Goal: Task Accomplishment & Management: Use online tool/utility

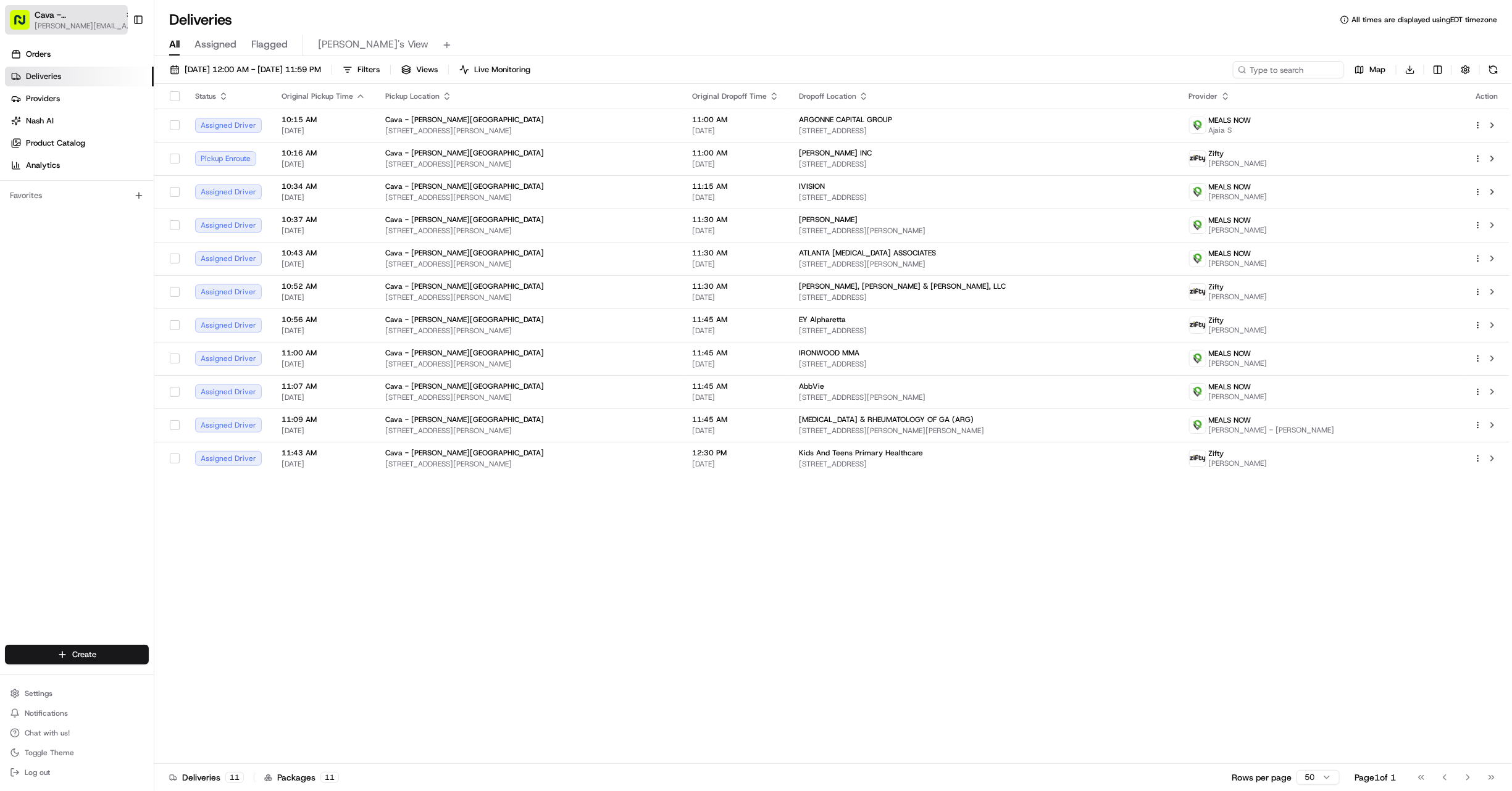
click at [53, 16] on span "Cava - Sandy Springs" at bounding box center [77, 15] width 86 height 12
type input "red's"
drag, startPoint x: 255, startPoint y: 67, endPoint x: 242, endPoint y: 64, distance: 13.3
click at [255, 67] on div "Red's Best" at bounding box center [222, 64] width 179 height 25
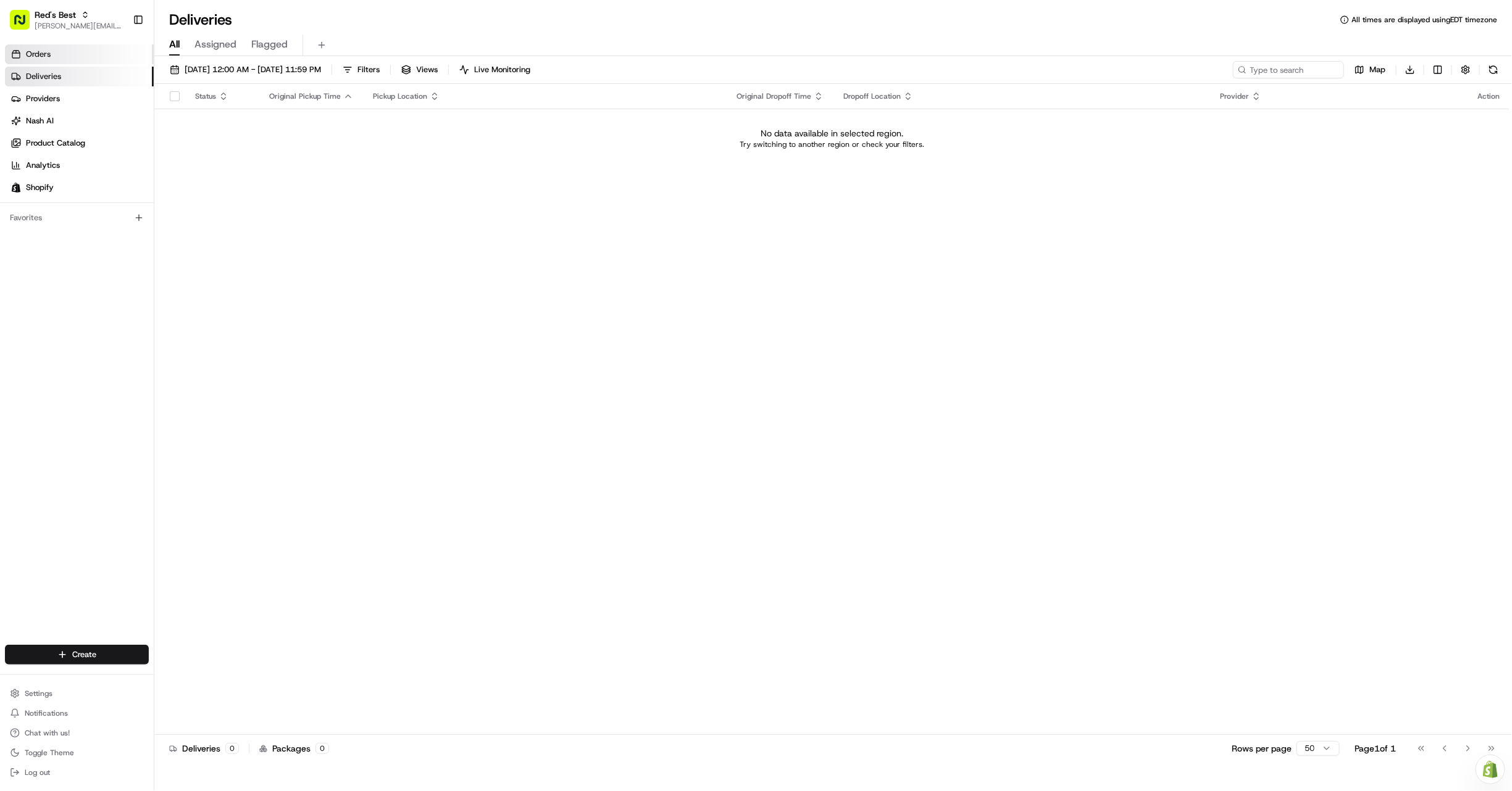
click at [53, 52] on link "Orders" at bounding box center [79, 54] width 148 height 19
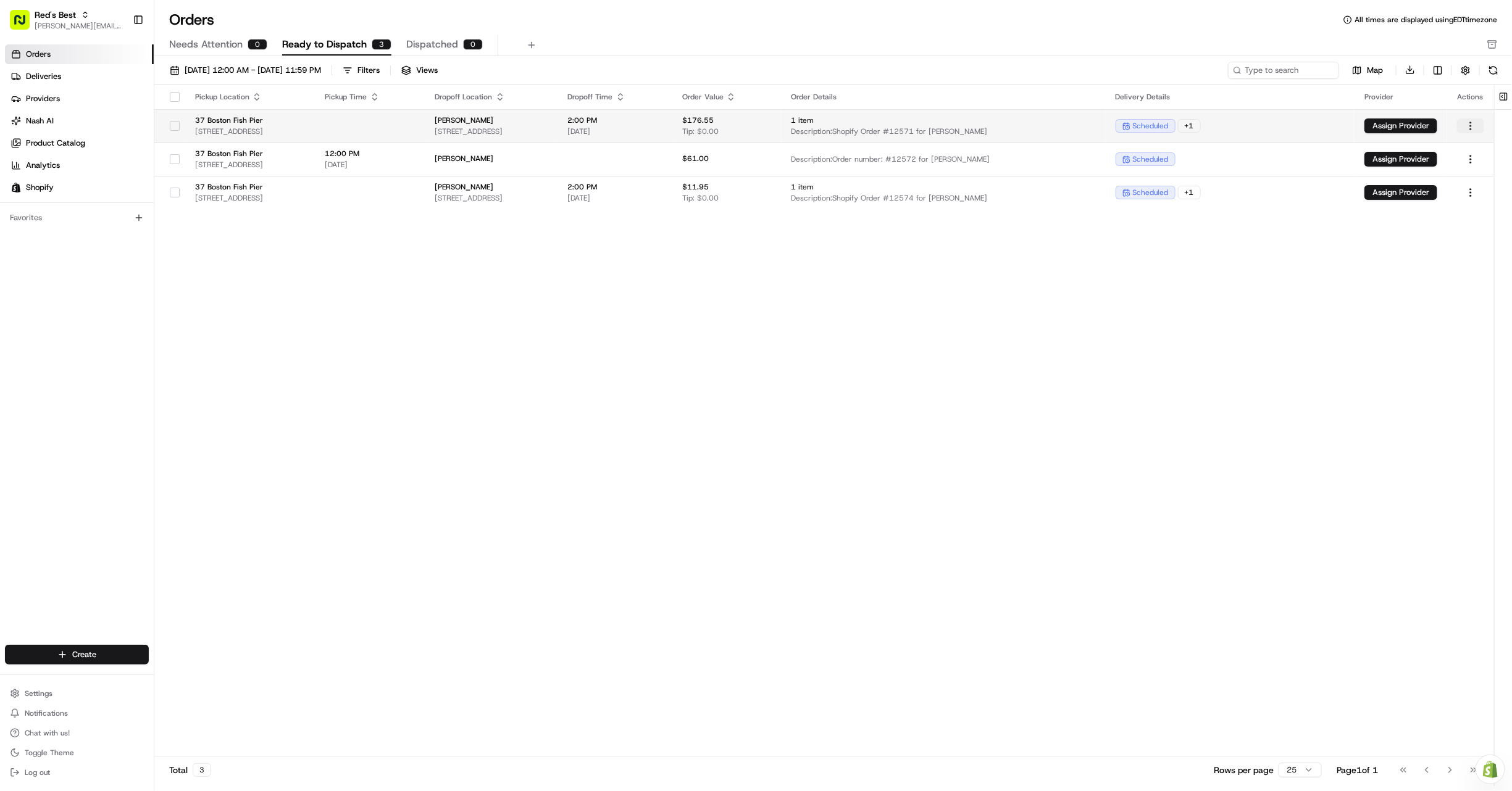
click at [1472, 123] on html "Red's Best gabrielle@usenash.com Toggle Sidebar Orders Deliveries Providers Nas…" at bounding box center [756, 396] width 1512 height 791
click at [582, 124] on html "Red's Best gabrielle@usenash.com Toggle Sidebar Orders Deliveries Providers Nas…" at bounding box center [756, 396] width 1512 height 791
click at [548, 128] on span "90 Easton St #2, Boston, MA 02134, USA" at bounding box center [491, 131] width 113 height 10
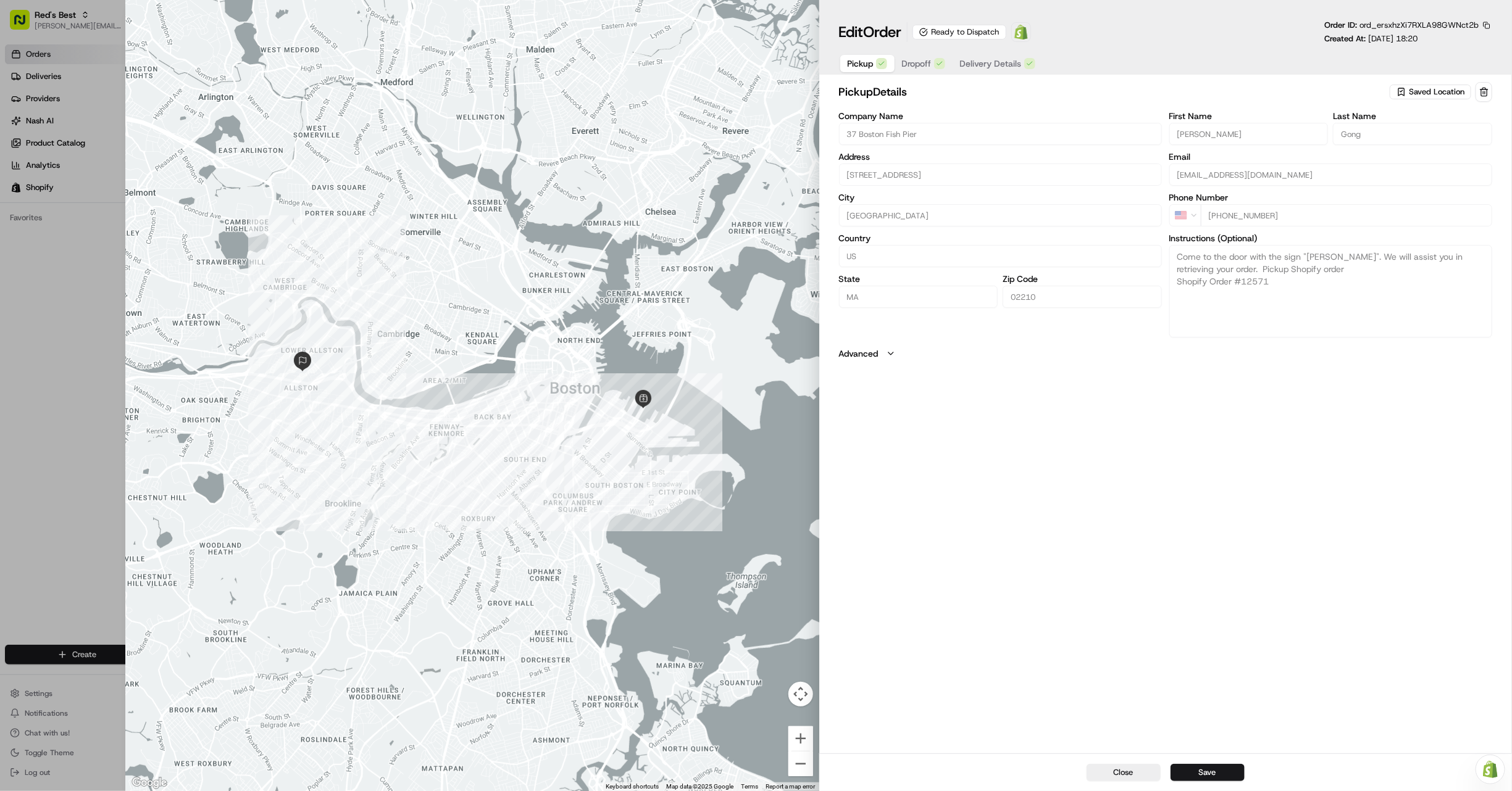
click at [920, 68] on span "Dropoff" at bounding box center [917, 64] width 30 height 12
click at [993, 64] on span "Delivery Details" at bounding box center [990, 64] width 61 height 12
click at [910, 64] on span "Dropoff" at bounding box center [917, 64] width 30 height 12
click at [967, 176] on input "90 Easton St #2, Boston, MA 02134, USA" at bounding box center [1000, 172] width 323 height 23
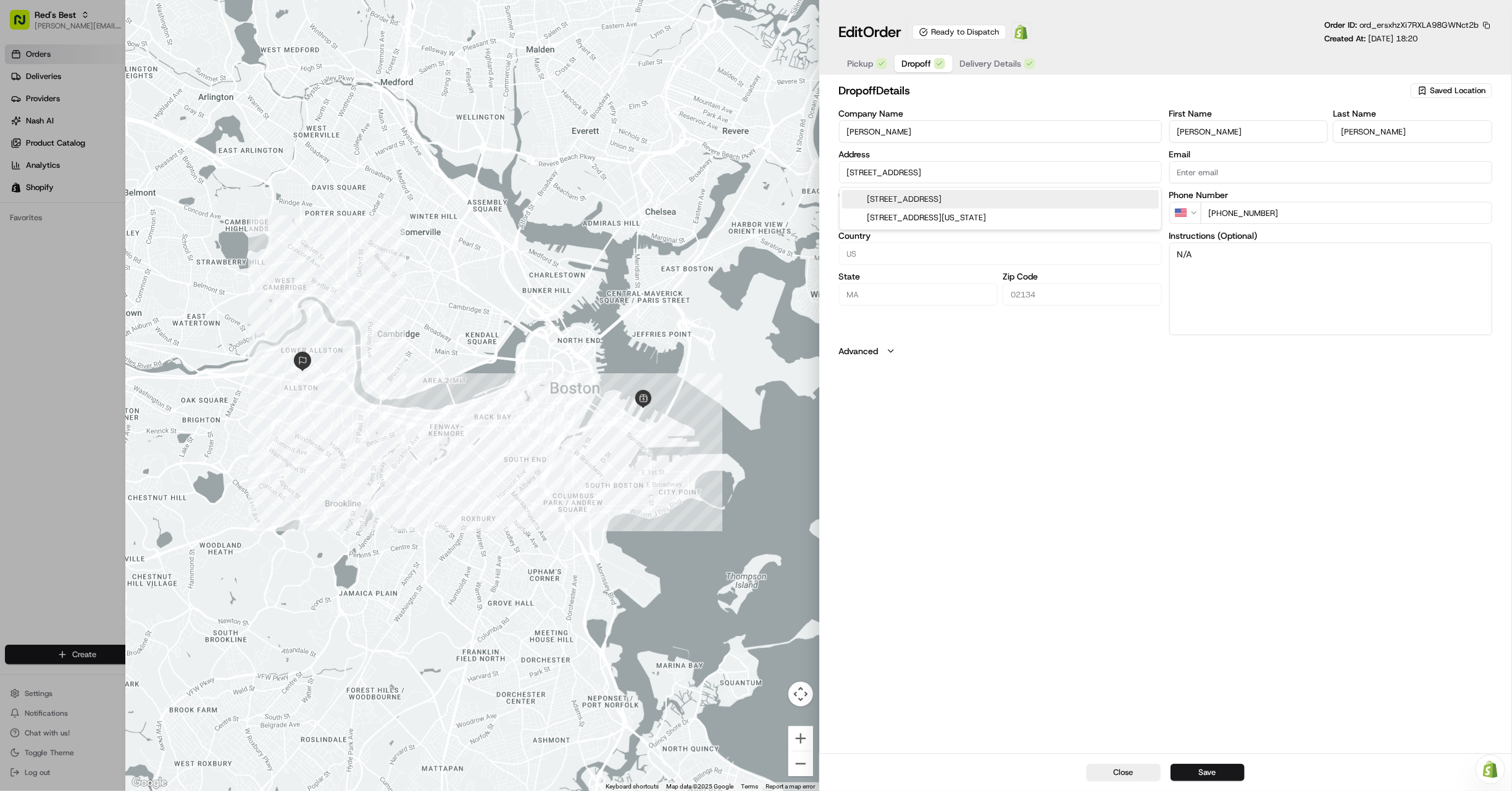
drag, startPoint x: 976, startPoint y: 176, endPoint x: 959, endPoint y: 176, distance: 17.0
click at [959, 176] on input "90 Easton St #2, Boston, MA 02134, USA" at bounding box center [1000, 172] width 323 height 23
type input "+1"
click at [27, 54] on div at bounding box center [756, 396] width 1512 height 791
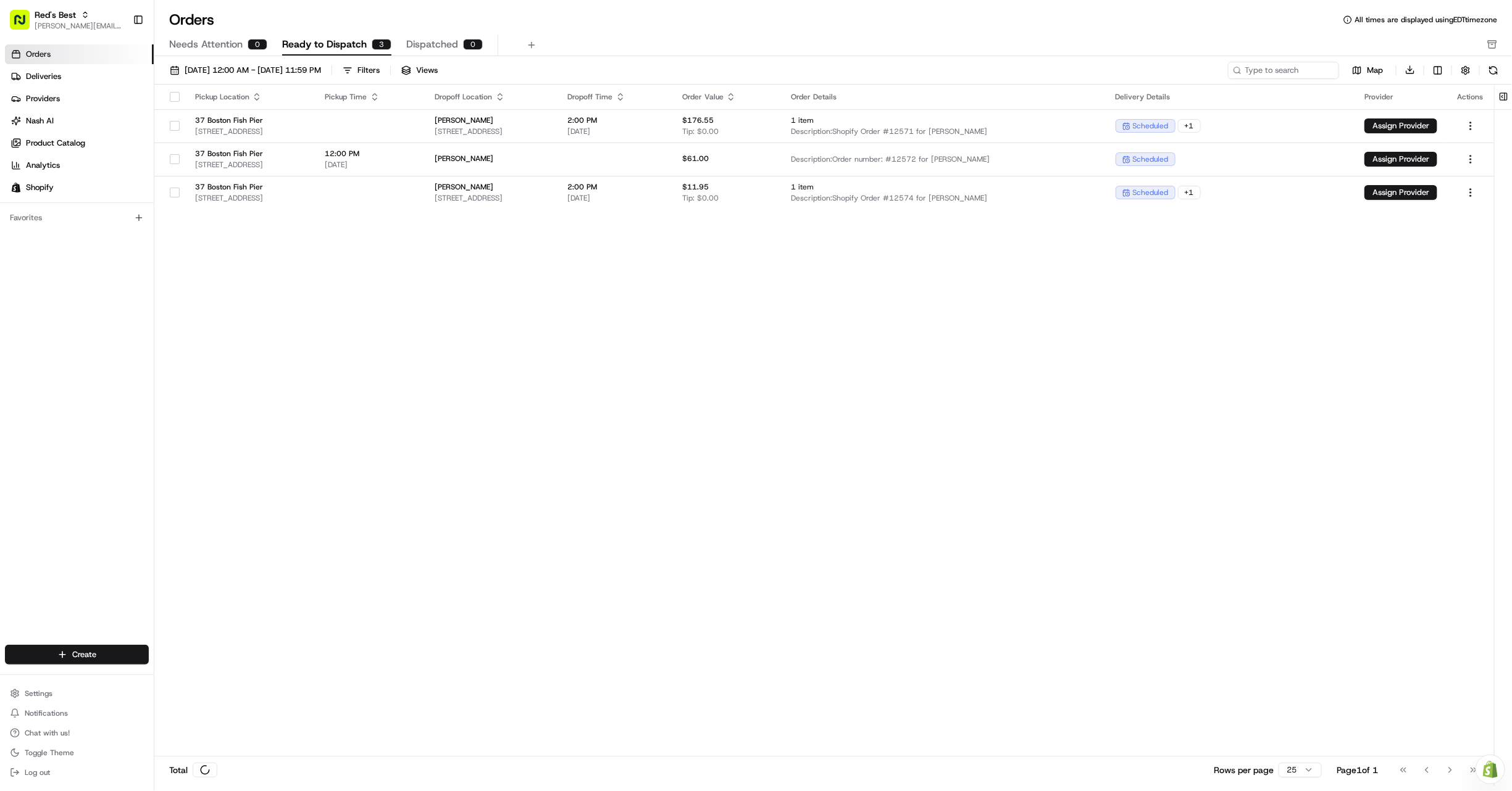
click at [33, 54] on span "Orders" at bounding box center [38, 54] width 25 height 11
click at [1469, 160] on html "Red's Best gabrielle@usenash.com Toggle Sidebar Orders Deliveries Providers Nas…" at bounding box center [756, 396] width 1512 height 791
click at [938, 51] on html "Red's Best gabrielle@usenash.com Toggle Sidebar Orders Deliveries Providers Nas…" at bounding box center [756, 396] width 1512 height 791
click at [1466, 124] on html "Red's Best gabrielle@usenash.com Toggle Sidebar Orders Deliveries Providers Nas…" at bounding box center [756, 396] width 1512 height 791
drag, startPoint x: 1105, startPoint y: 61, endPoint x: 1165, endPoint y: 81, distance: 63.2
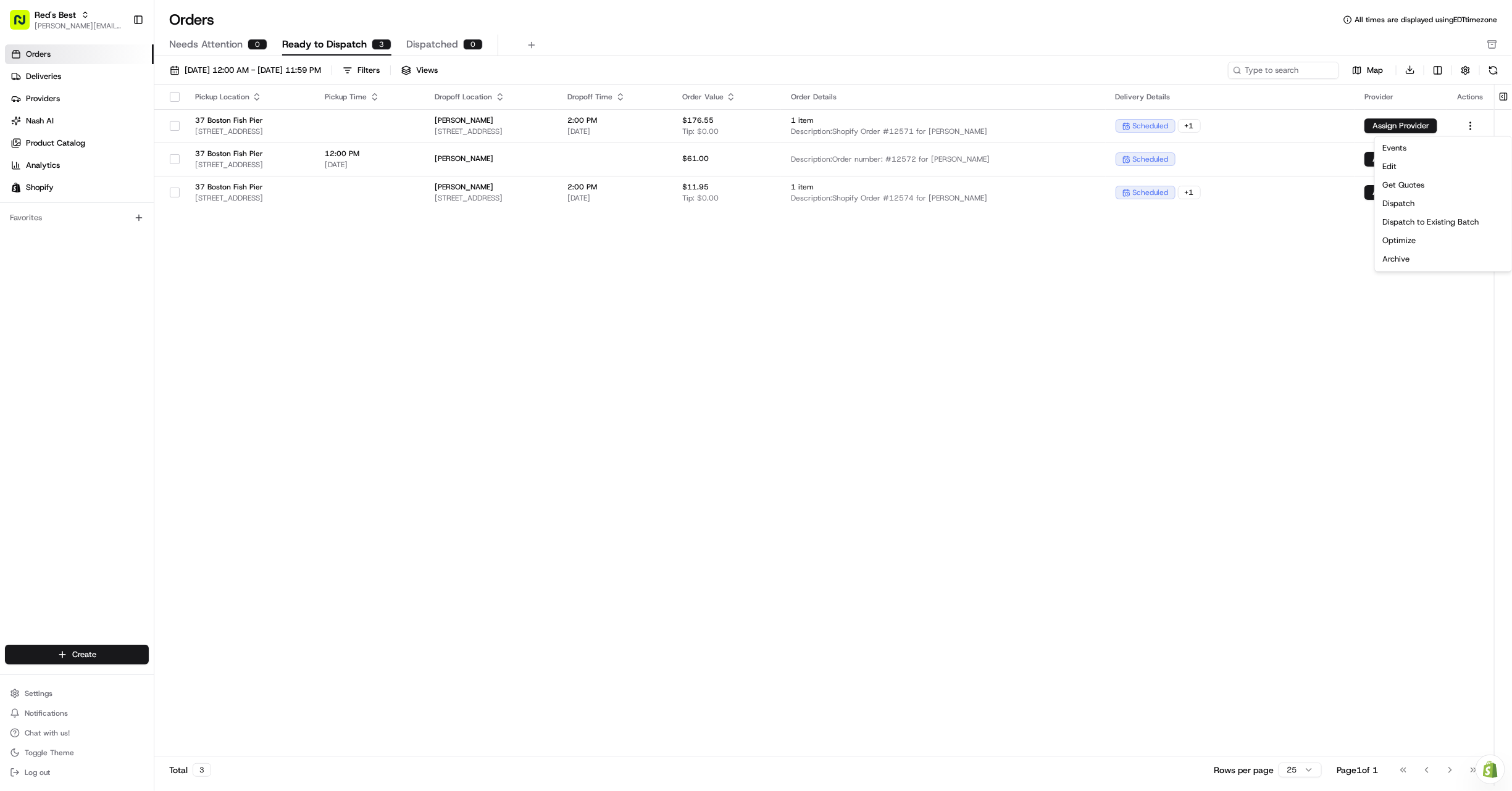
click at [1105, 62] on html "Red's Best gabrielle@usenash.com Toggle Sidebar Orders Deliveries Providers Nas…" at bounding box center [756, 396] width 1512 height 791
click at [1408, 128] on button "Assign Provider" at bounding box center [1401, 125] width 73 height 15
click at [1467, 126] on html "Red's Best gabrielle@usenash.com Toggle Sidebar Orders Deliveries Providers Nas…" at bounding box center [756, 396] width 1512 height 791
drag, startPoint x: 1155, startPoint y: 131, endPoint x: 1102, endPoint y: 131, distance: 53.0
click at [1149, 131] on html "Red's Best gabrielle@usenash.com Toggle Sidebar Orders Deliveries Providers Nas…" at bounding box center [756, 396] width 1512 height 791
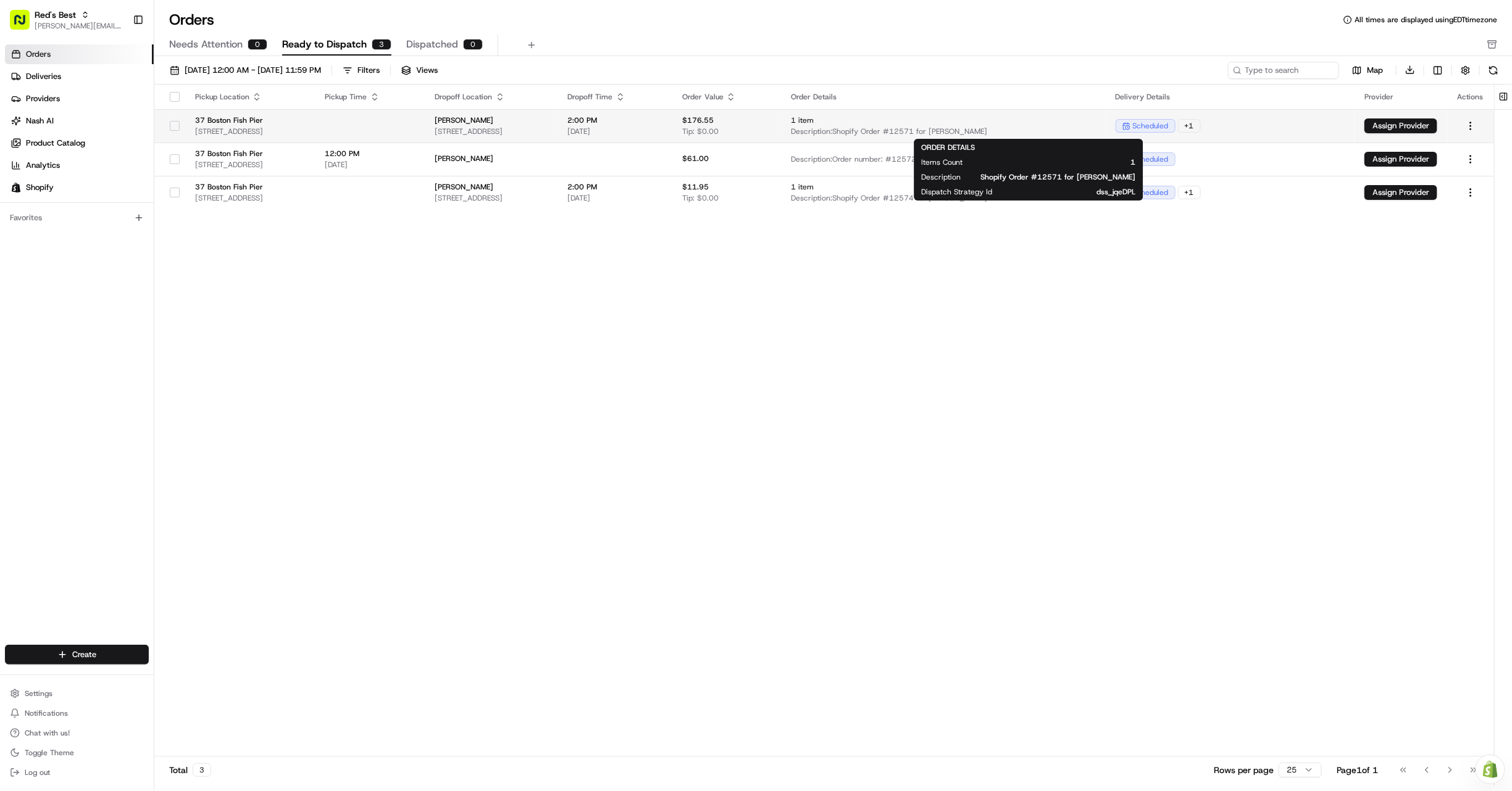
click at [1019, 127] on span "Description: Shopify Order #12571 for Emil Gilkes" at bounding box center [942, 131] width 304 height 10
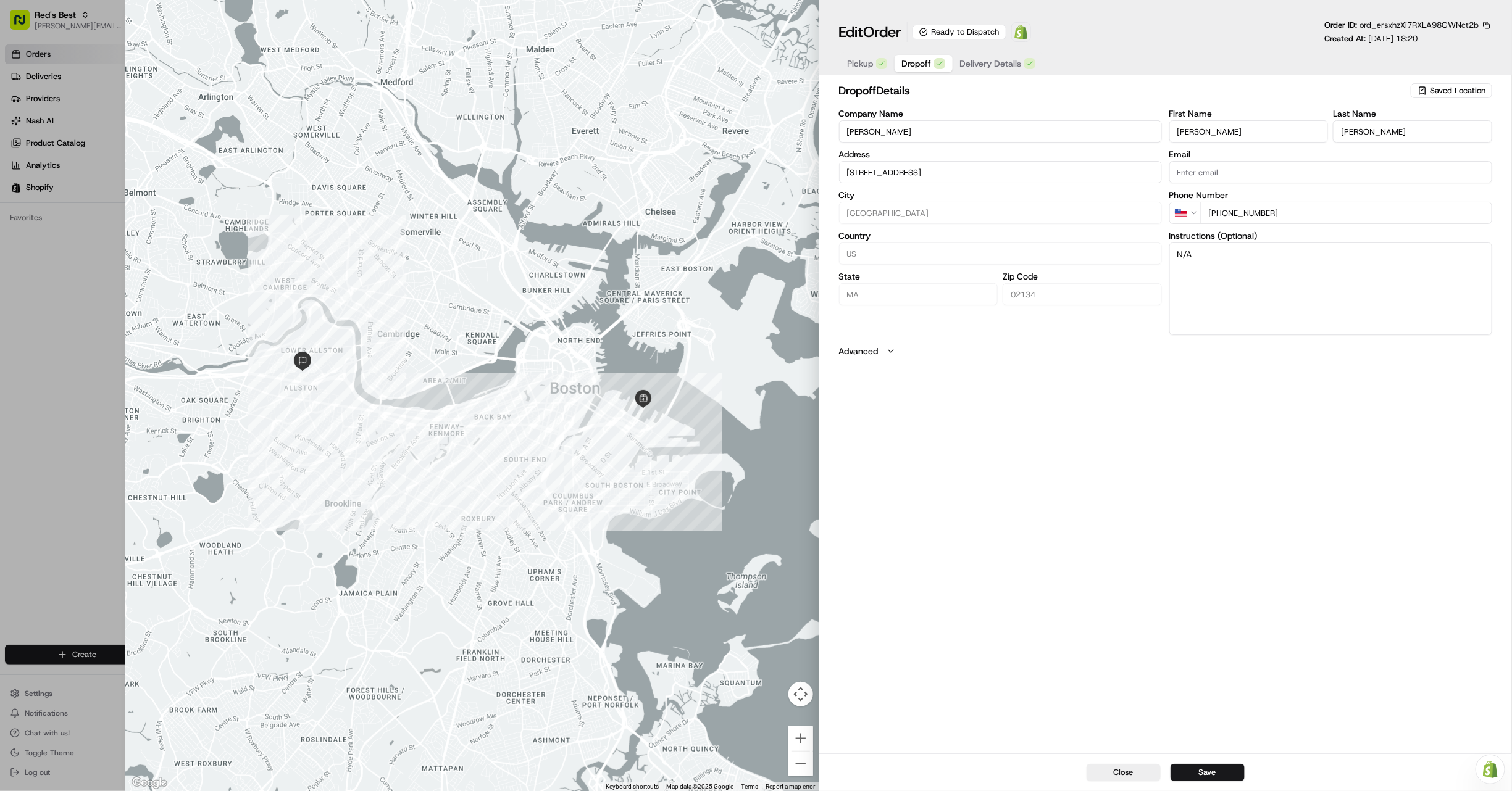
click at [997, 64] on span "Delivery Details" at bounding box center [990, 64] width 61 height 12
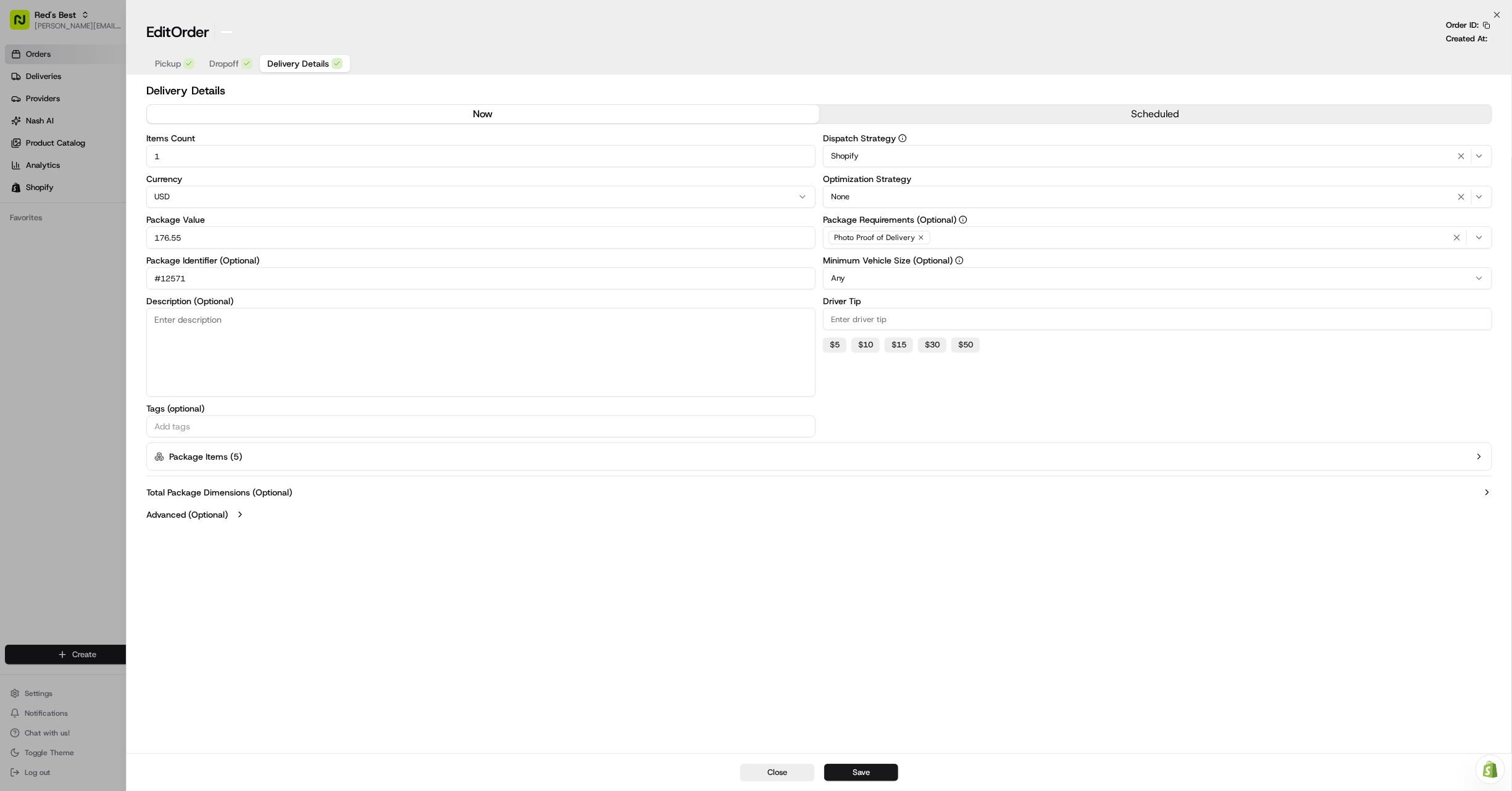
click at [38, 284] on div at bounding box center [756, 396] width 1512 height 791
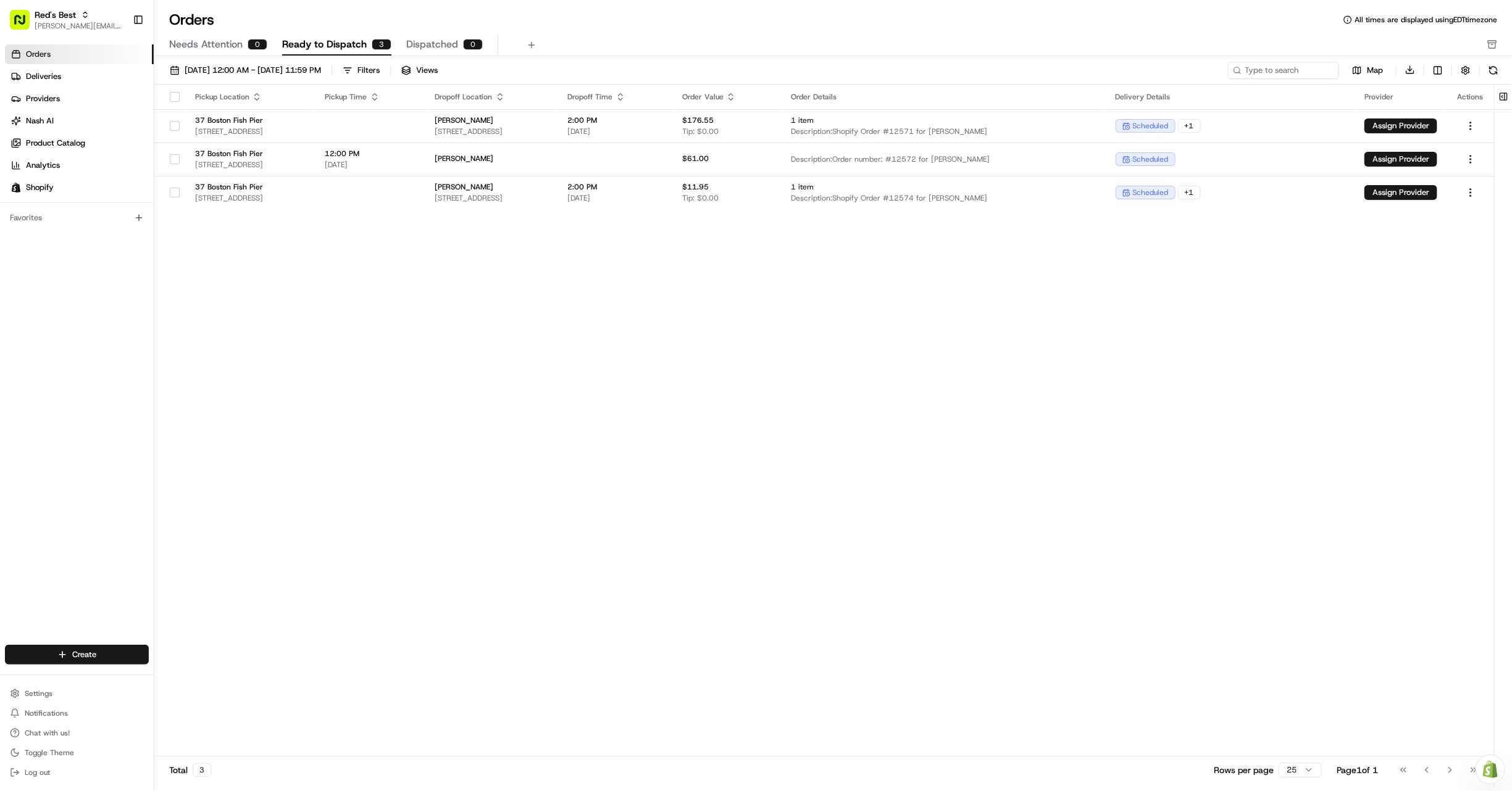
drag, startPoint x: 1015, startPoint y: 284, endPoint x: 1108, endPoint y: 260, distance: 96.0
click at [1015, 284] on div "Pickup Location Pickup Time Dropoff Location Dropoff Time Order Value Order Det…" at bounding box center [824, 409] width 1339 height 649
click at [1472, 157] on html "Red's Best gabrielle@usenash.com Toggle Sidebar Orders Deliveries Providers Nas…" at bounding box center [756, 396] width 1512 height 791
click at [924, 160] on html "Red's Best gabrielle@usenash.com Toggle Sidebar Orders Deliveries Providers Nas…" at bounding box center [756, 396] width 1512 height 791
click at [933, 158] on span "Description: Order number: #12572 for Kathleen Smith" at bounding box center [942, 159] width 304 height 10
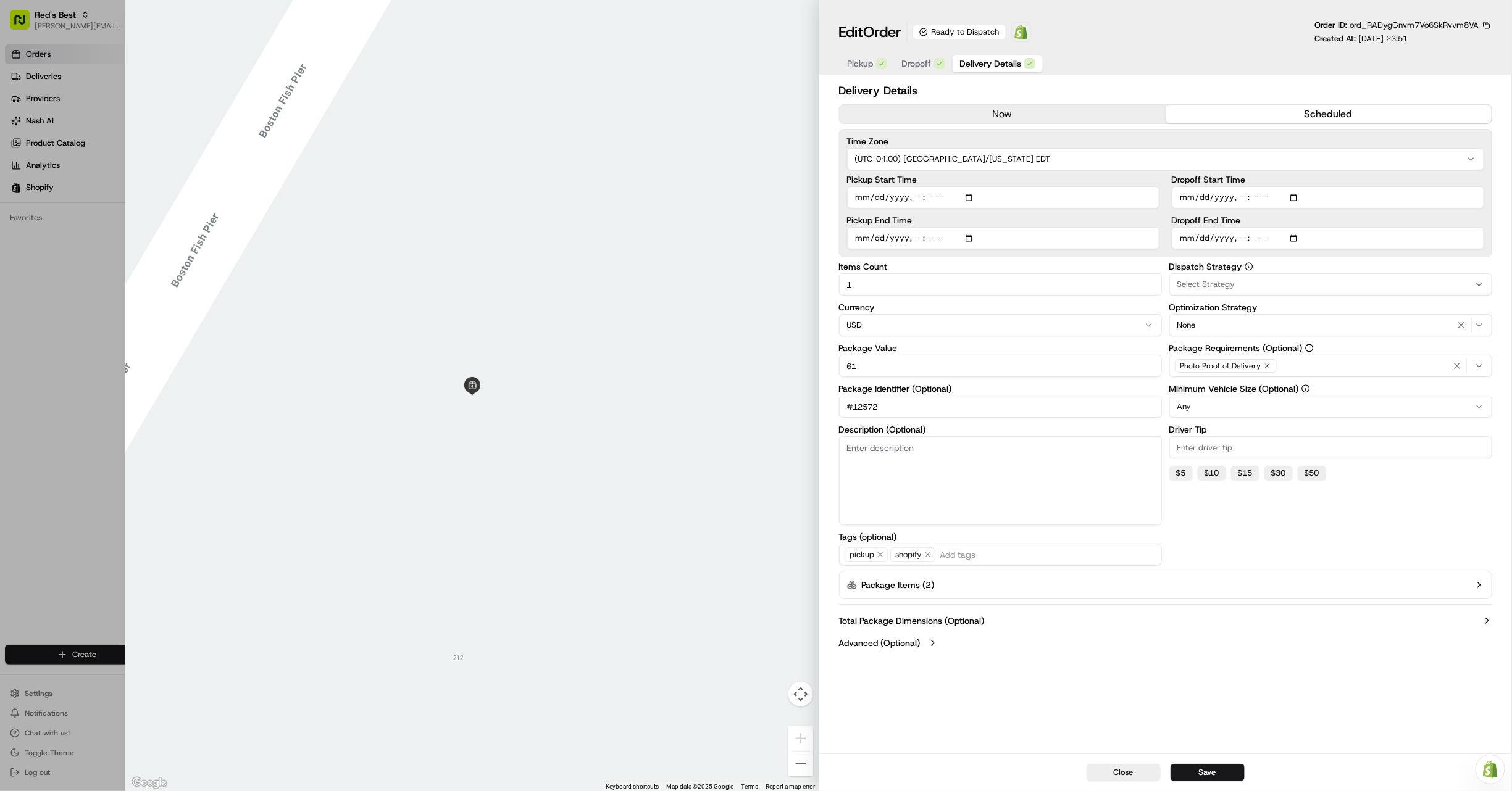
click at [93, 367] on div at bounding box center [756, 396] width 1512 height 791
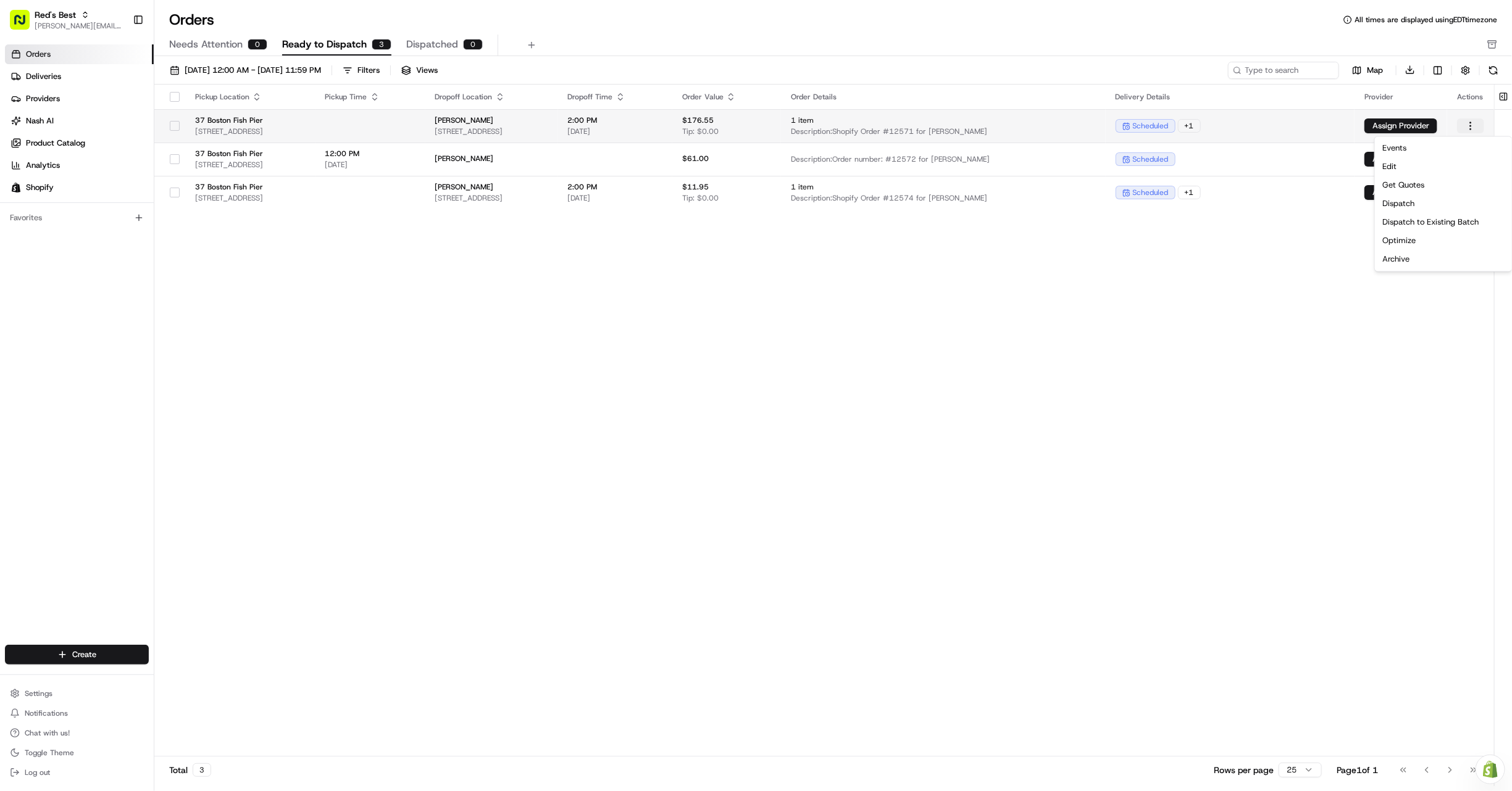
click at [1470, 124] on html "Red's Best gabrielle@usenash.com Toggle Sidebar Orders Deliveries Providers Nas…" at bounding box center [756, 396] width 1512 height 791
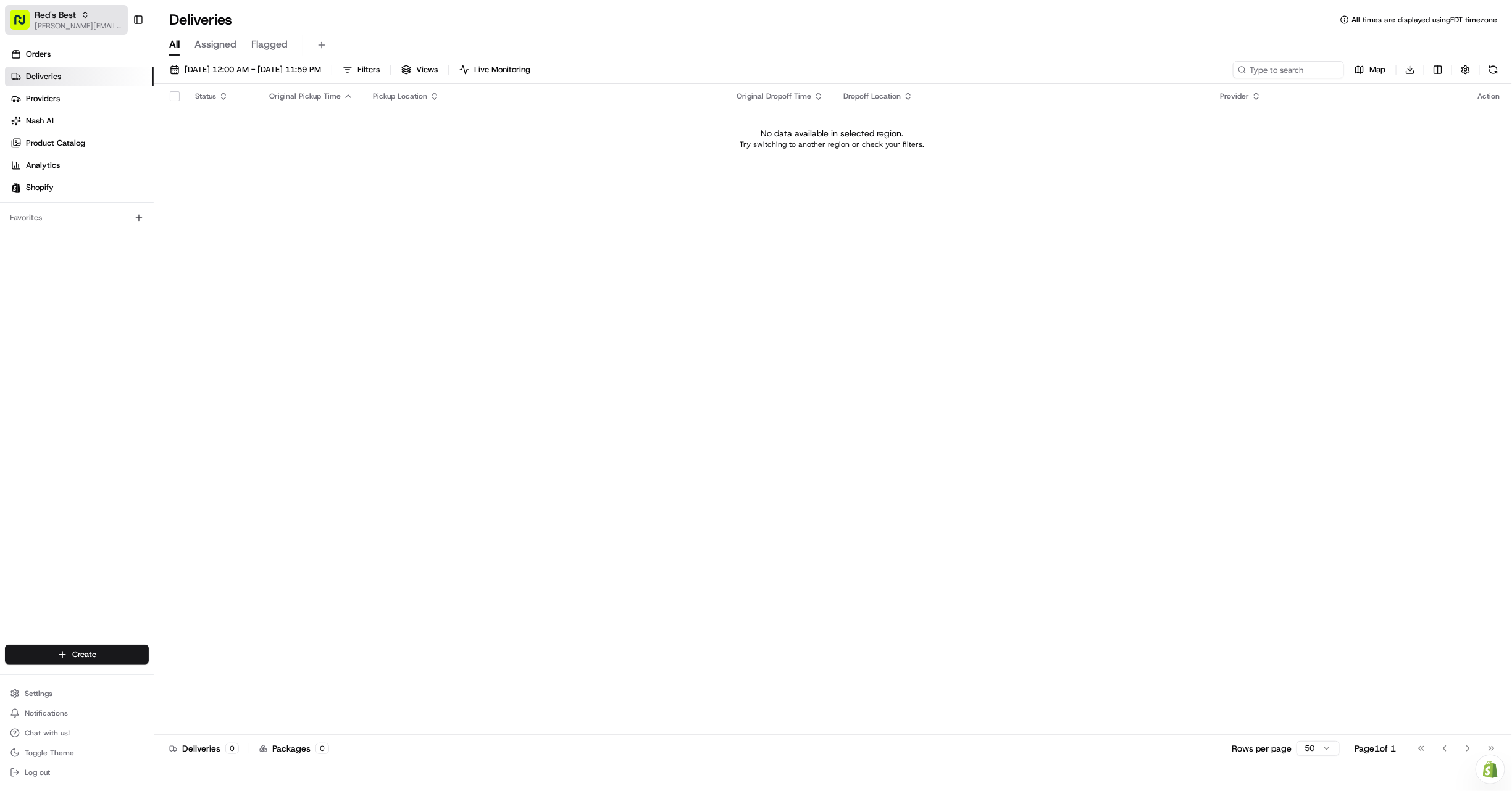
click at [56, 18] on span "Red's Best" at bounding box center [54, 15] width 41 height 12
type input "gabby"
click at [197, 67] on span "Gabby's Catering" at bounding box center [209, 64] width 104 height 11
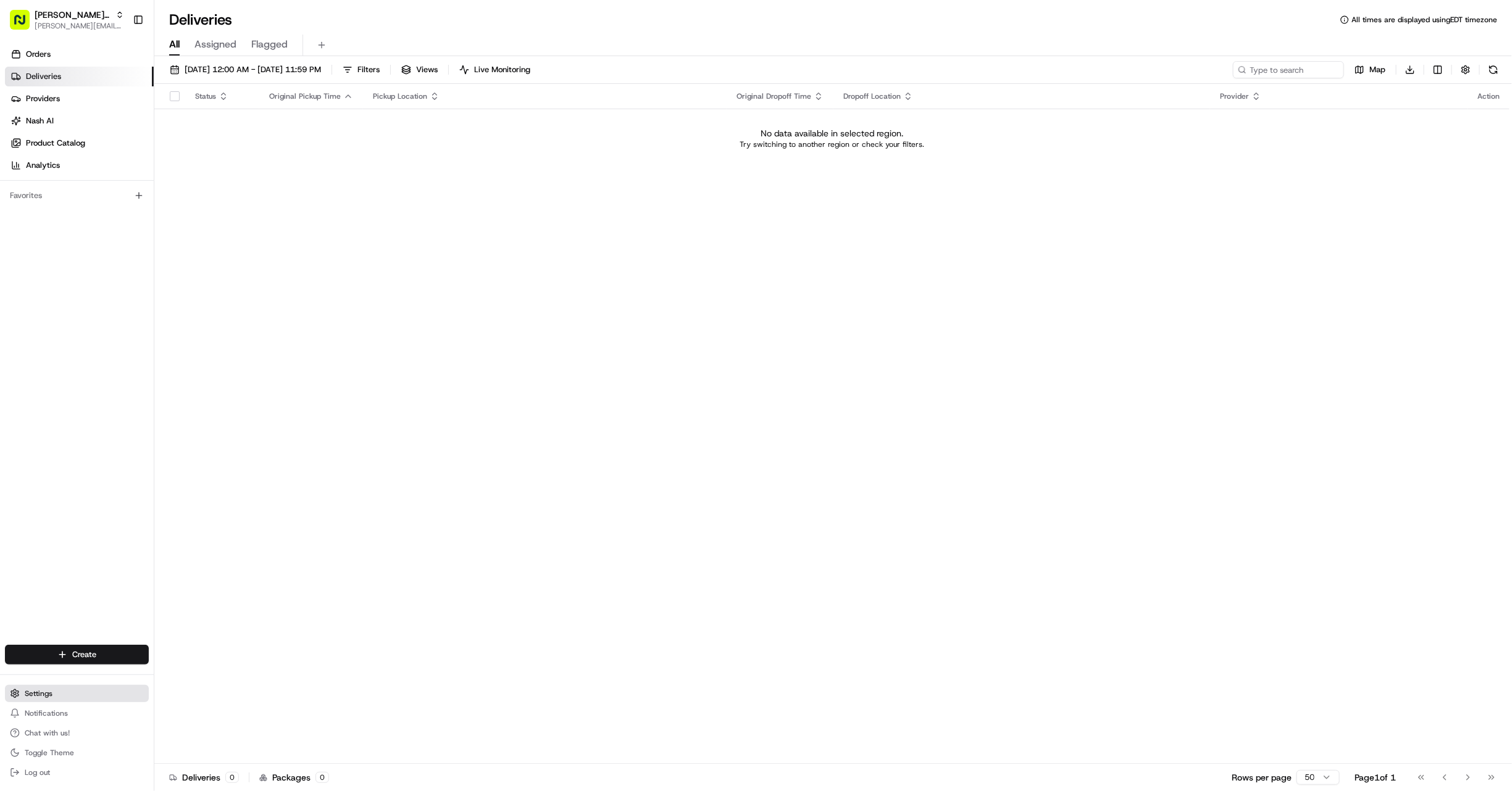
click at [65, 691] on button "Settings" at bounding box center [76, 693] width 144 height 17
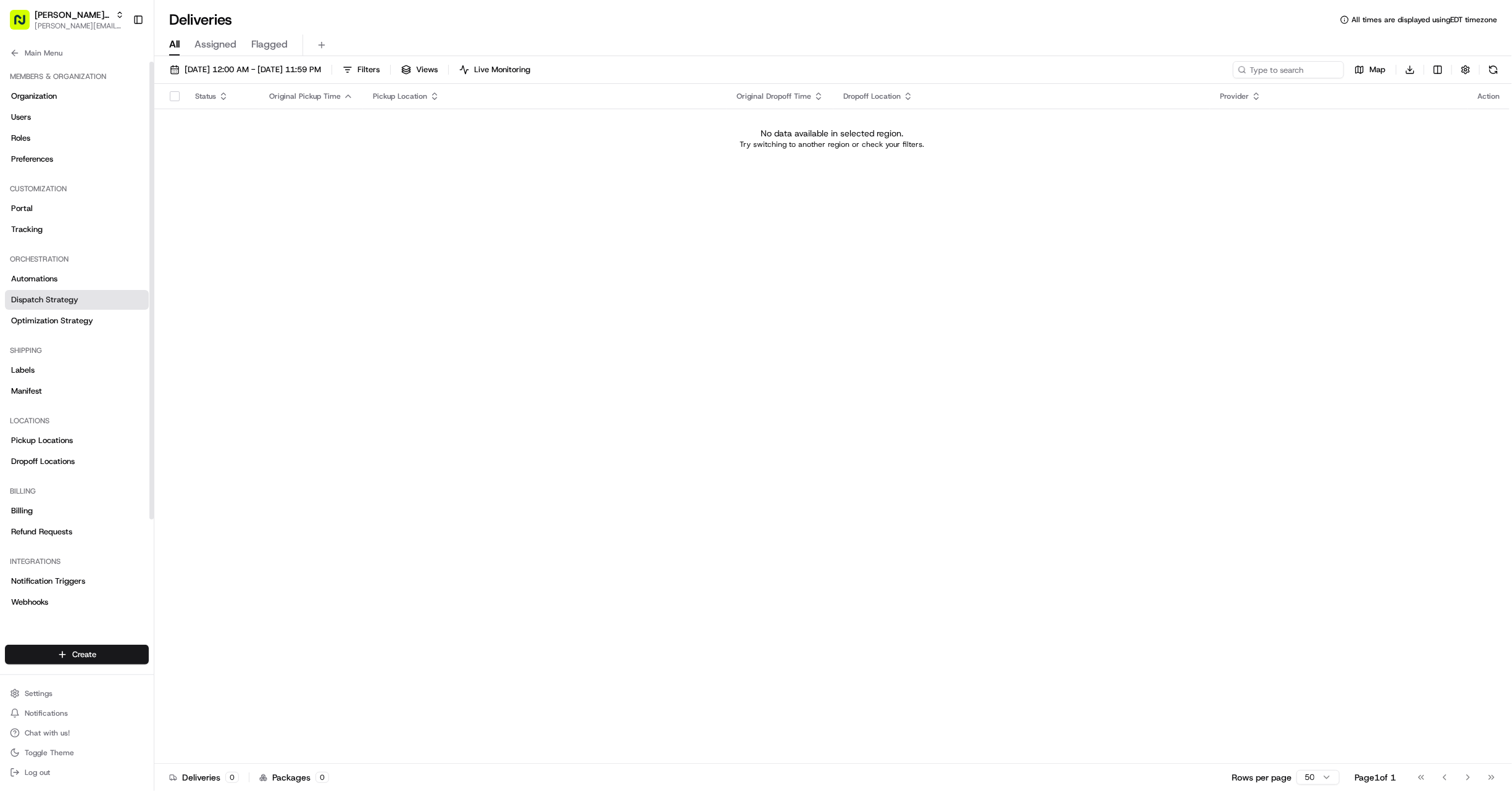
click at [113, 301] on link "Dispatch Strategy" at bounding box center [76, 299] width 144 height 19
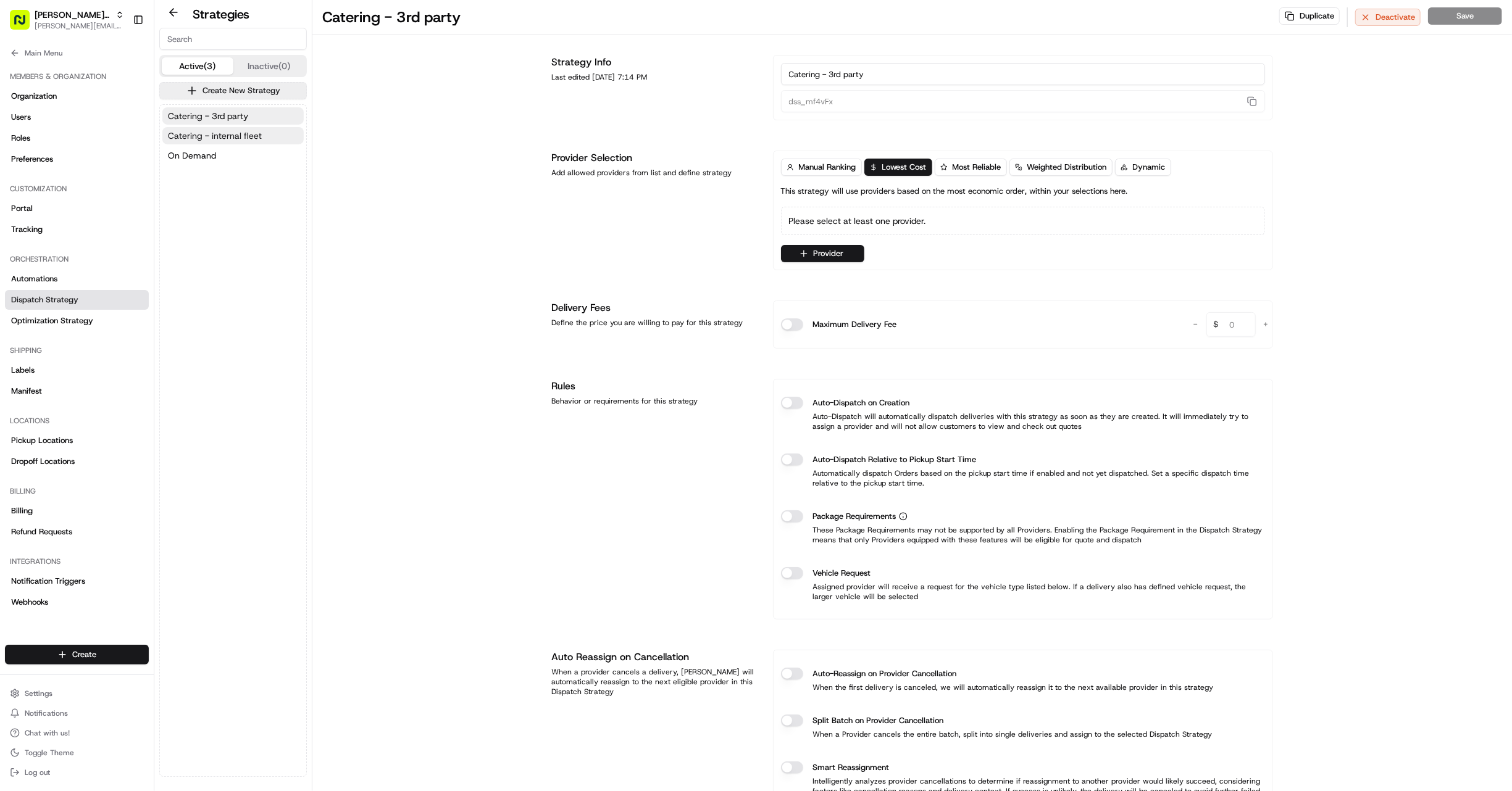
click at [283, 127] on button "Catering - internal fleet" at bounding box center [233, 136] width 141 height 17
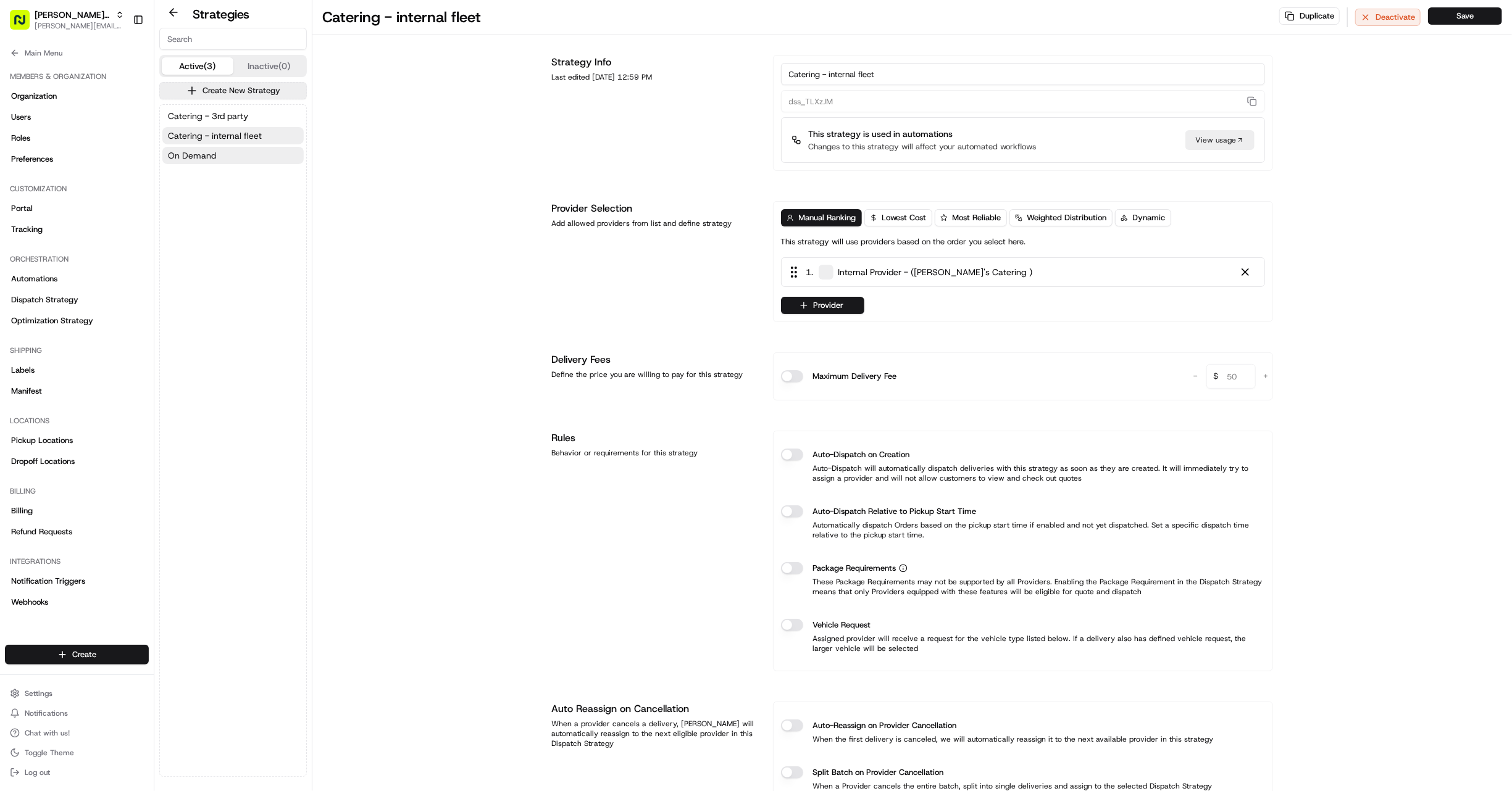
click at [265, 162] on button "On Demand" at bounding box center [233, 155] width 141 height 17
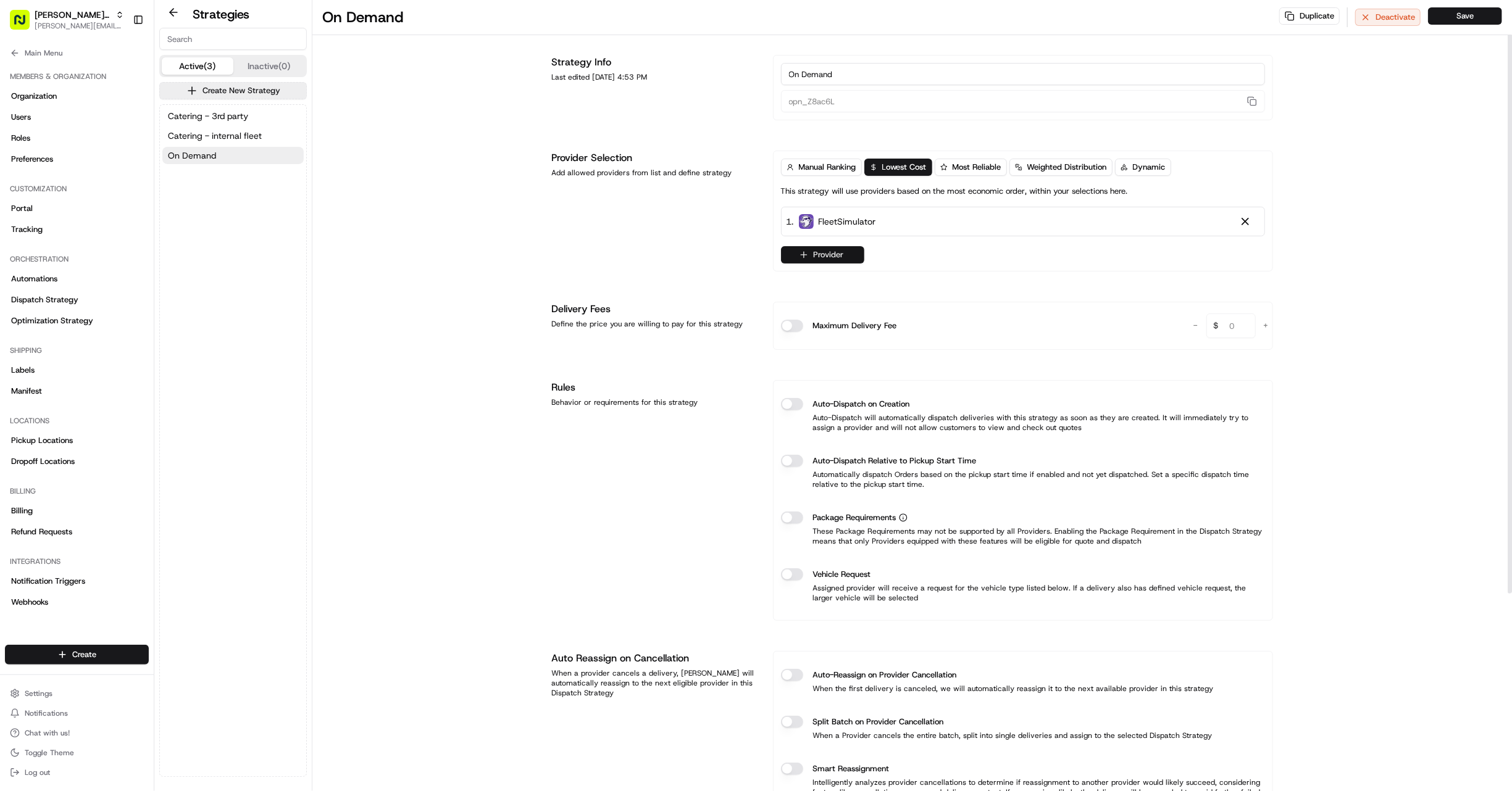
click at [832, 256] on button "Provider" at bounding box center [822, 255] width 83 height 17
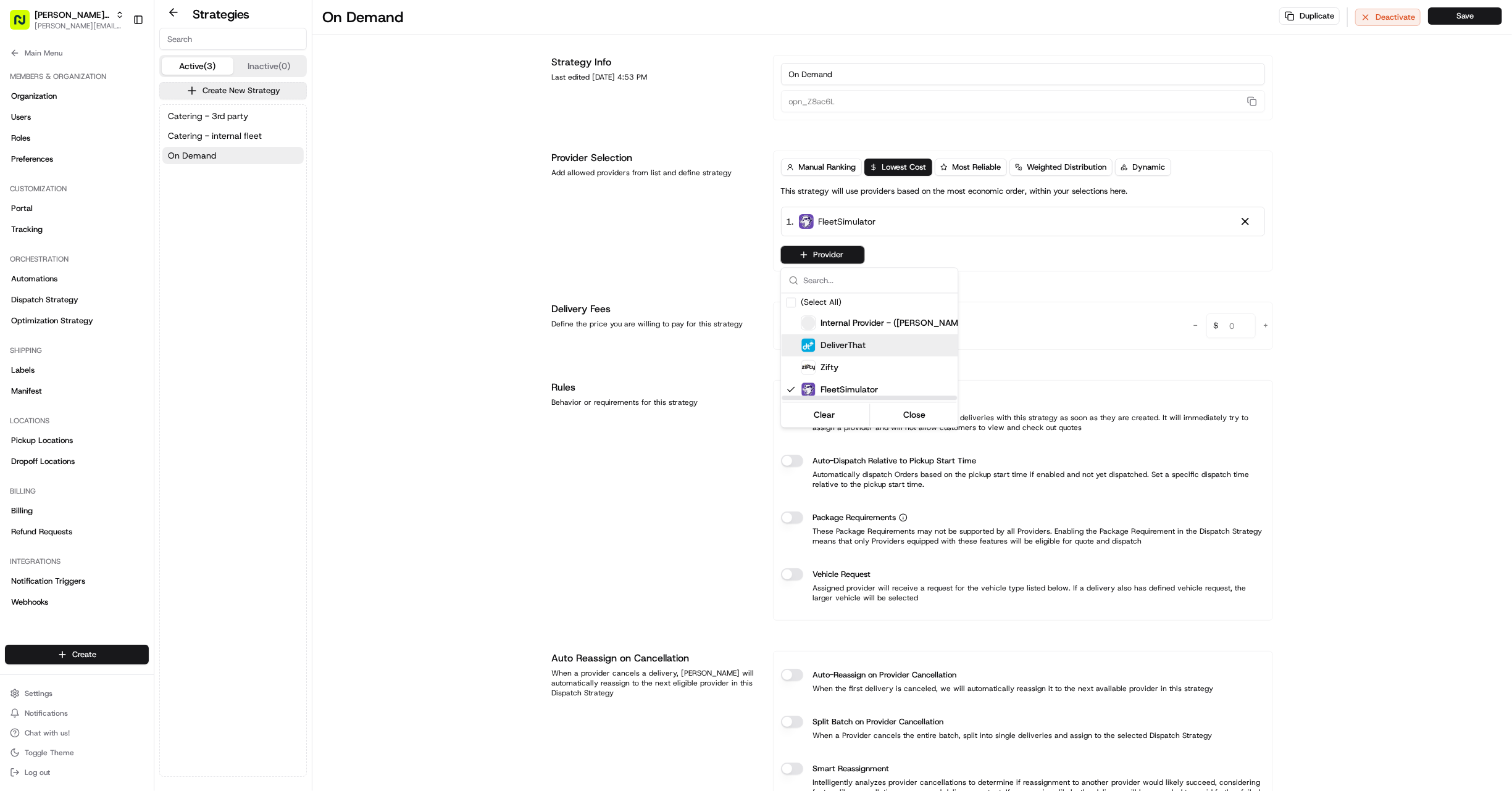
click at [847, 343] on span "DeliverThat" at bounding box center [843, 346] width 45 height 12
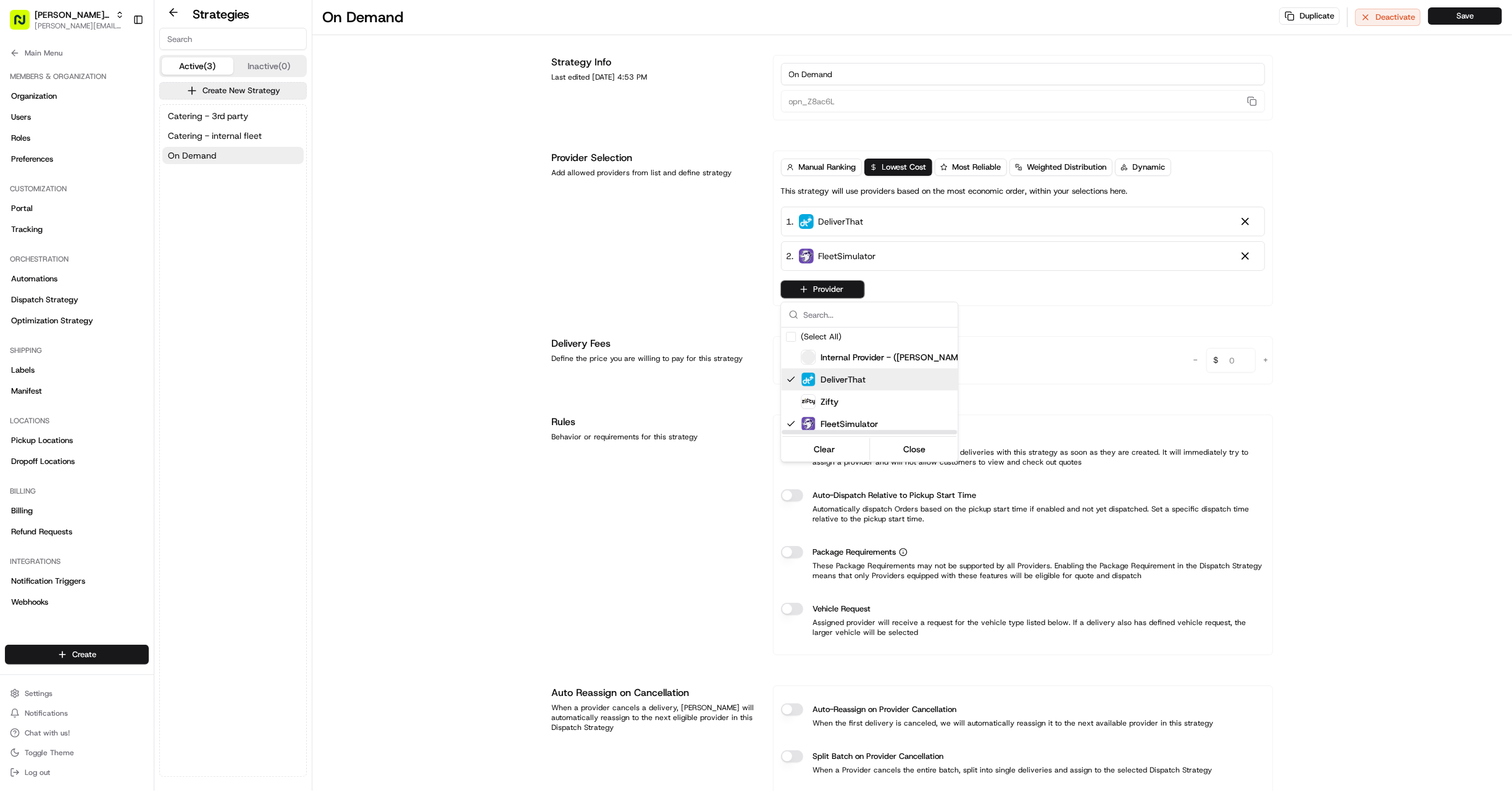
click at [789, 378] on div "Suggestions" at bounding box center [791, 379] width 10 height 10
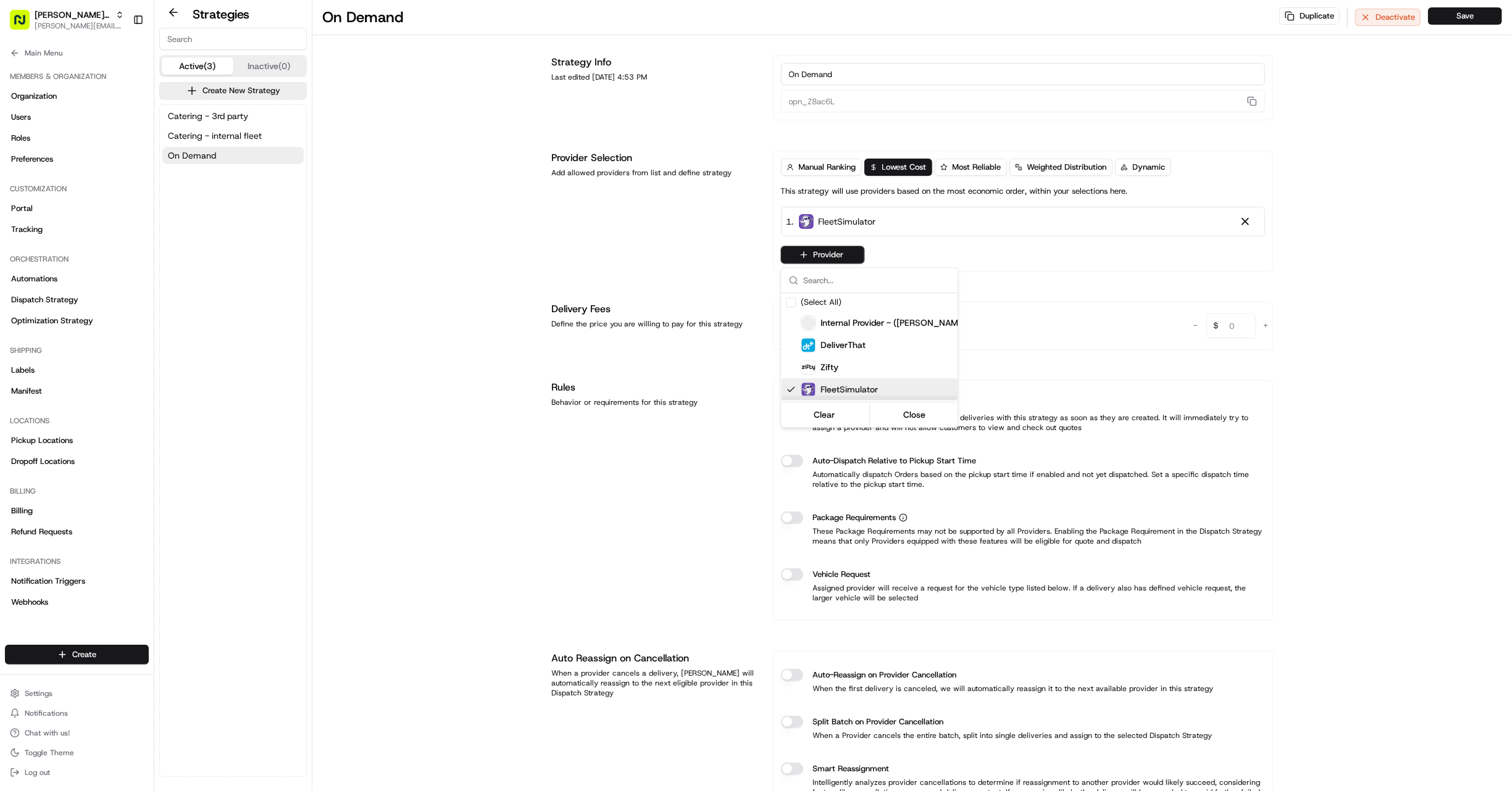
click at [819, 383] on div "FleetSimulator" at bounding box center [840, 389] width 77 height 15
click at [819, 382] on div "FleetSimulator" at bounding box center [840, 389] width 77 height 15
click at [866, 317] on span "Internal Provider - (Gabby's Catering )" at bounding box center [898, 323] width 155 height 12
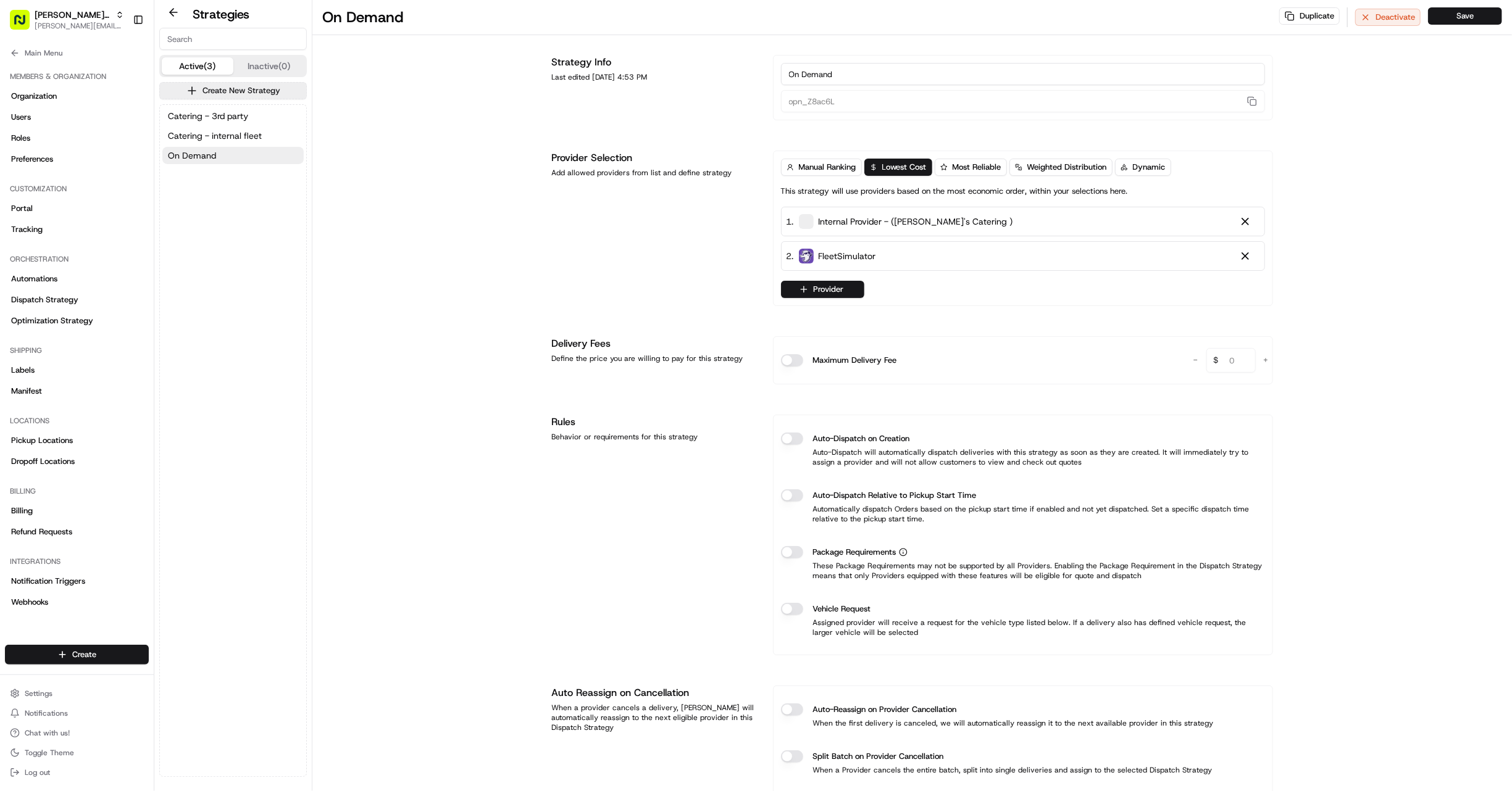
click at [1465, 12] on html "Gabby's Catering gabrielle@usenash.com Toggle Sidebar Orders Deliveries Provide…" at bounding box center [756, 396] width 1512 height 791
click at [1461, 24] on button "Save" at bounding box center [1465, 16] width 74 height 17
click at [19, 58] on button "Main Menu" at bounding box center [76, 53] width 144 height 17
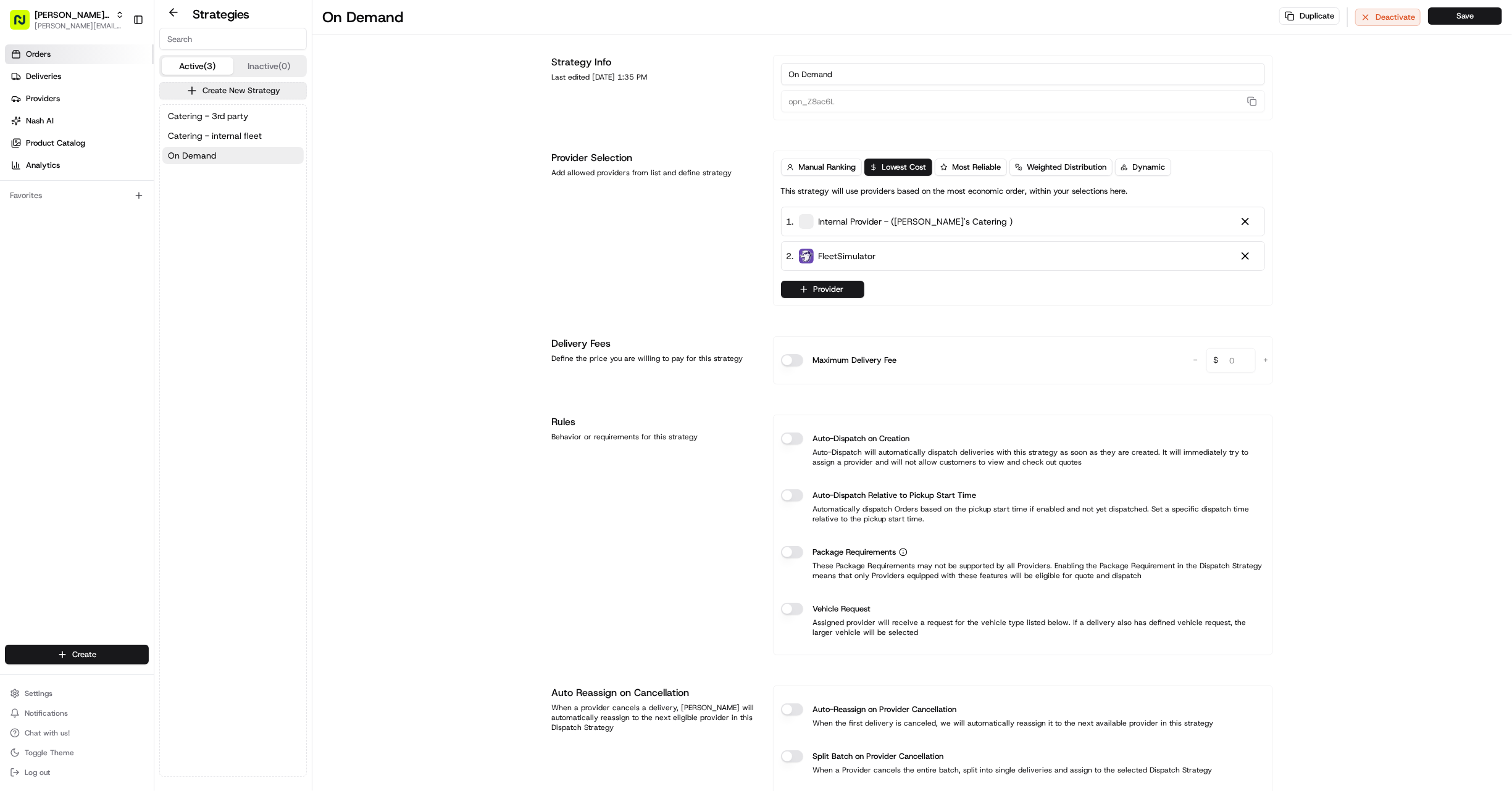
click at [26, 57] on span "Orders" at bounding box center [38, 54] width 25 height 11
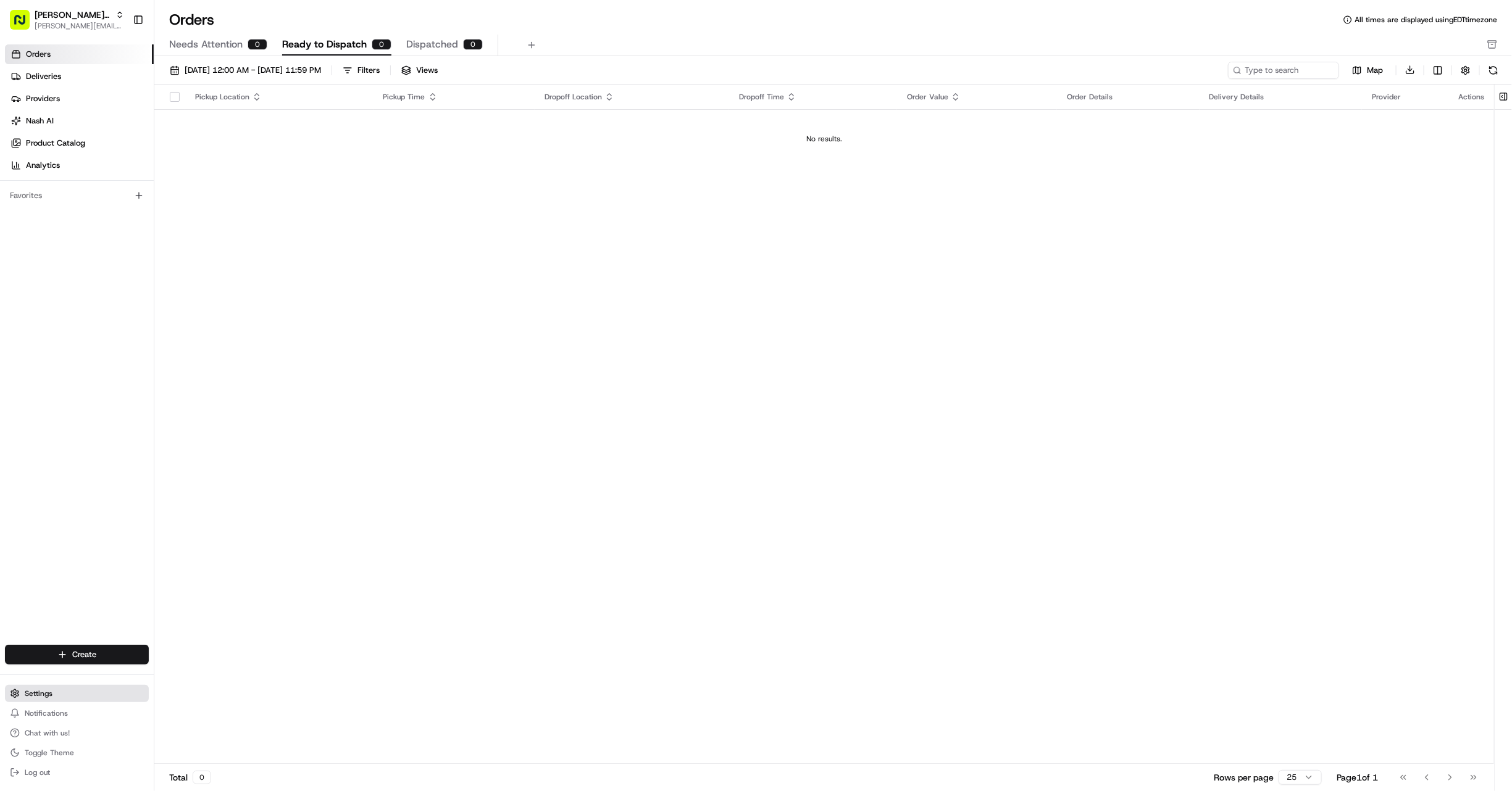
click at [60, 695] on button "Settings" at bounding box center [76, 693] width 144 height 17
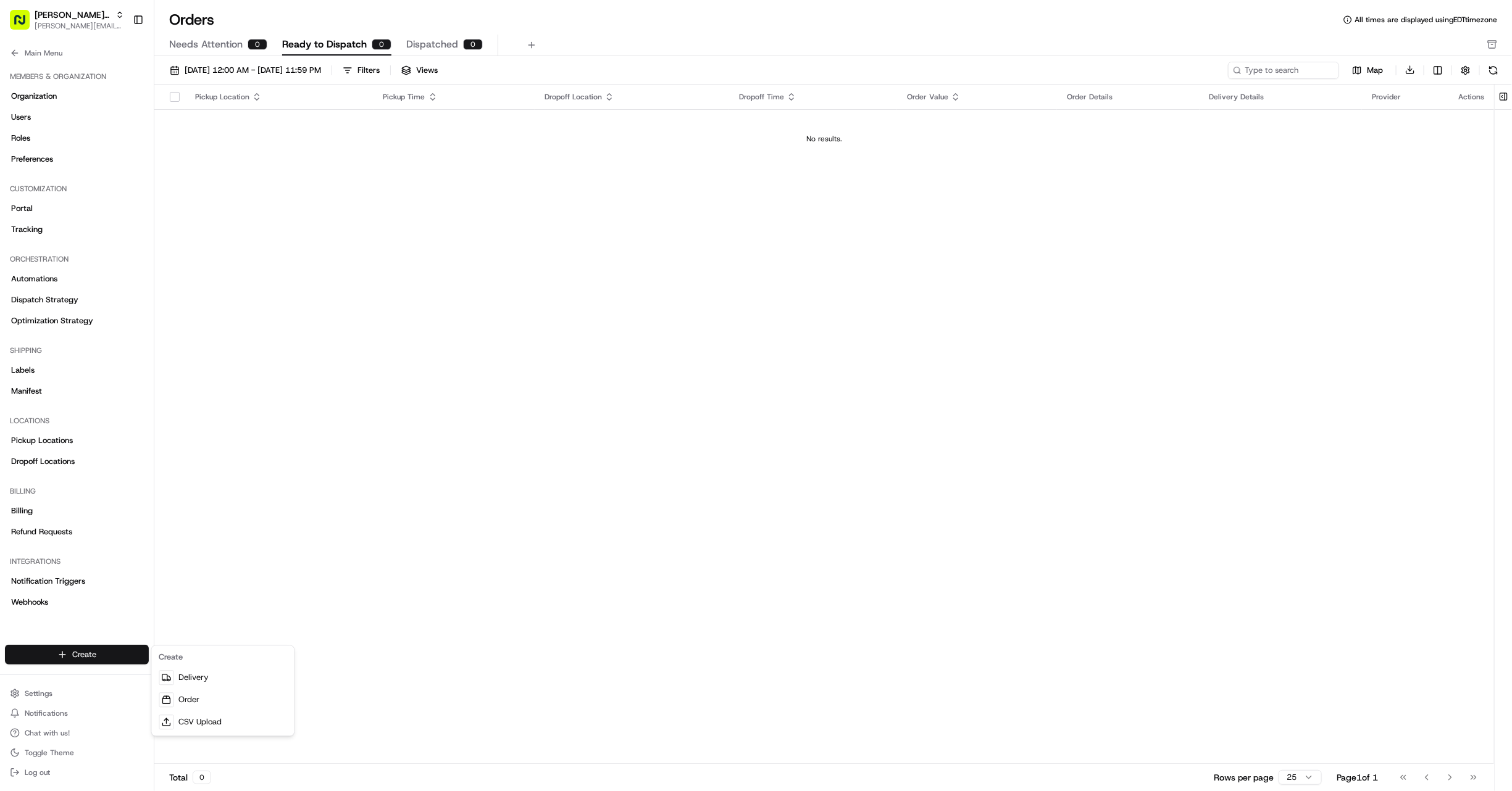
click at [99, 653] on html "Gabby's Catering gabrielle@usenash.com Toggle Sidebar Orders Deliveries Provide…" at bounding box center [756, 396] width 1512 height 791
click at [103, 621] on html "Gabby's Catering gabrielle@usenash.com Toggle Sidebar Orders Deliveries Provide…" at bounding box center [756, 396] width 1512 height 791
click at [76, 300] on span "Dispatch Strategy" at bounding box center [44, 300] width 68 height 11
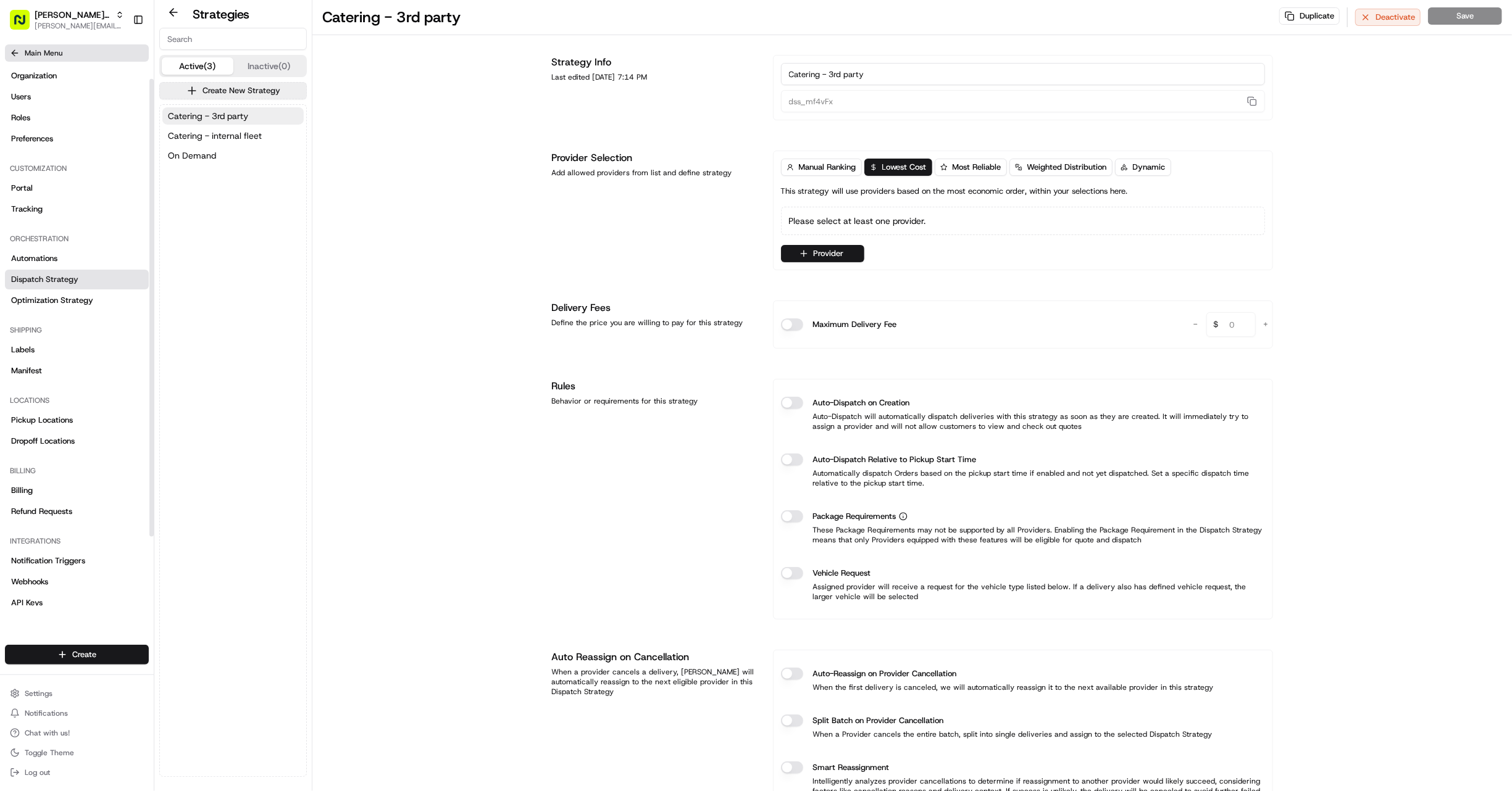
click at [28, 50] on span "Main Menu" at bounding box center [44, 53] width 37 height 10
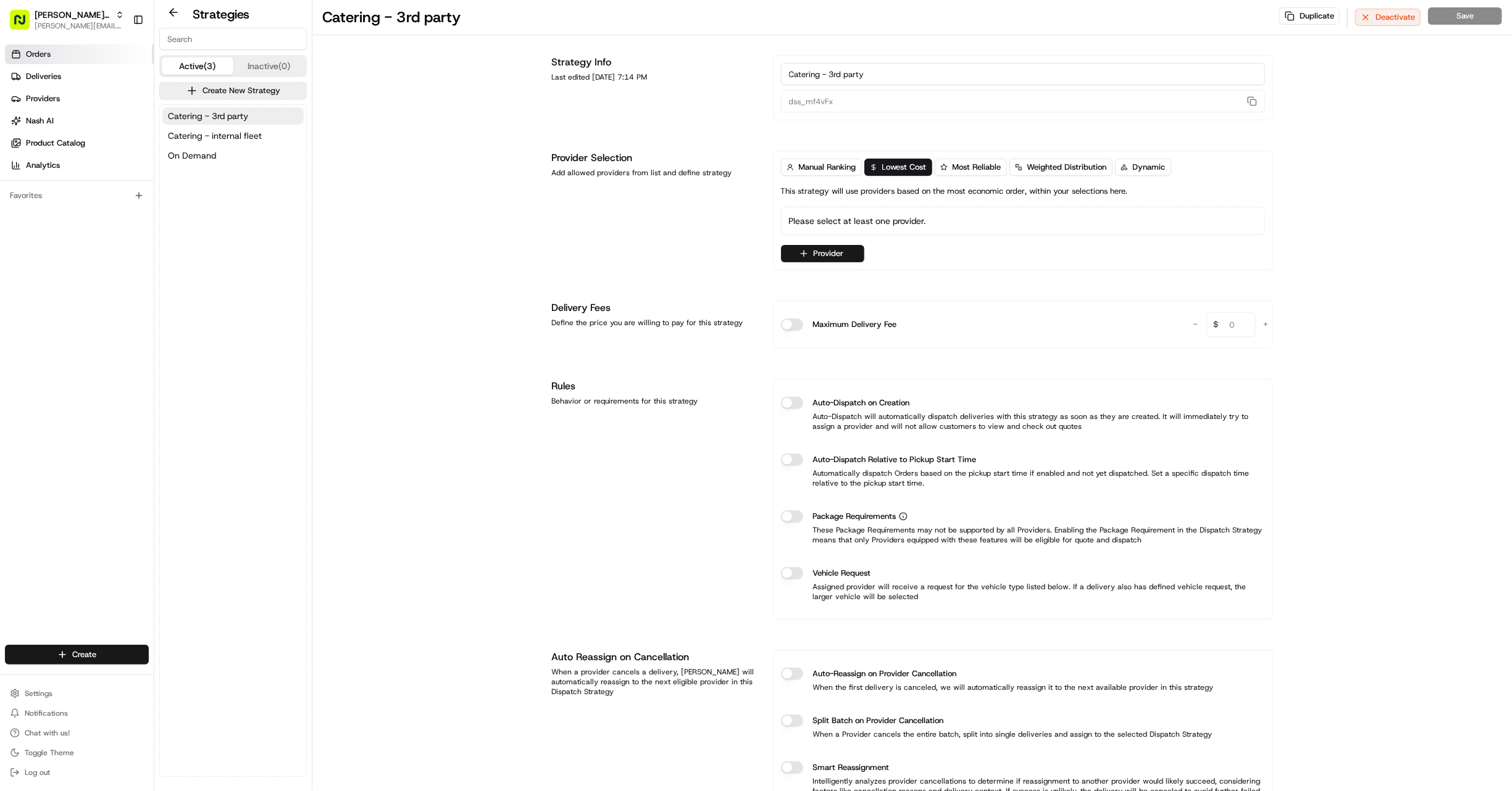
click at [34, 57] on span "Orders" at bounding box center [38, 54] width 25 height 11
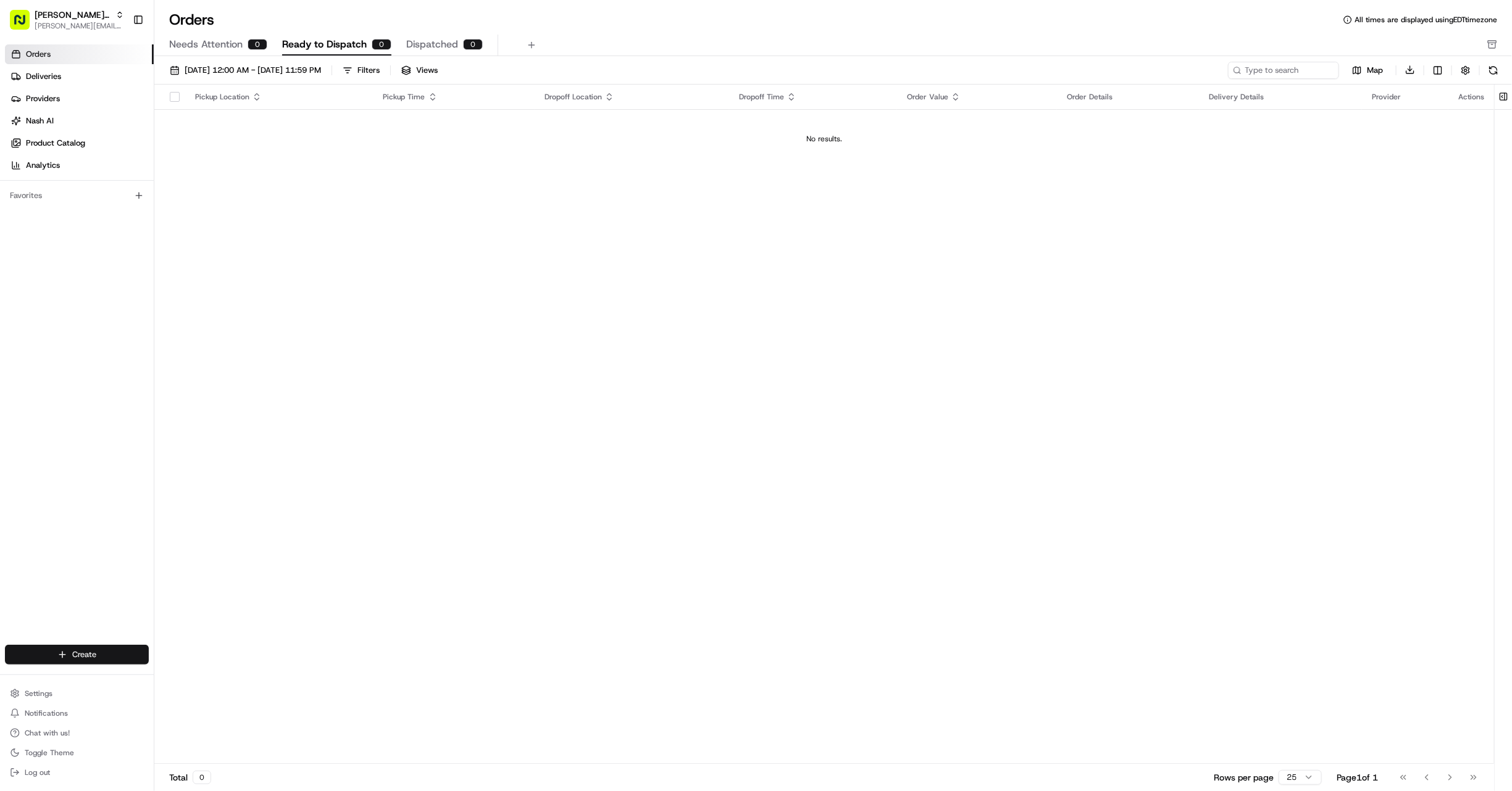
click at [95, 651] on html "Gabby's Catering gabrielle@usenash.com Toggle Sidebar Orders Deliveries Provide…" at bounding box center [756, 396] width 1512 height 791
click at [202, 706] on link "Order" at bounding box center [223, 700] width 138 height 23
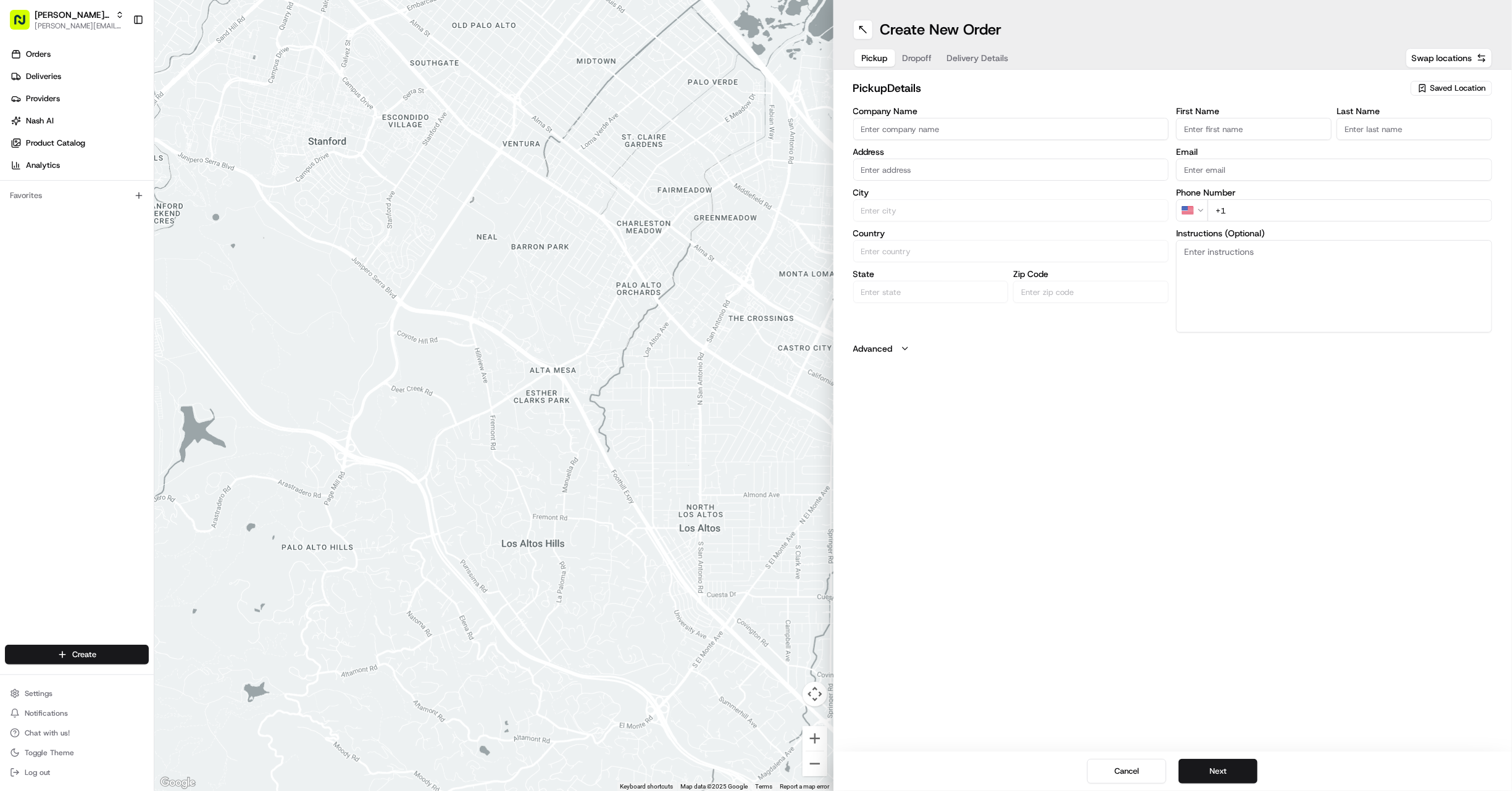
click at [2, 51] on div "Orders Deliveries Providers Nash AI Product Catalog Analytics" at bounding box center [77, 110] width 154 height 141
click at [44, 54] on span "Orders" at bounding box center [38, 54] width 25 height 11
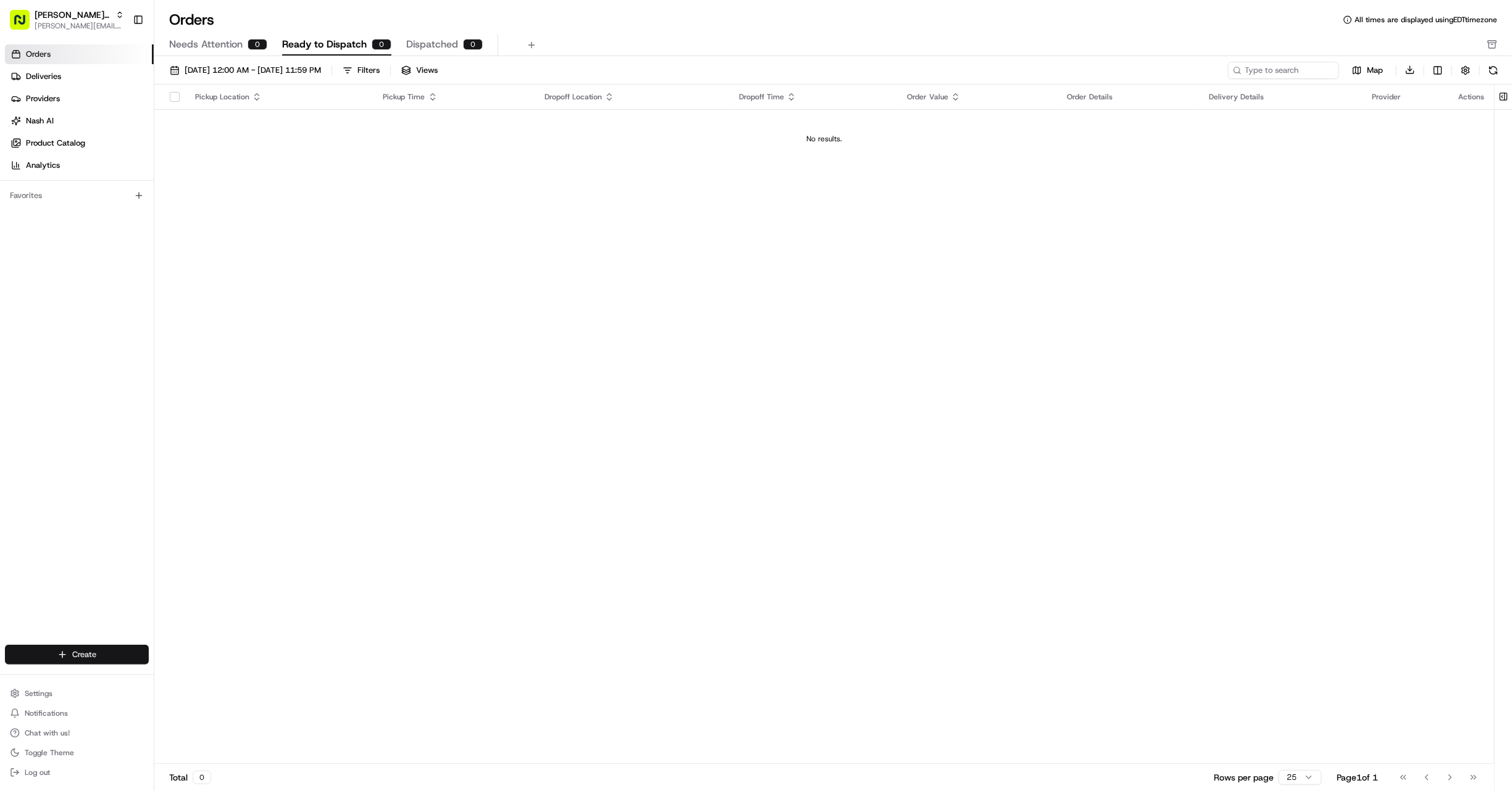
click at [92, 653] on html "Gabby's Catering gabrielle@usenash.com Toggle Sidebar Orders Deliveries Provide…" at bounding box center [756, 396] width 1512 height 791
click at [190, 705] on link "Order" at bounding box center [223, 700] width 138 height 23
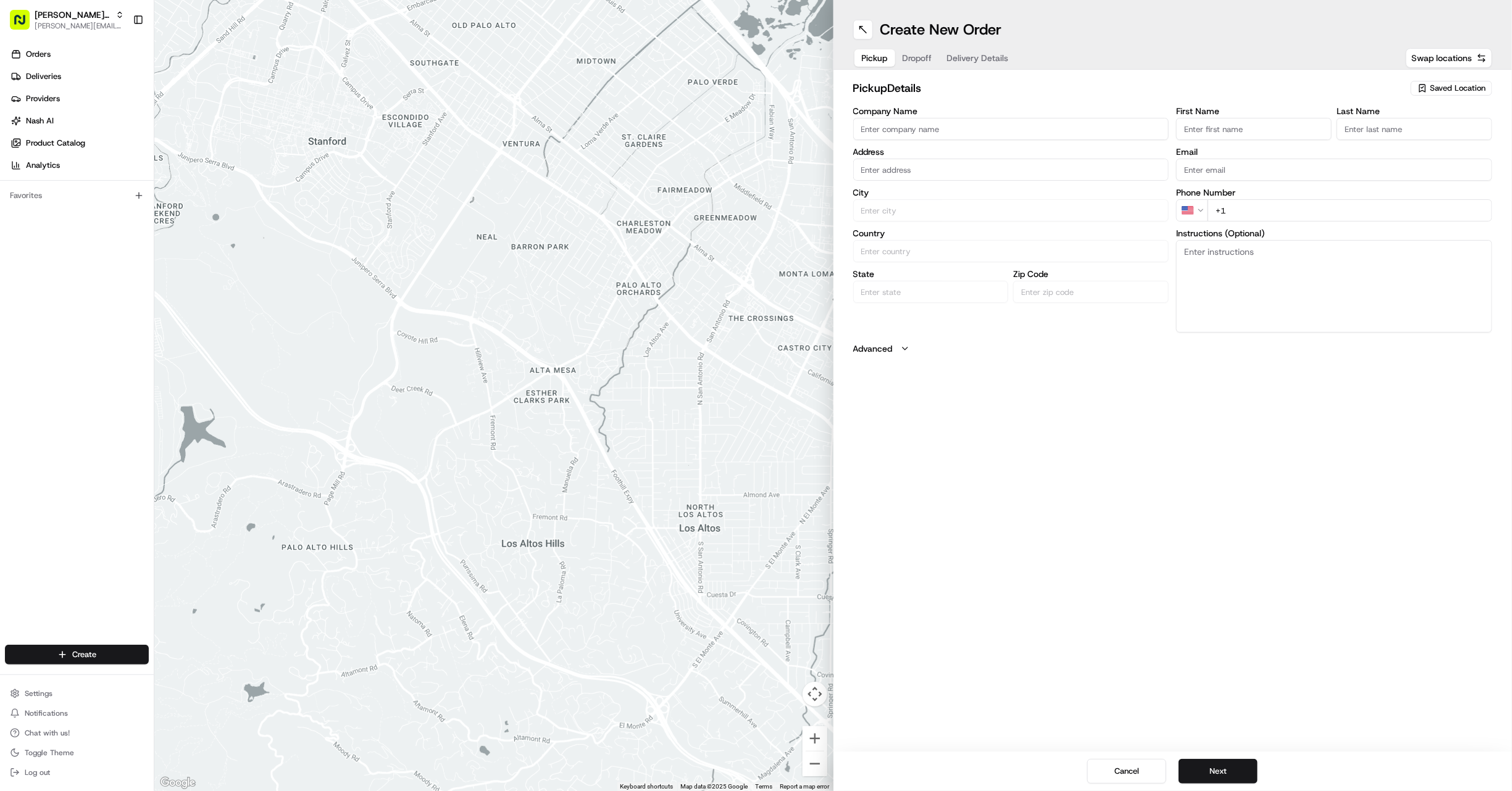
click at [1465, 90] on span "Saved Location" at bounding box center [1457, 88] width 55 height 11
click at [1426, 128] on div "Cava - Sandy Springs Test" at bounding box center [1423, 141] width 176 height 30
type input "Cava - Sandy Springs Test"
type input "5840 Roswell Rd Suite 300, Sandy Springs, GA 30328, USA"
type input "Sandy Springs"
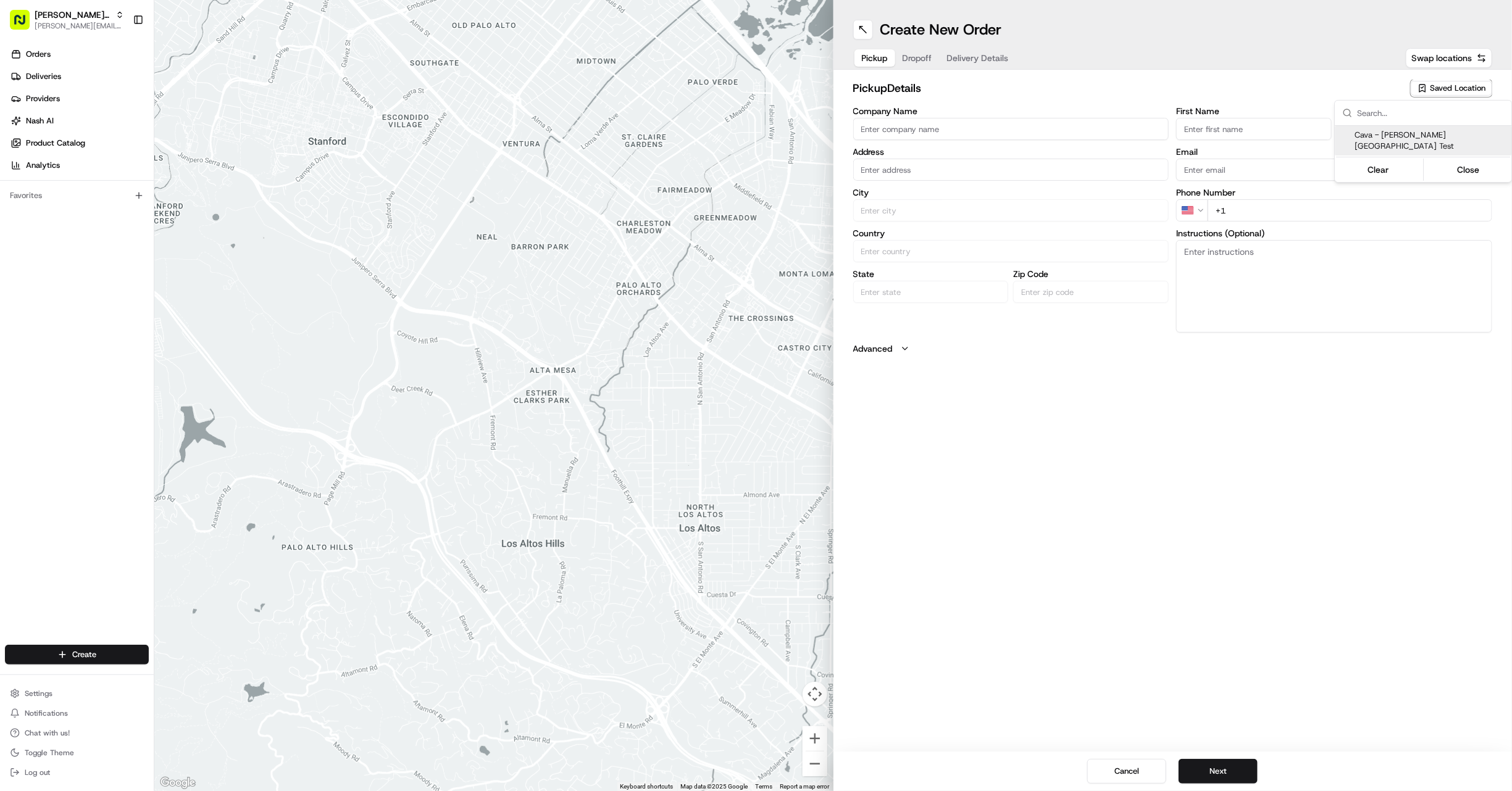
type input "US"
type input "GA"
type input "30328"
type input "+1 470 336 6465"
type textarea "Located in the Plaza at City Springs across from Starbucks. Enter through side …"
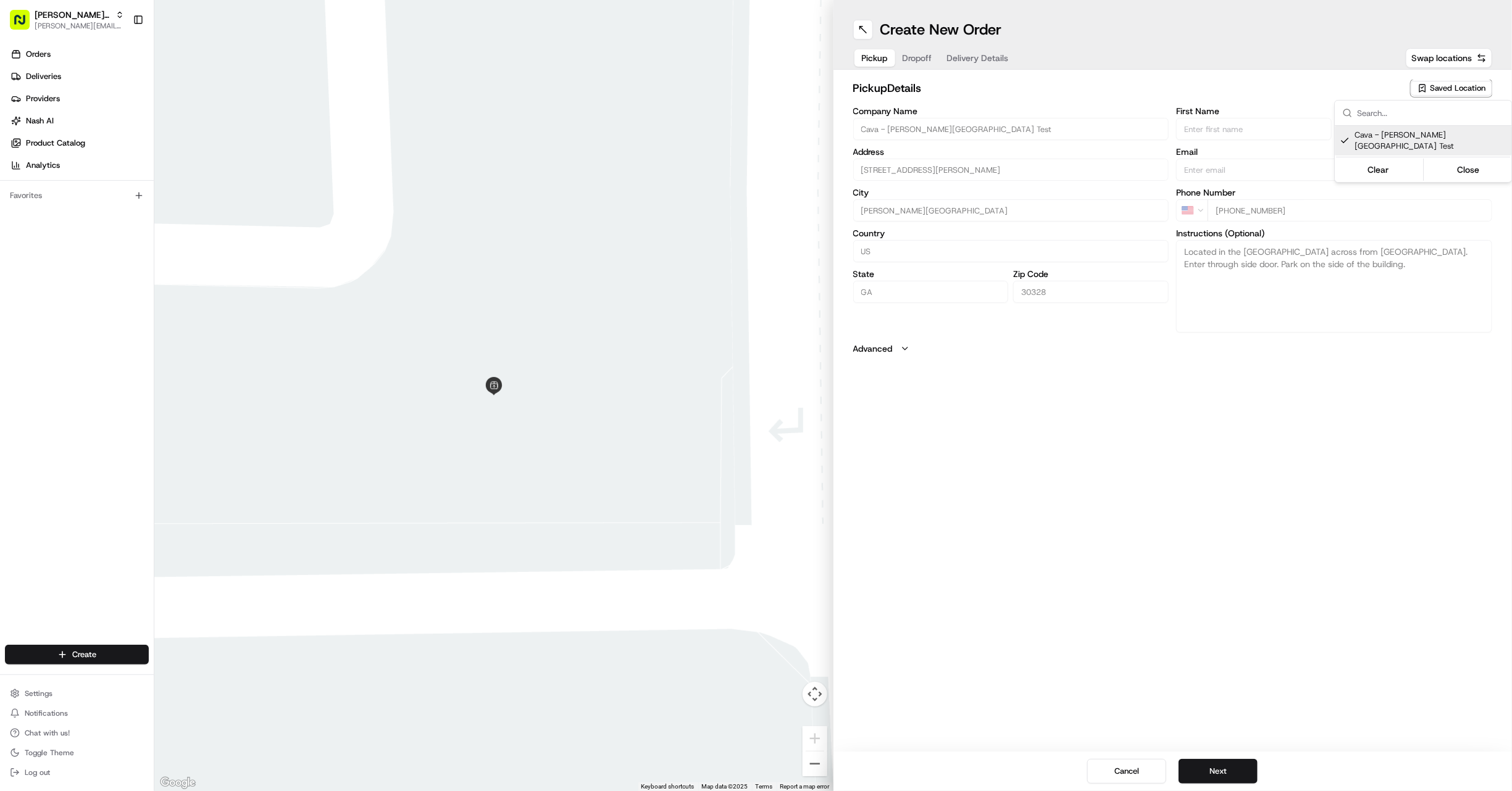
click at [924, 58] on html "Gabby's Catering gabrielle@usenash.com Toggle Sidebar Orders Deliveries Provide…" at bounding box center [756, 396] width 1512 height 791
click at [924, 58] on span "Dropoff" at bounding box center [917, 58] width 30 height 12
click at [964, 172] on input "text" at bounding box center [1011, 169] width 316 height 23
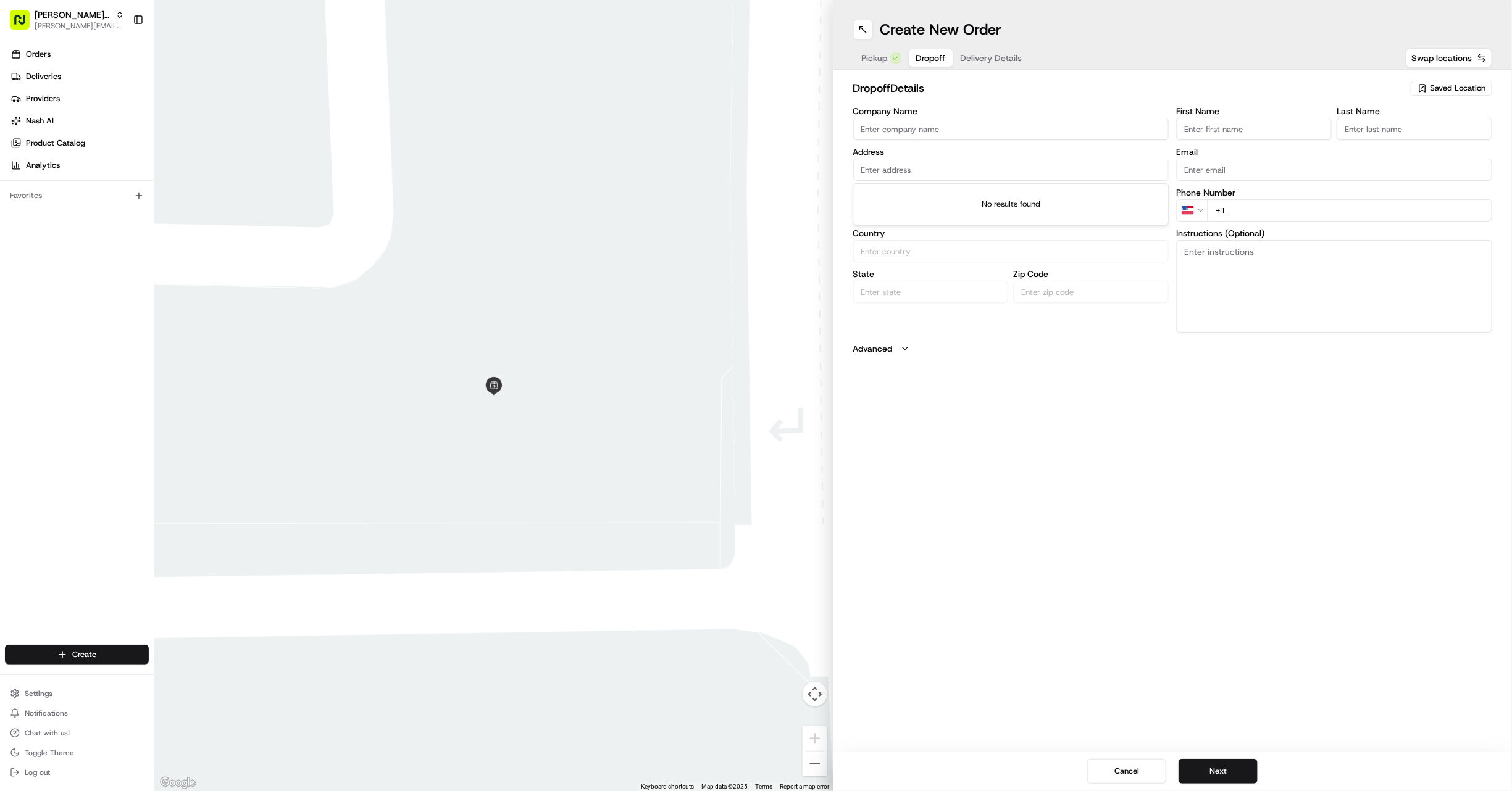
paste input "350 Carpenter Dr NE, Atlanta, GA 30328"
click at [966, 192] on div "350 Carpenter Dr NE, Atlanta, GA 30328" at bounding box center [1011, 196] width 310 height 19
type input "350 Carpenter Dr NE, Atlanta, GA 30328, USA"
type input "Atlanta"
type input "United States"
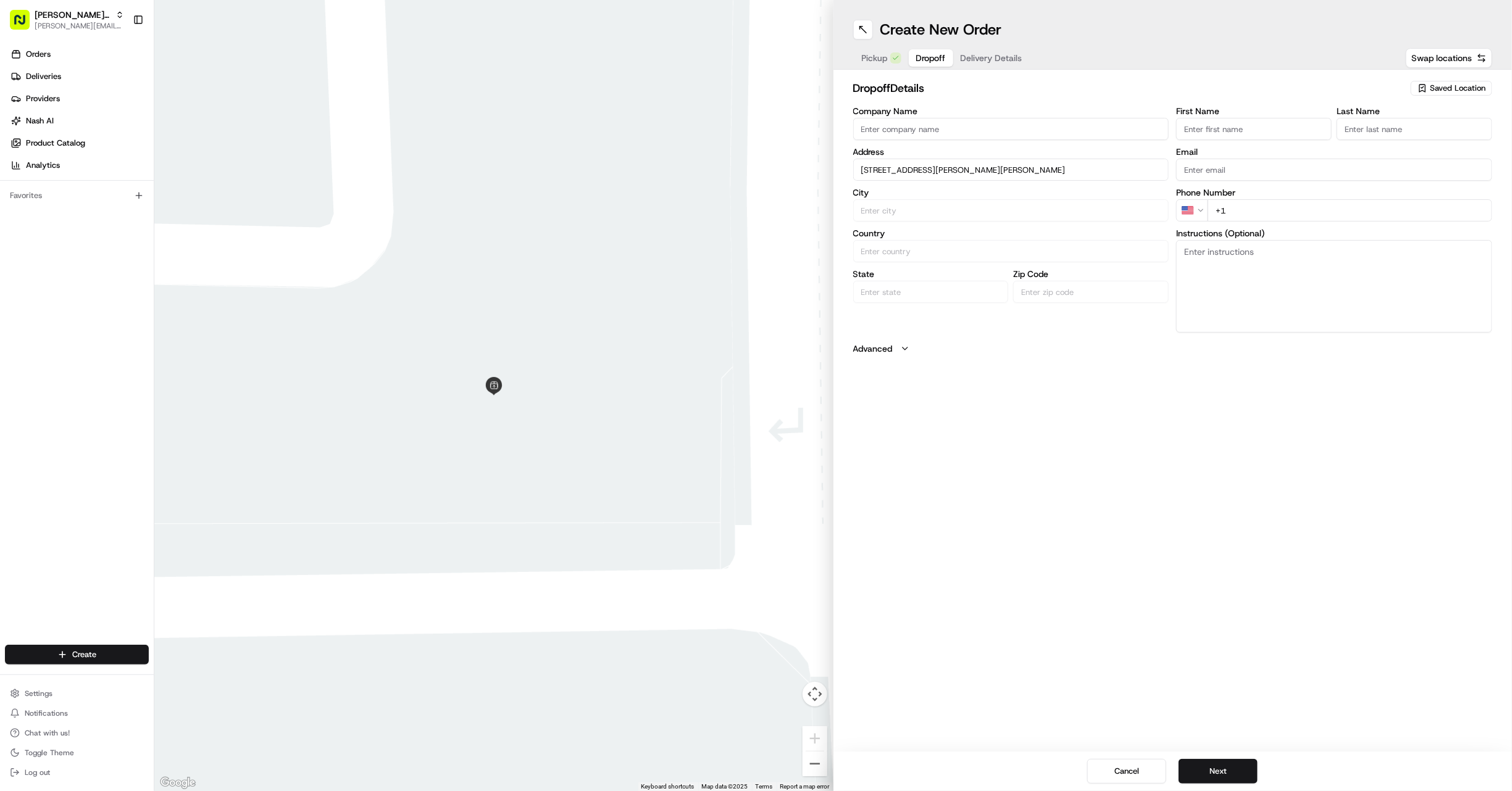
type input "GA"
type input "30328"
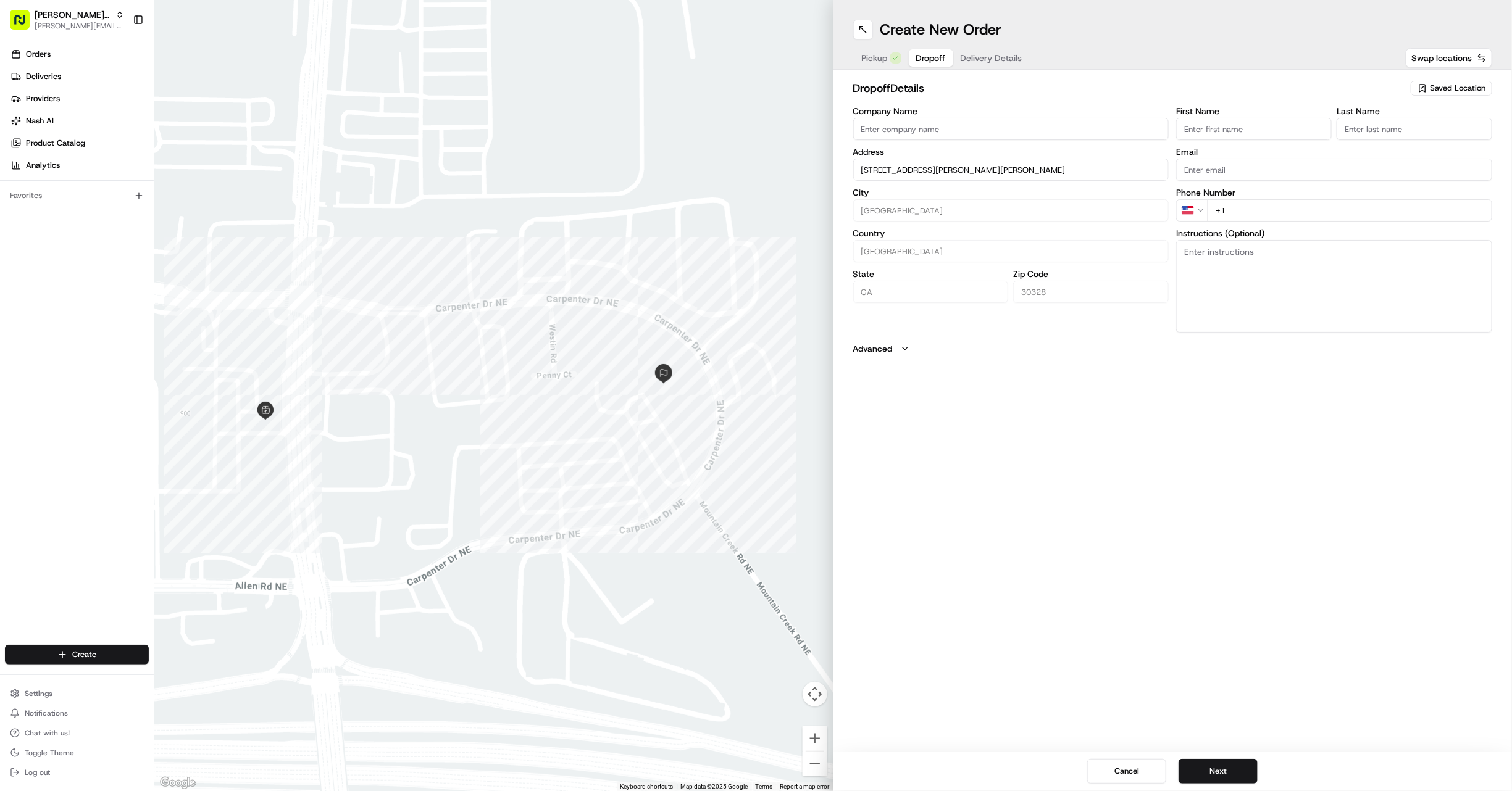
type input "350 Carpenter Dr NE, Atlanta, GA 30328, USA"
click at [1239, 213] on input "+1" at bounding box center [1350, 210] width 285 height 23
type input "+1 443 386 8881"
click at [1206, 784] on div "Cancel Next" at bounding box center [1172, 771] width 679 height 40
click at [1215, 766] on button "Next" at bounding box center [1218, 772] width 79 height 25
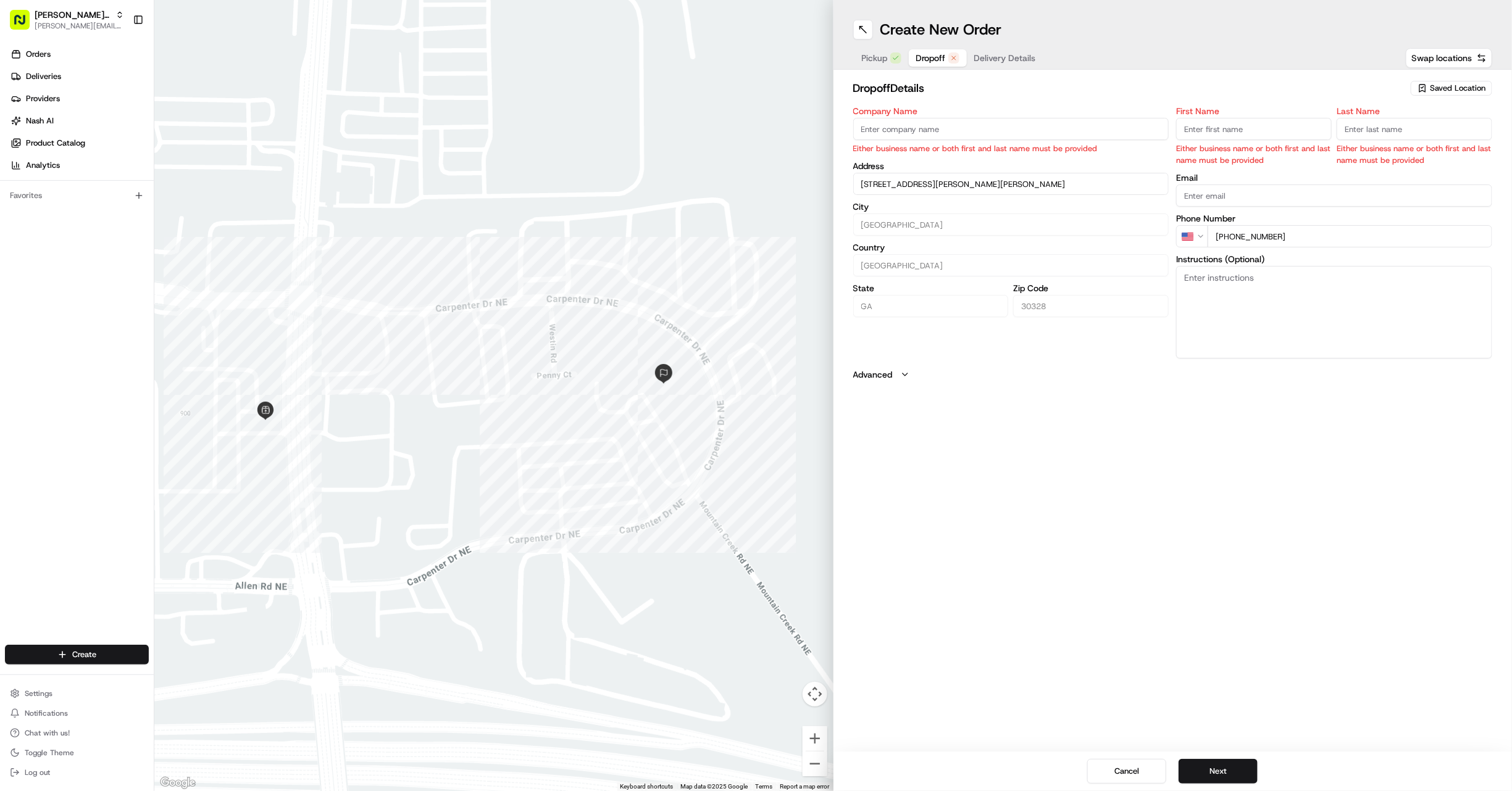
click at [1300, 134] on input "First Name" at bounding box center [1254, 129] width 155 height 23
type input "Gabby"
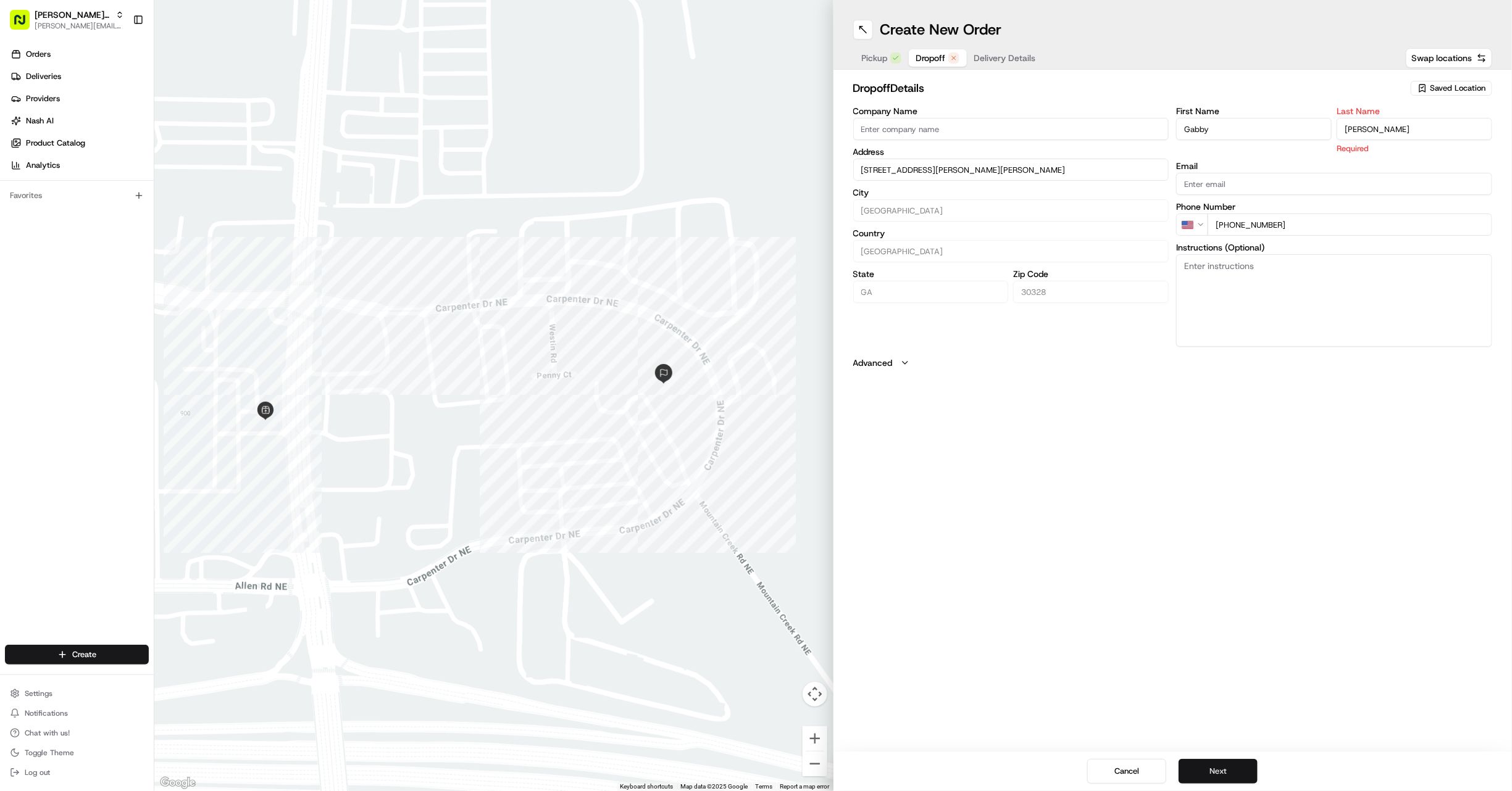
type input "LeFevre"
click at [1204, 759] on button "Next" at bounding box center [1218, 772] width 79 height 25
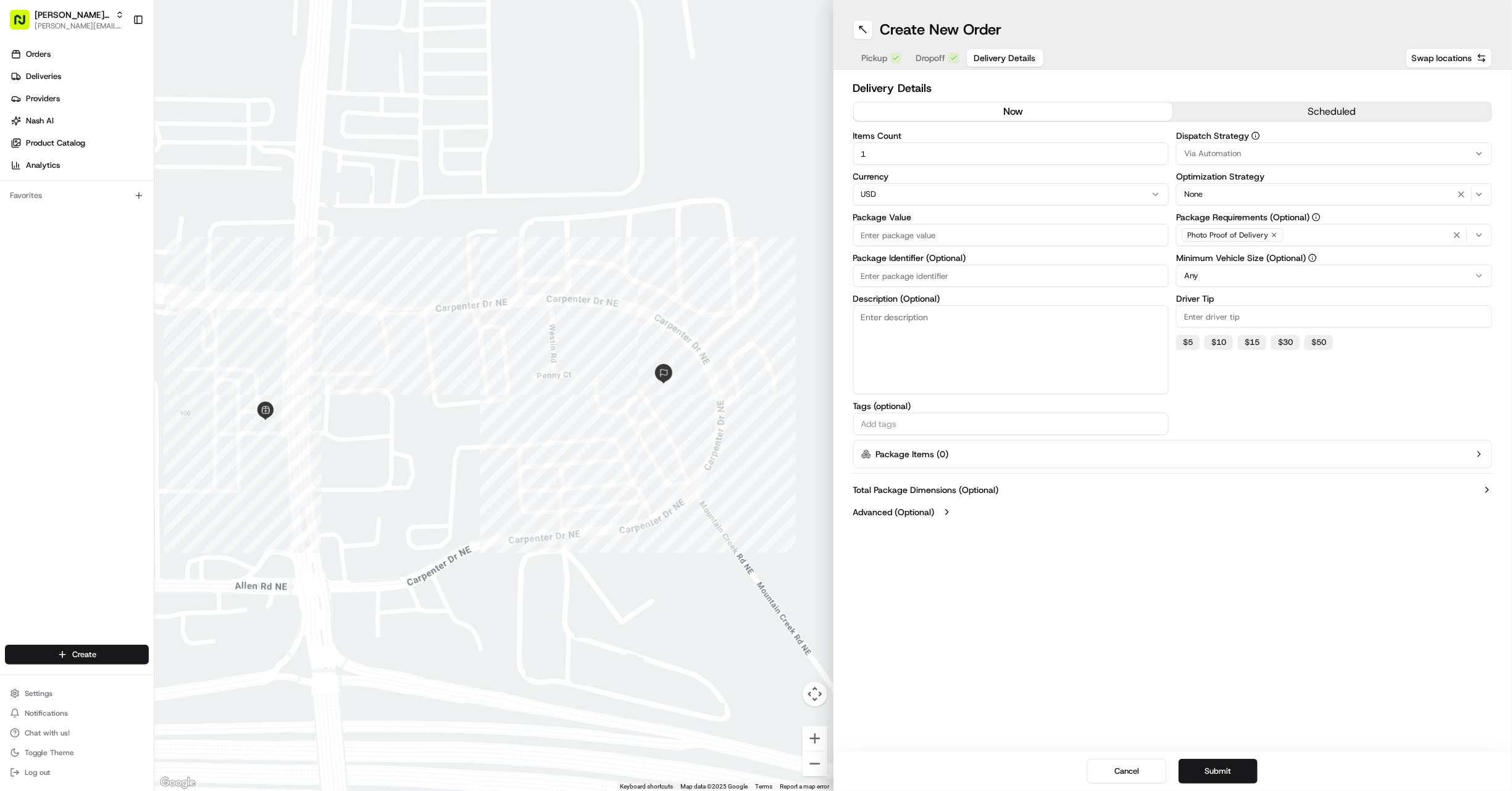
click at [1475, 13] on div "Create New Order Pickup Dropoff Delivery Details Swap locations" at bounding box center [1172, 35] width 679 height 70
click at [1283, 143] on button "Via Automation" at bounding box center [1334, 153] width 316 height 23
click at [1266, 227] on div "On Demand" at bounding box center [1264, 221] width 176 height 19
click at [1294, 621] on html "Gabby's Catering gabrielle@usenash.com Toggle Sidebar Orders Deliveries Provide…" at bounding box center [756, 396] width 1512 height 791
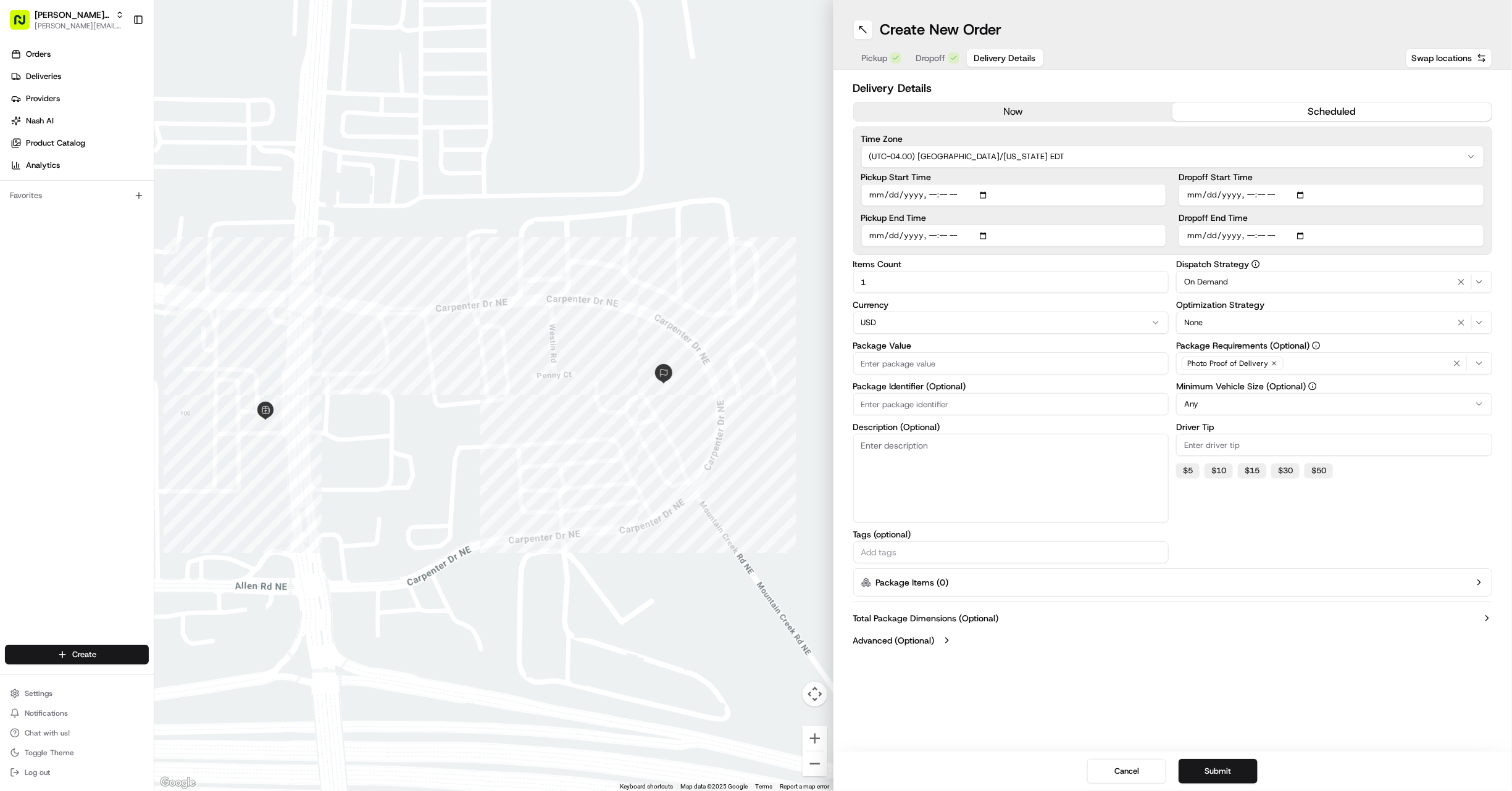
click at [1221, 114] on button "scheduled" at bounding box center [1332, 112] width 320 height 19
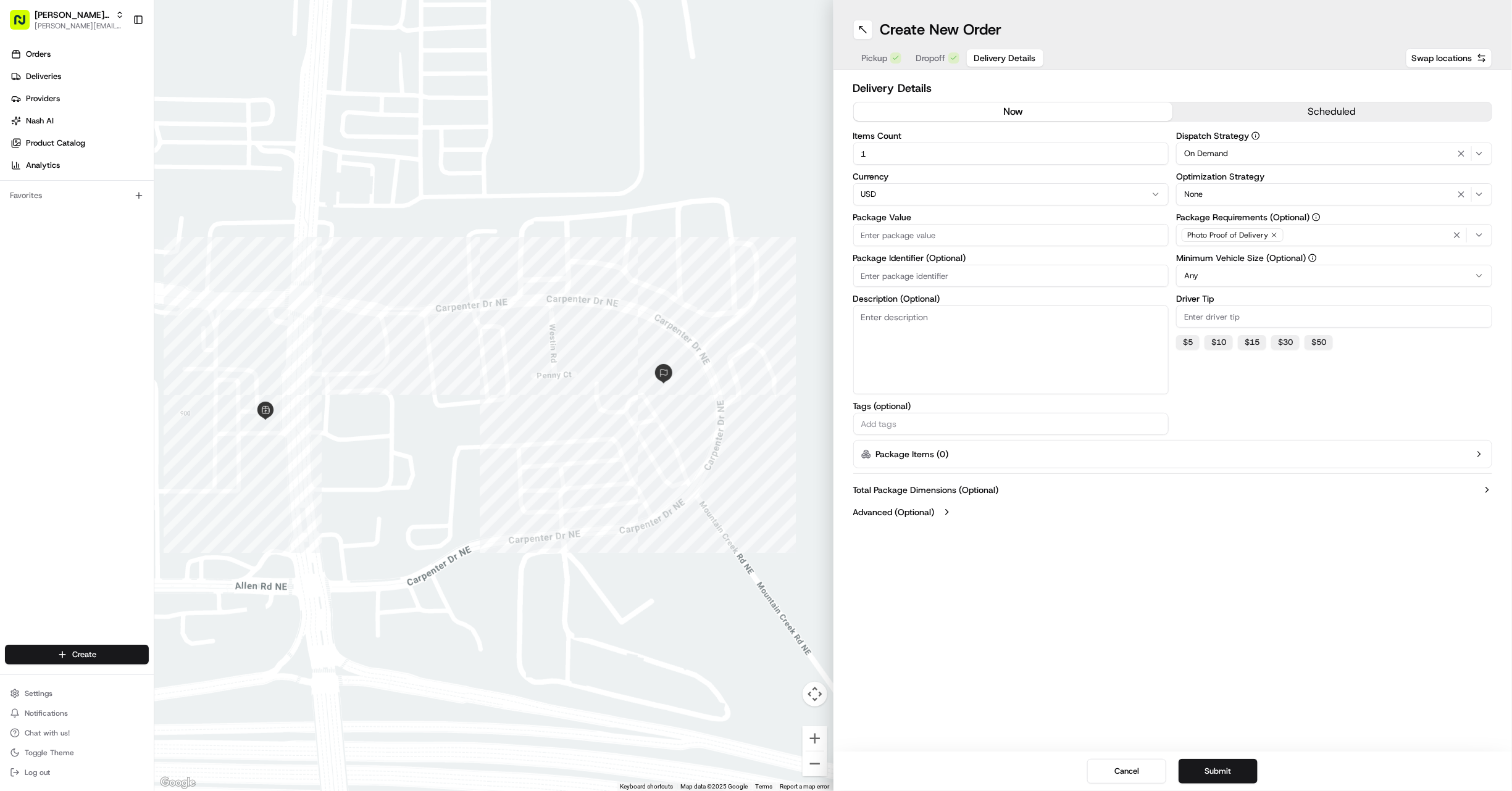
click at [1035, 114] on button "now" at bounding box center [1013, 112] width 320 height 19
click at [1246, 113] on button "scheduled" at bounding box center [1332, 112] width 320 height 19
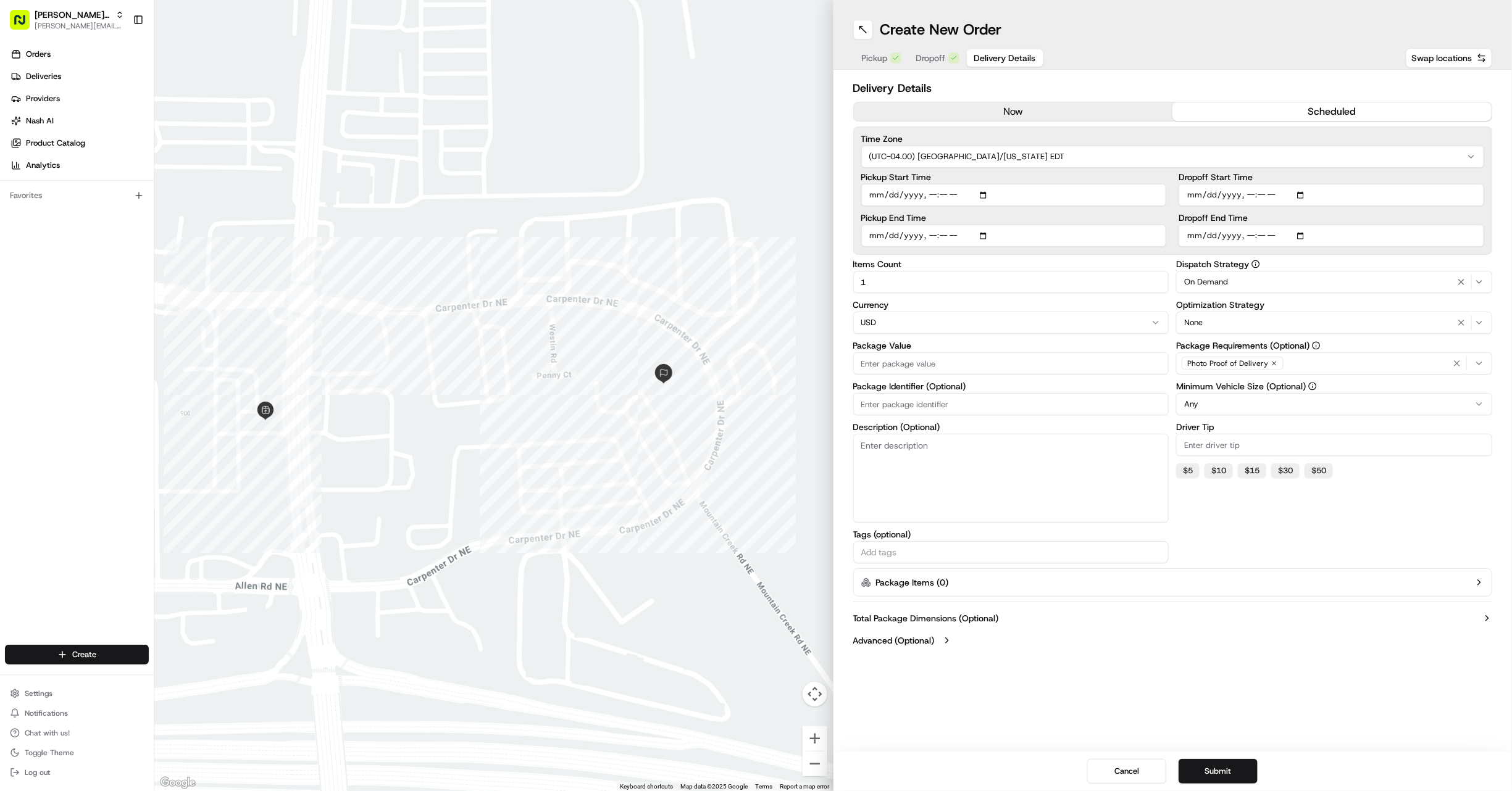
click at [987, 196] on input "Pickup Start Time" at bounding box center [1014, 195] width 306 height 23
type input "2025-08-19T10:00"
click at [1304, 236] on input "Dropoff End Time" at bounding box center [1331, 235] width 306 height 23
type input "2025-08-19T11:00"
click at [1208, 769] on button "Submit" at bounding box center [1218, 772] width 79 height 25
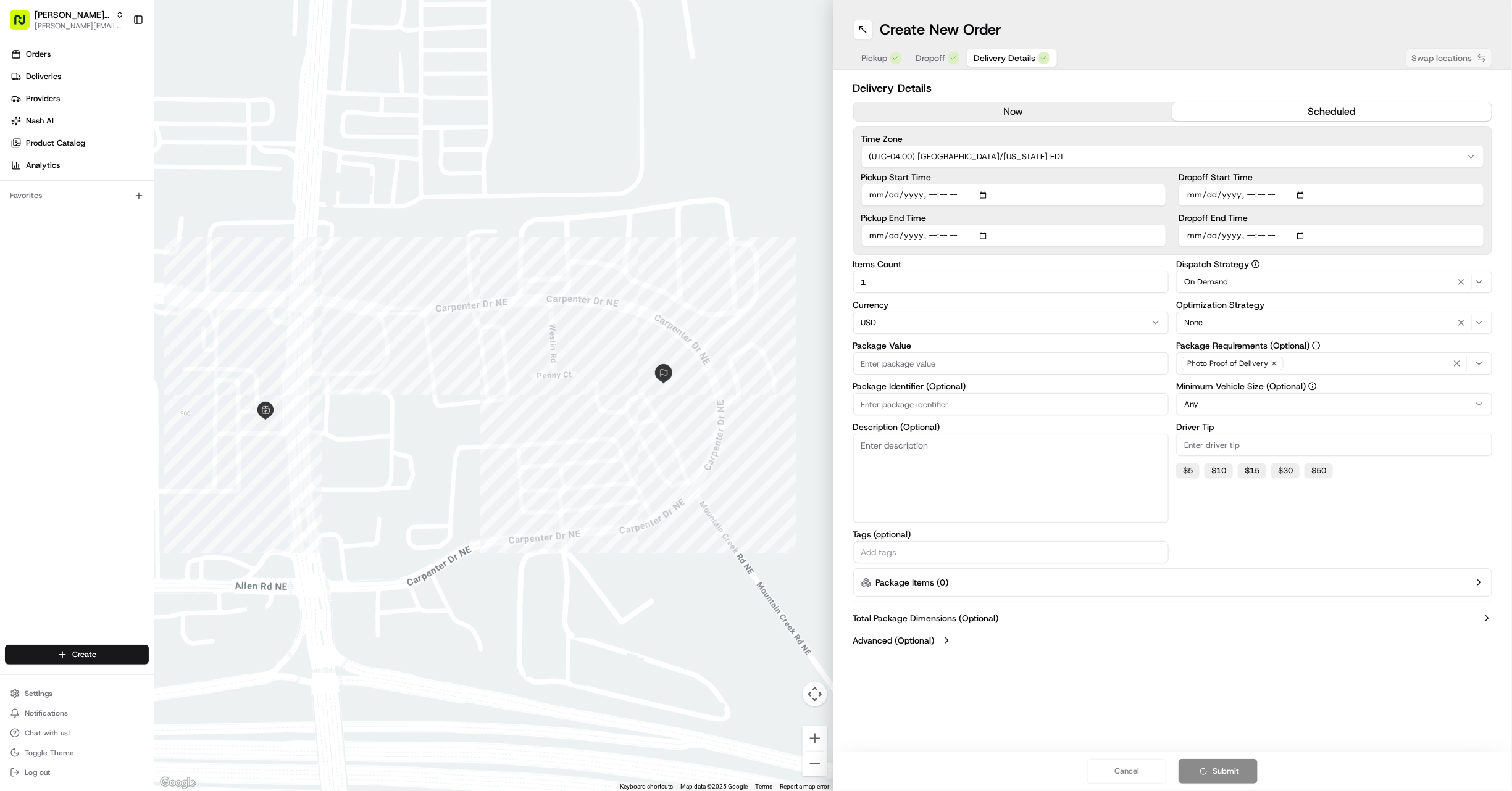
click at [1210, 769] on div "Cancel Submit" at bounding box center [1172, 771] width 679 height 40
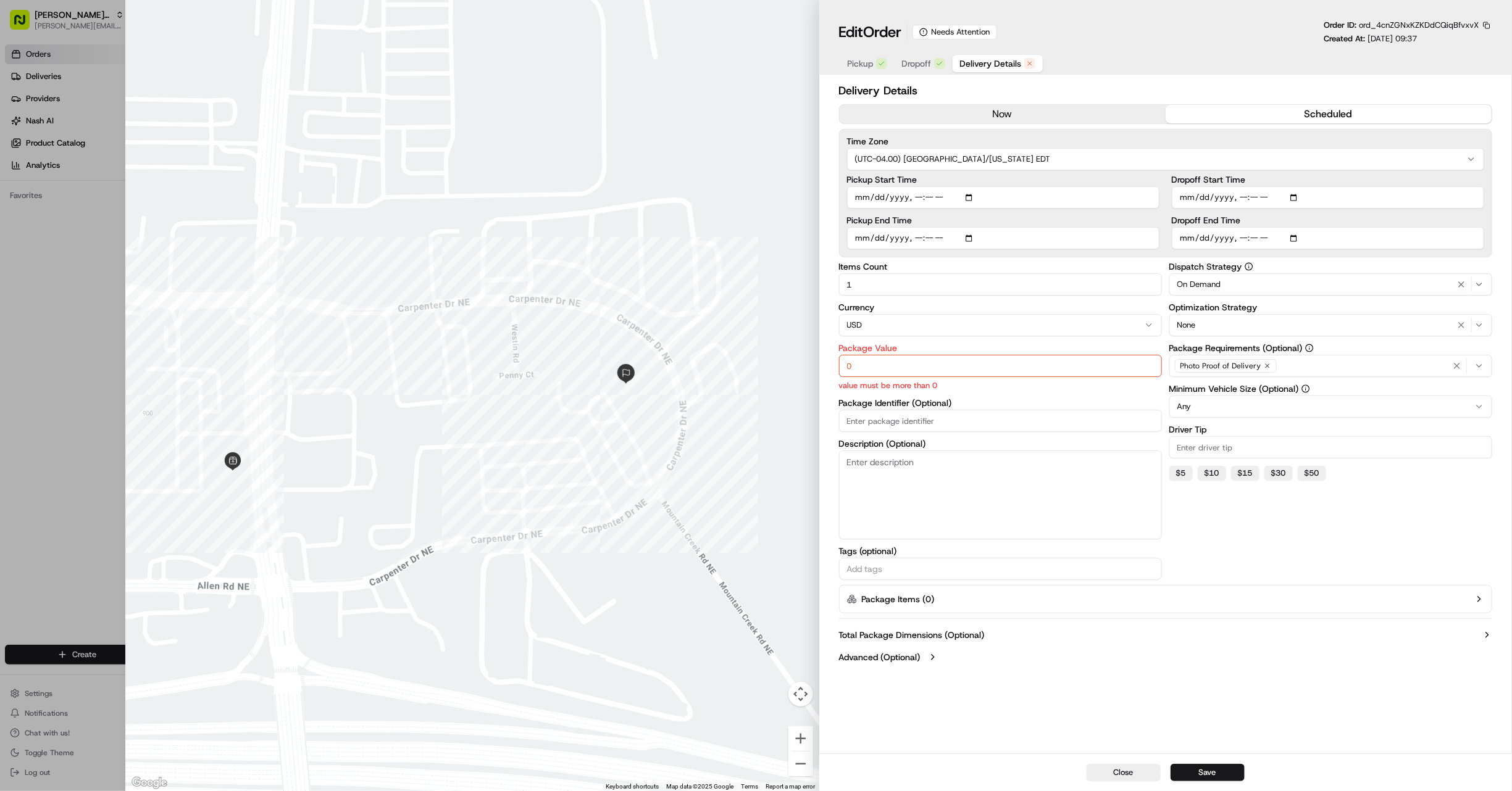
click at [1006, 66] on span "Delivery Details" at bounding box center [990, 64] width 61 height 12
click at [847, 372] on input "0" at bounding box center [1000, 366] width 323 height 23
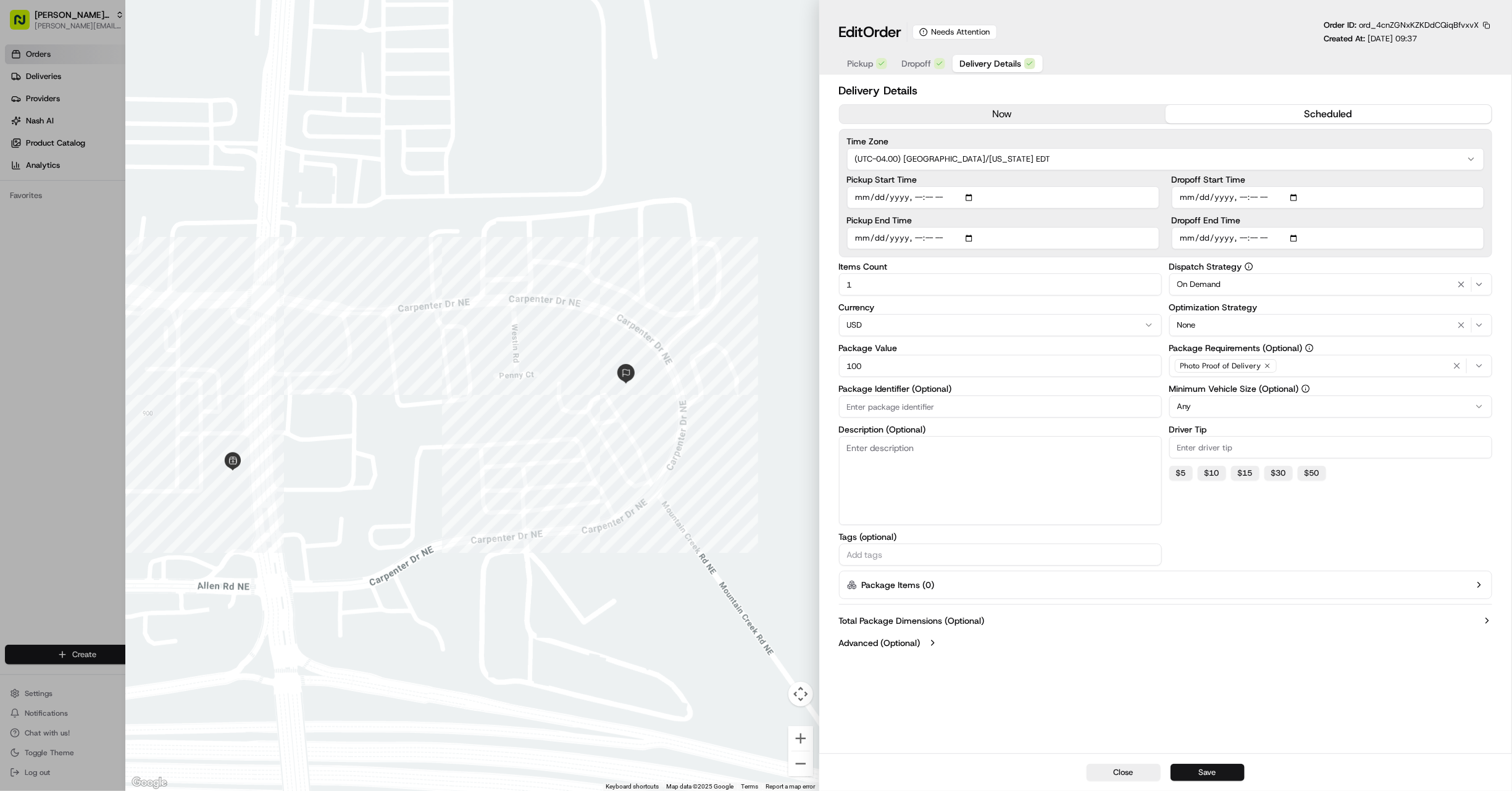
click at [1199, 768] on button "Save" at bounding box center [1207, 772] width 74 height 17
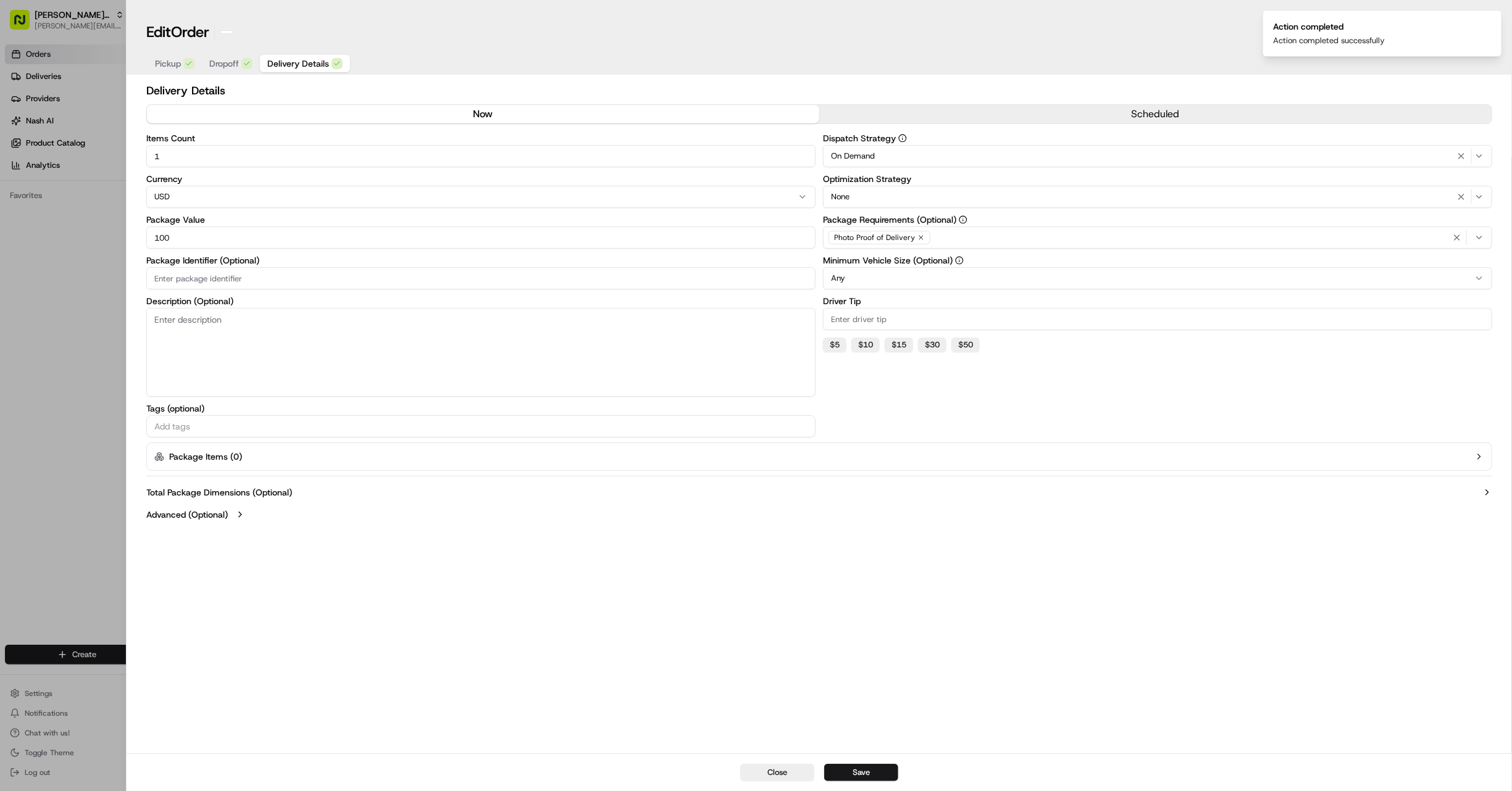
type input "0"
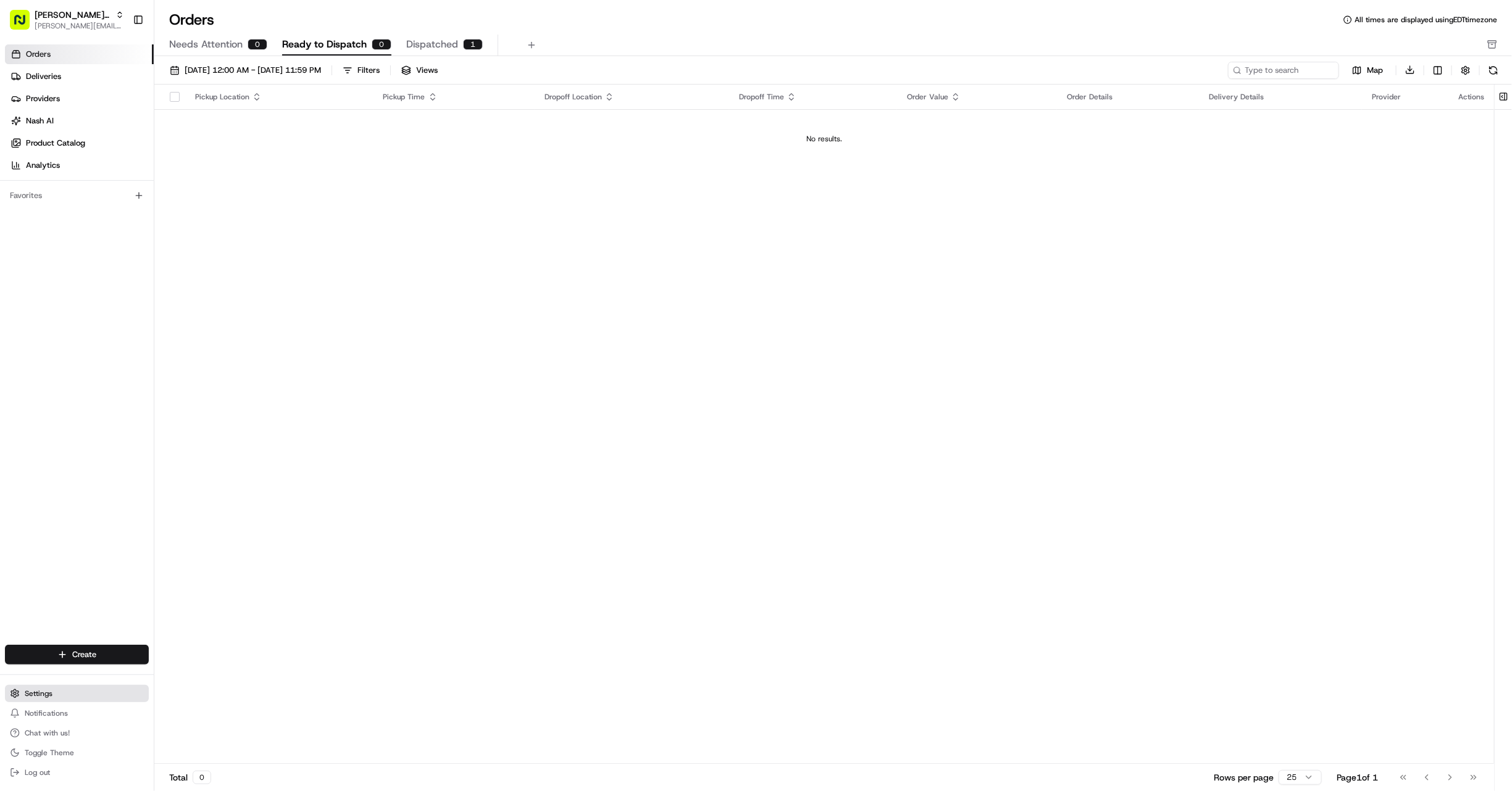
drag, startPoint x: 54, startPoint y: 698, endPoint x: 37, endPoint y: 698, distance: 17.0
click at [54, 698] on button "Settings" at bounding box center [76, 693] width 144 height 17
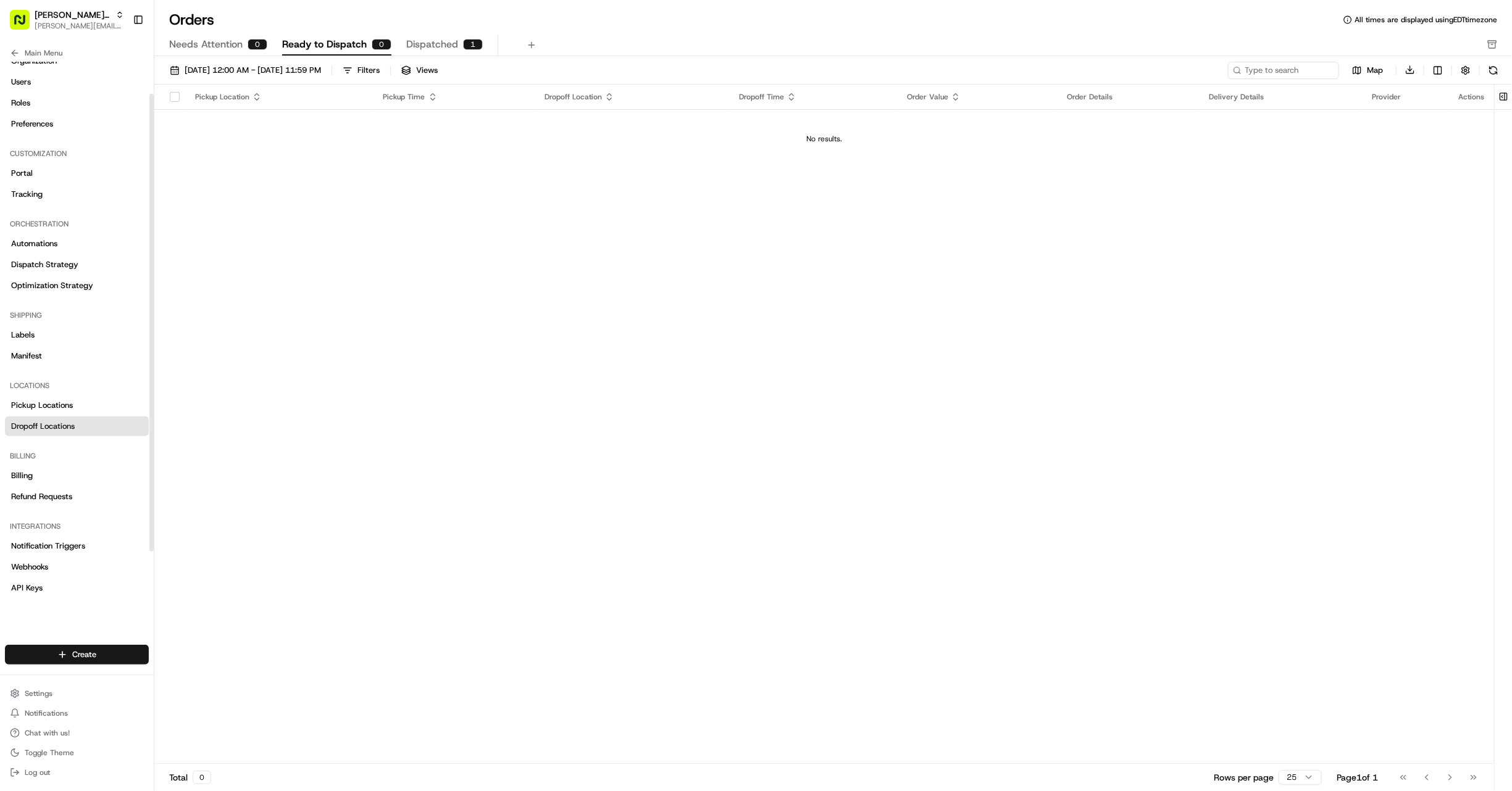
scroll to position [47, 0]
click at [54, 537] on span "Notification Triggers" at bounding box center [47, 535] width 74 height 11
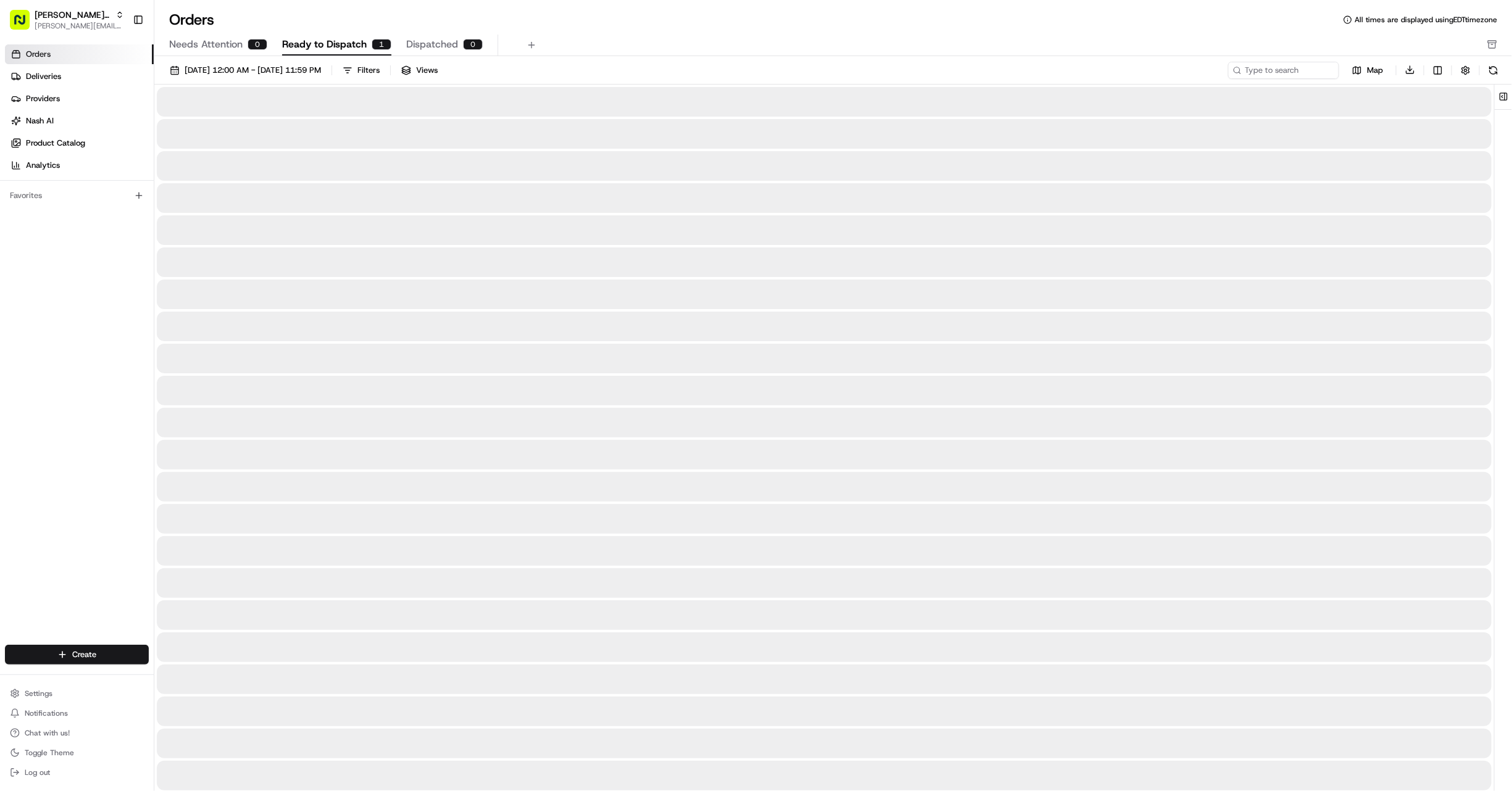
click at [342, 37] on span "Ready to Dispatch" at bounding box center [324, 44] width 85 height 15
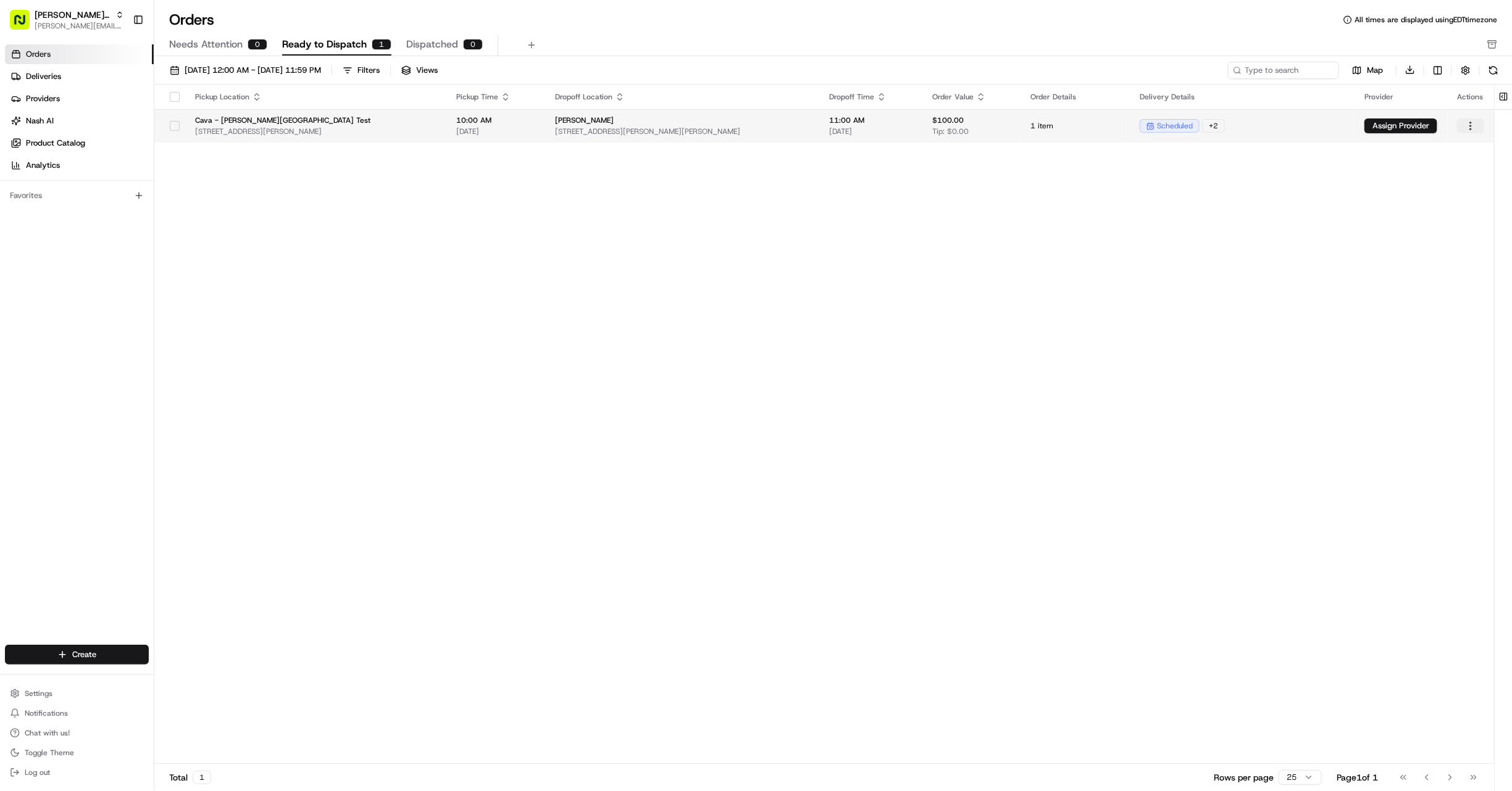
click at [1465, 124] on html "Gabby's Catering gabrielle@usenash.com Toggle Sidebar Orders Deliveries Provide…" at bounding box center [756, 396] width 1512 height 791
click at [1431, 200] on div "Dispatch" at bounding box center [1444, 204] width 132 height 19
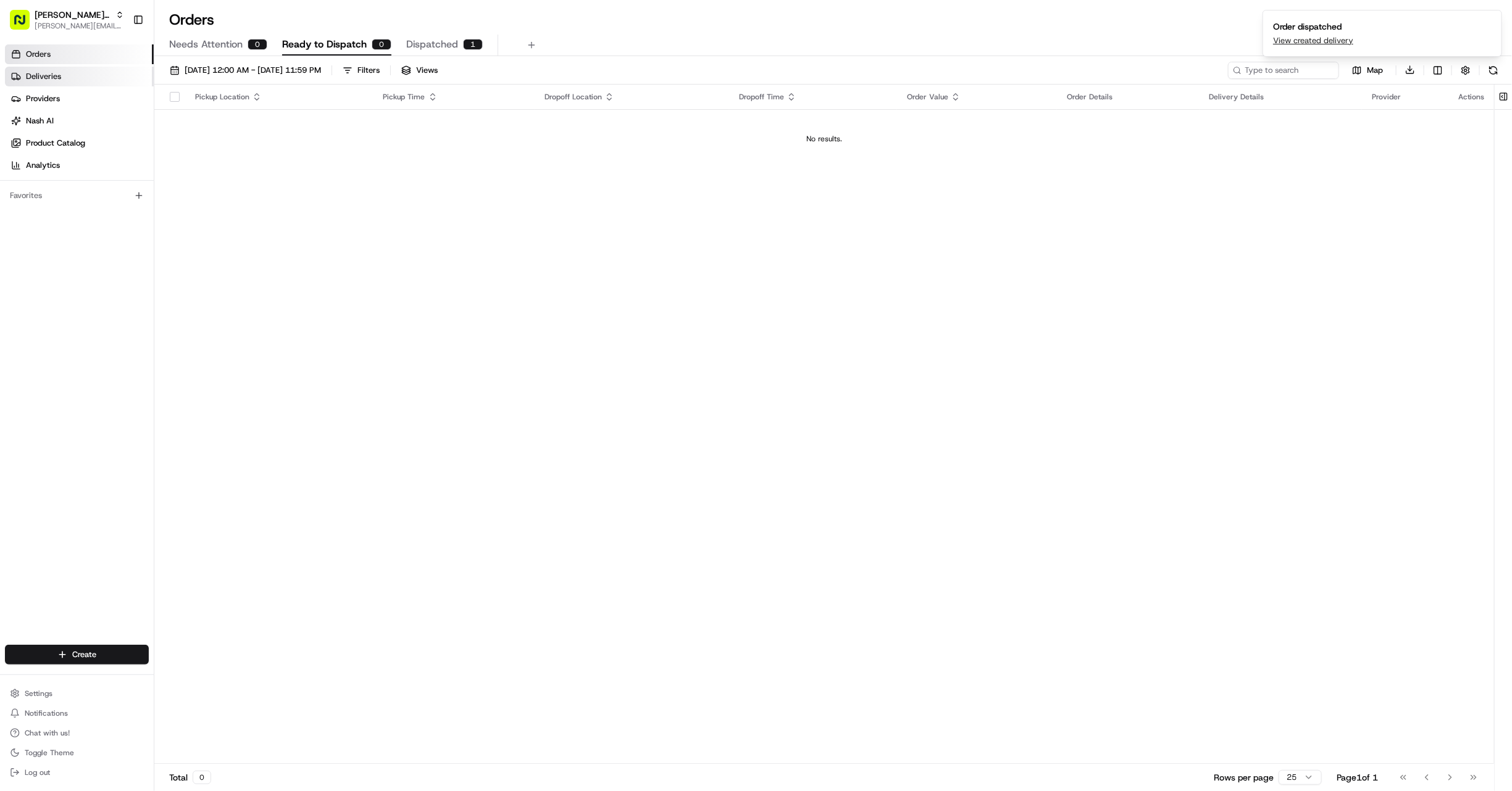
click at [107, 80] on link "Deliveries" at bounding box center [79, 76] width 148 height 19
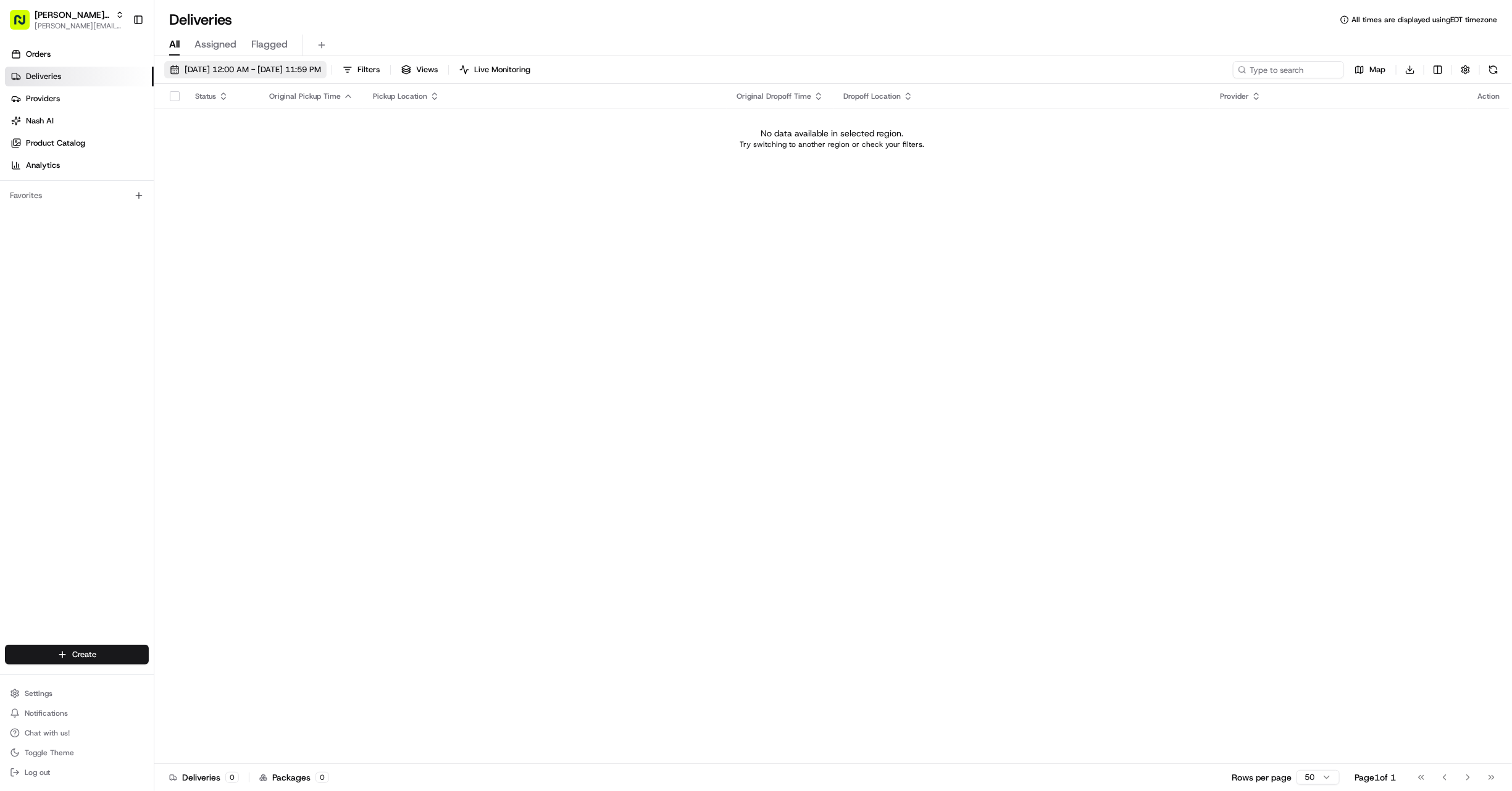
click at [217, 78] on button "[DATE] 12:00 AM - [DATE] 11:59 PM" at bounding box center [245, 70] width 162 height 17
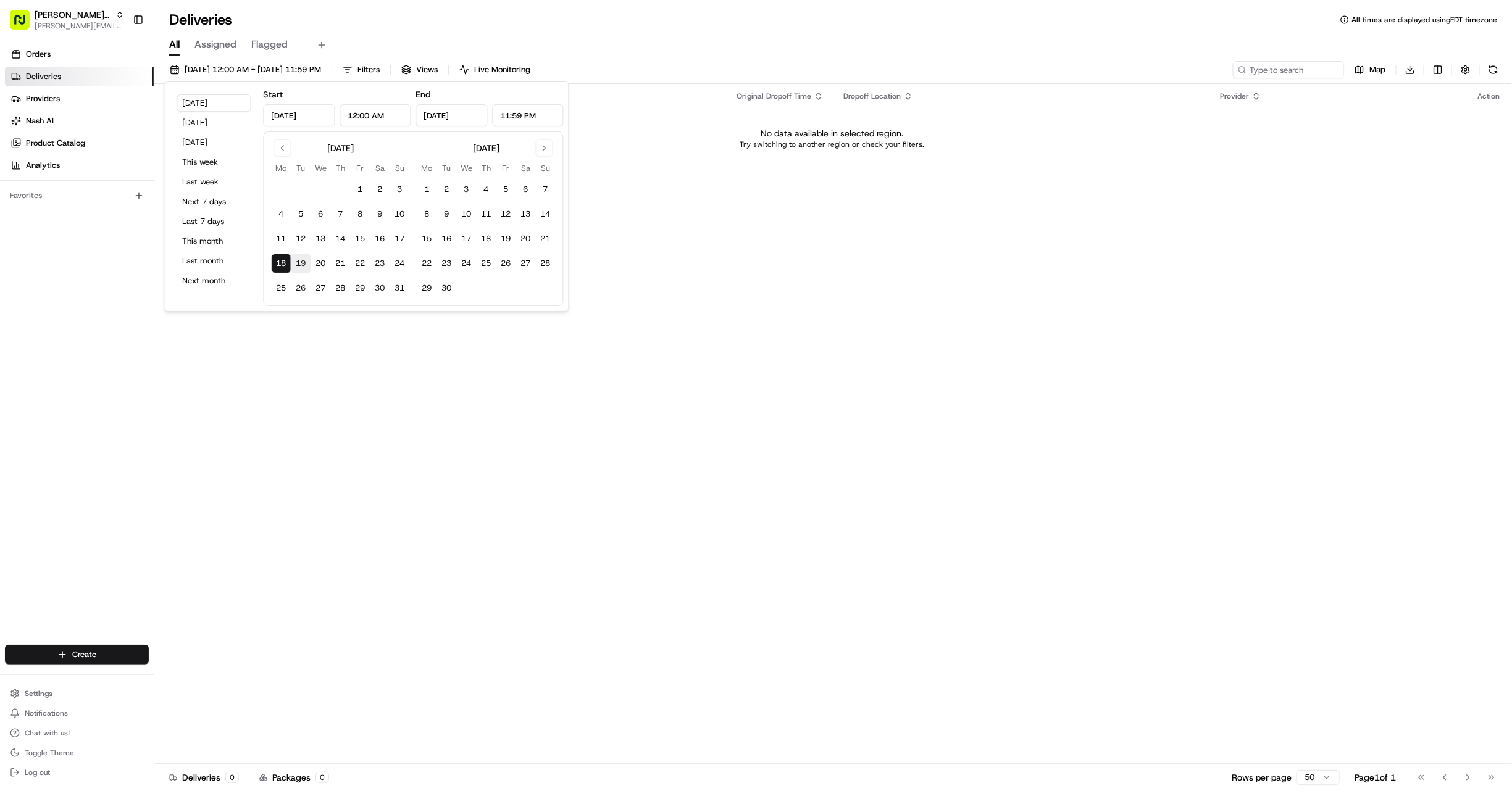
click at [299, 268] on button "19" at bounding box center [301, 263] width 19 height 19
type input "Aug 19, 2025"
click at [796, 258] on div "Status Original Pickup Time Pickup Location Original Dropoff Time Dropoff Locat…" at bounding box center [832, 423] width 1355 height 680
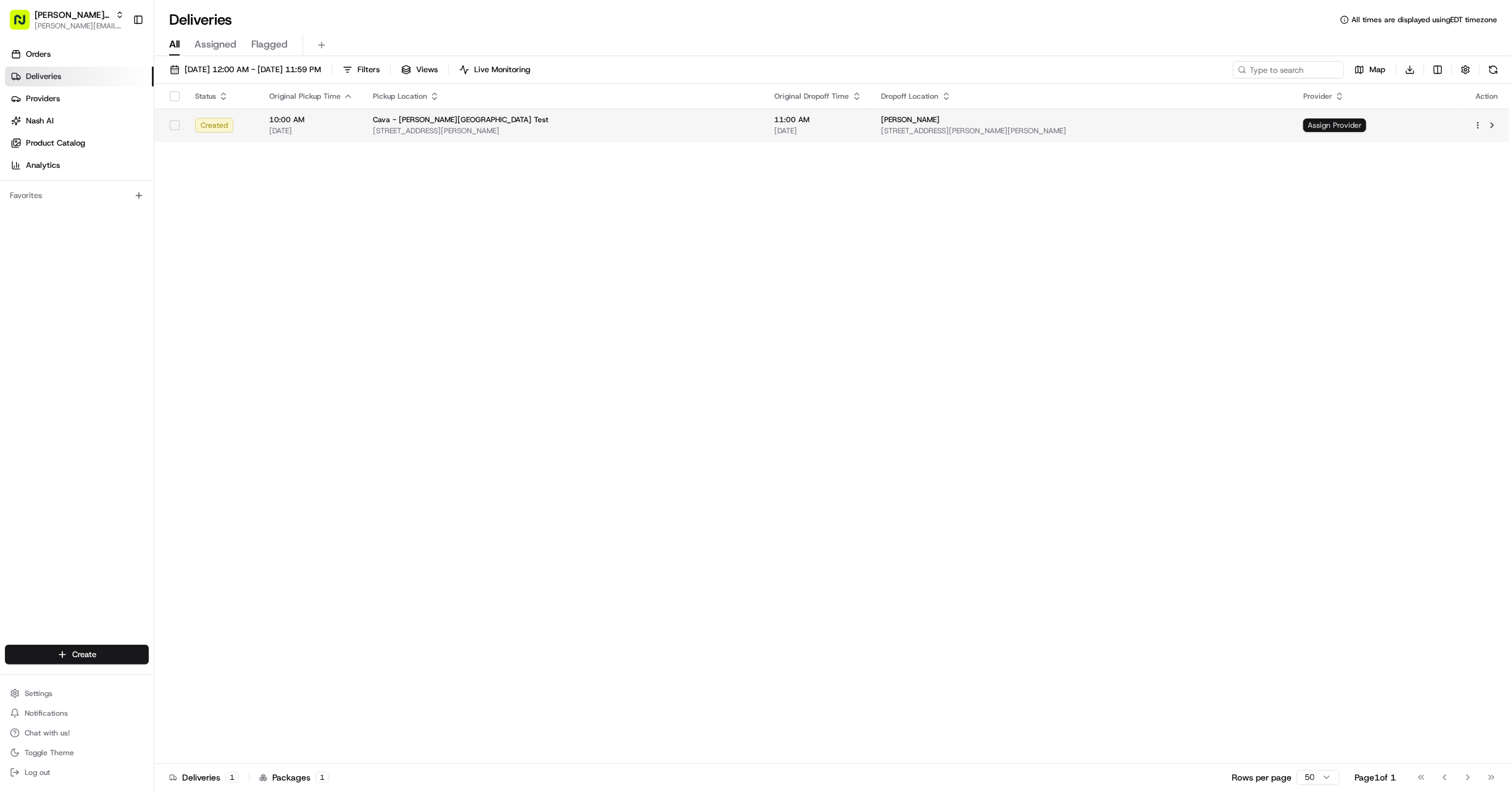
click at [1318, 131] on span "Assign Provider" at bounding box center [1334, 124] width 63 height 13
click at [72, 14] on span "Gabby's Catering" at bounding box center [72, 15] width 76 height 12
type input "red's"
click at [184, 64] on span "Red's Best" at bounding box center [176, 64] width 38 height 11
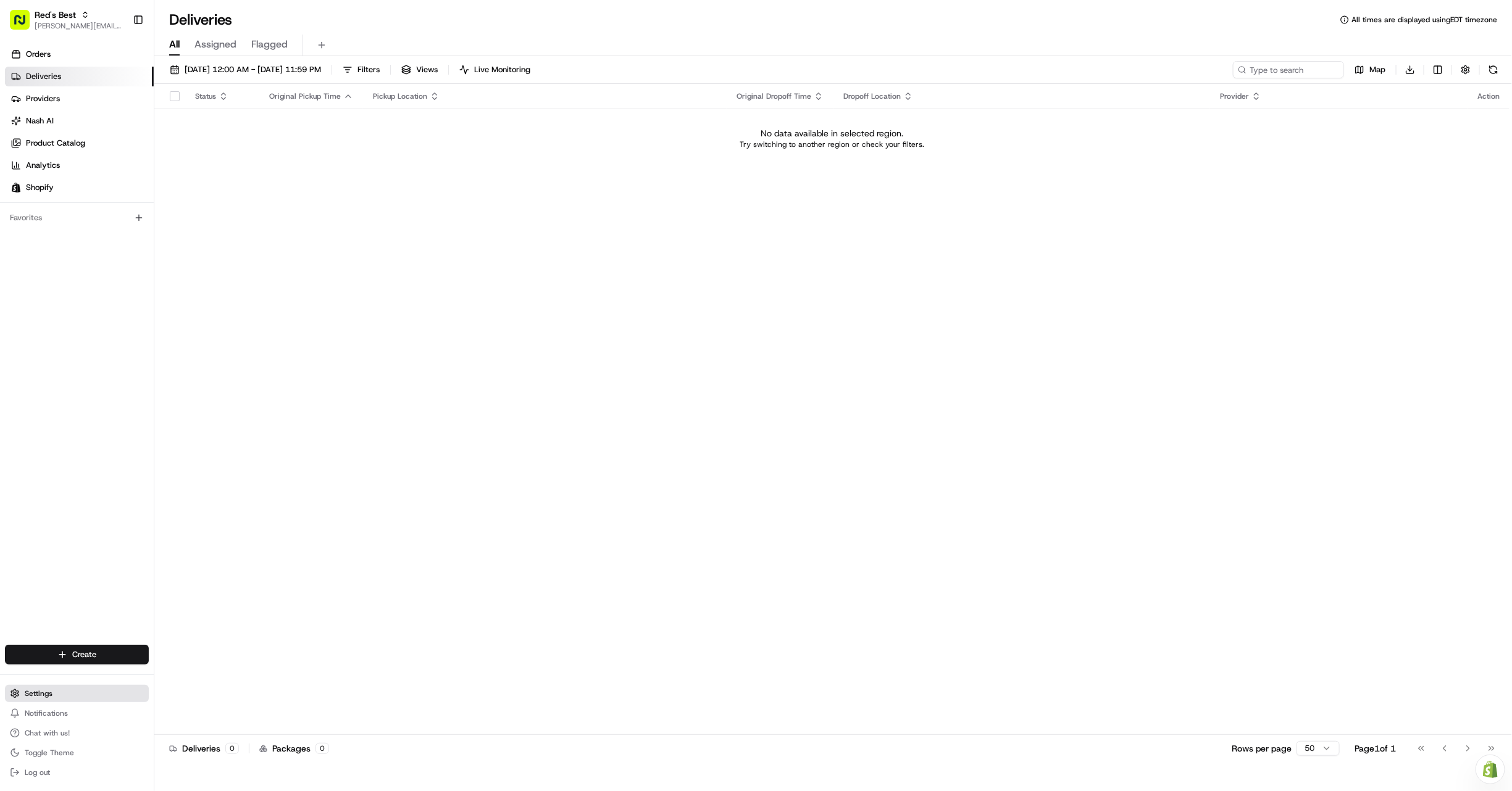
click at [70, 701] on button "Settings" at bounding box center [76, 693] width 144 height 17
click at [50, 24] on span "[PERSON_NAME][EMAIL_ADDRESS][DOMAIN_NAME]" at bounding box center [79, 26] width 89 height 10
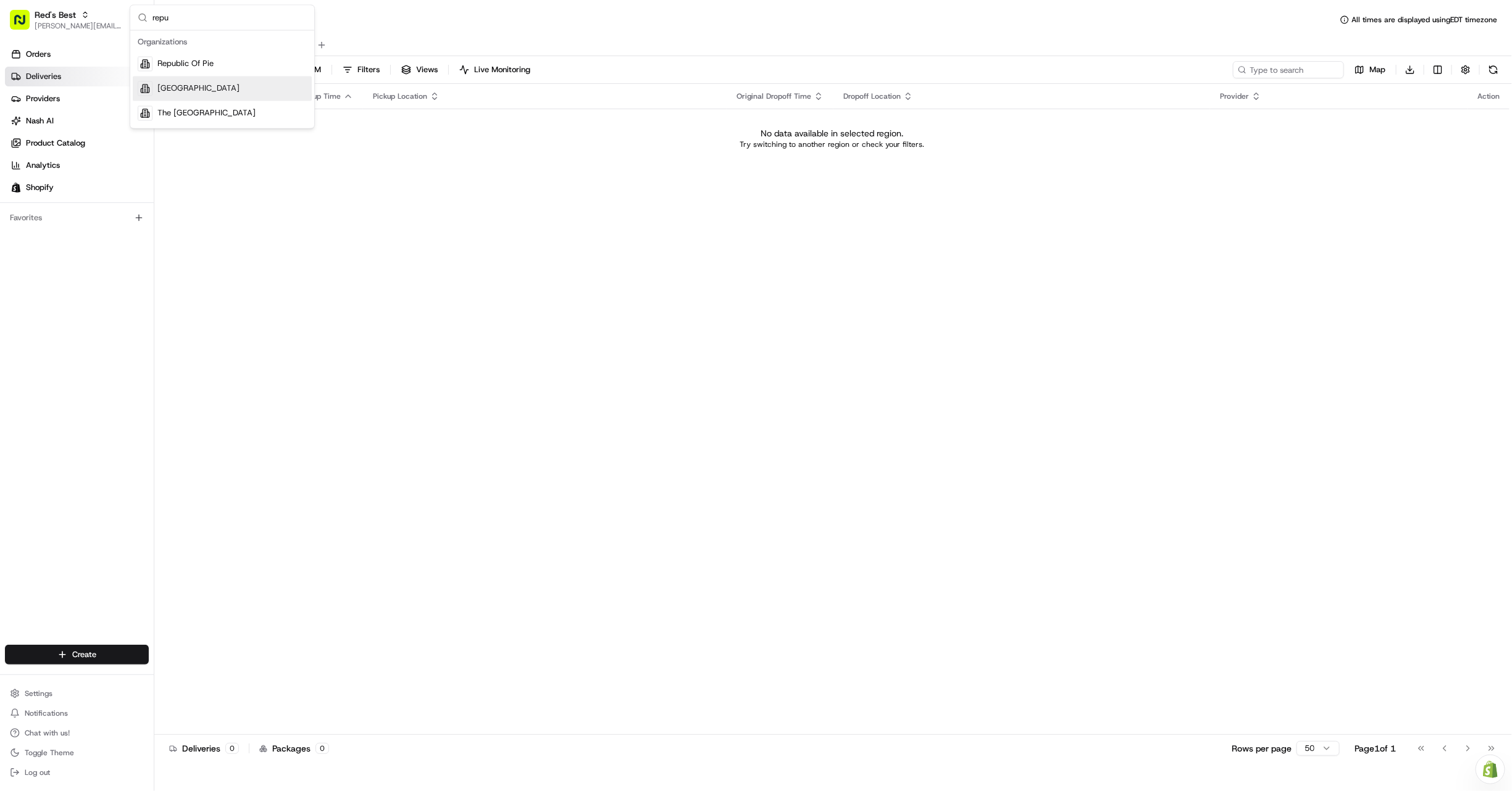
type input "repu"
click at [211, 64] on span "Republic Of Pie" at bounding box center [185, 64] width 56 height 11
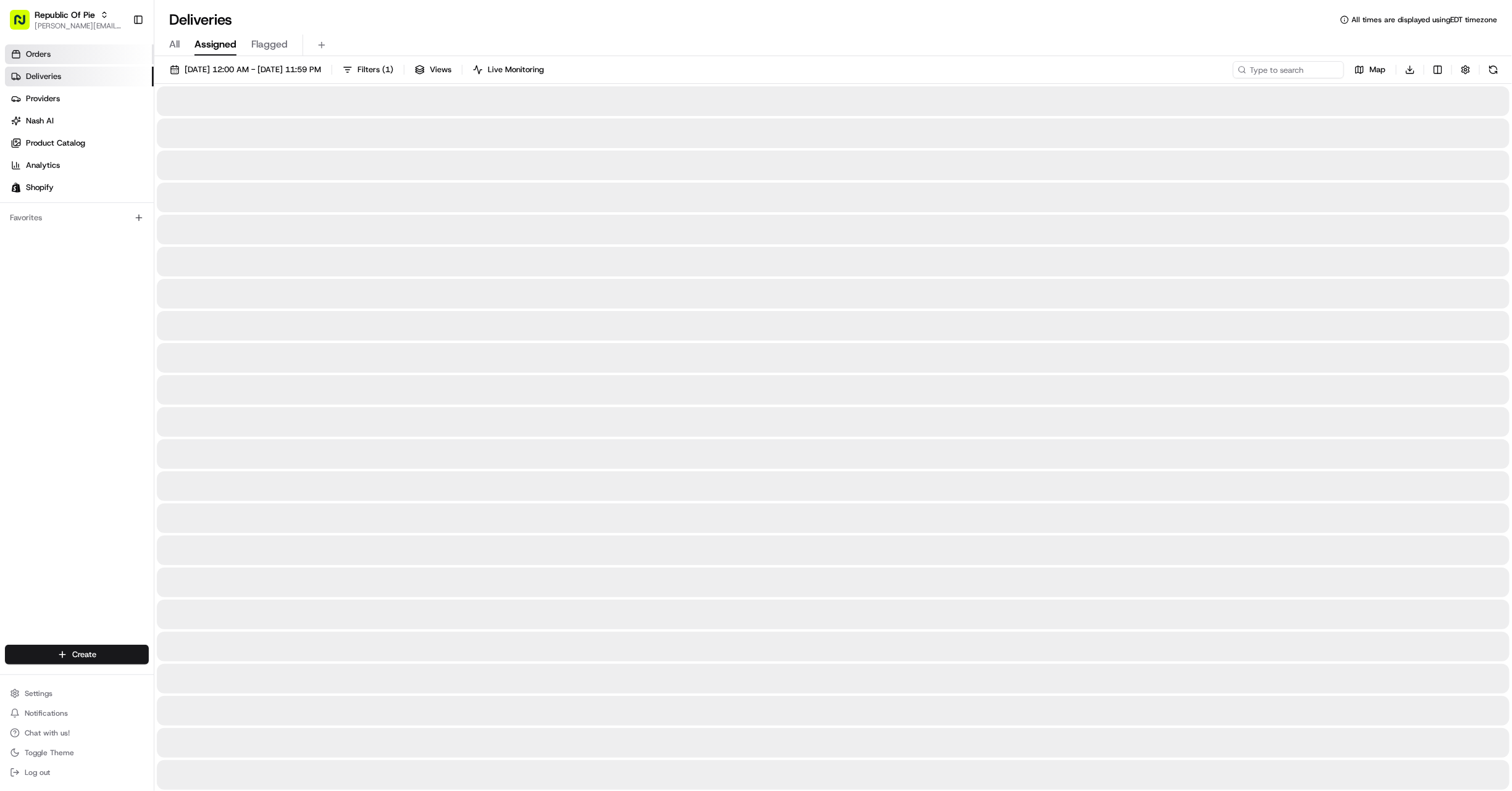
click at [82, 57] on link "Orders" at bounding box center [79, 54] width 148 height 19
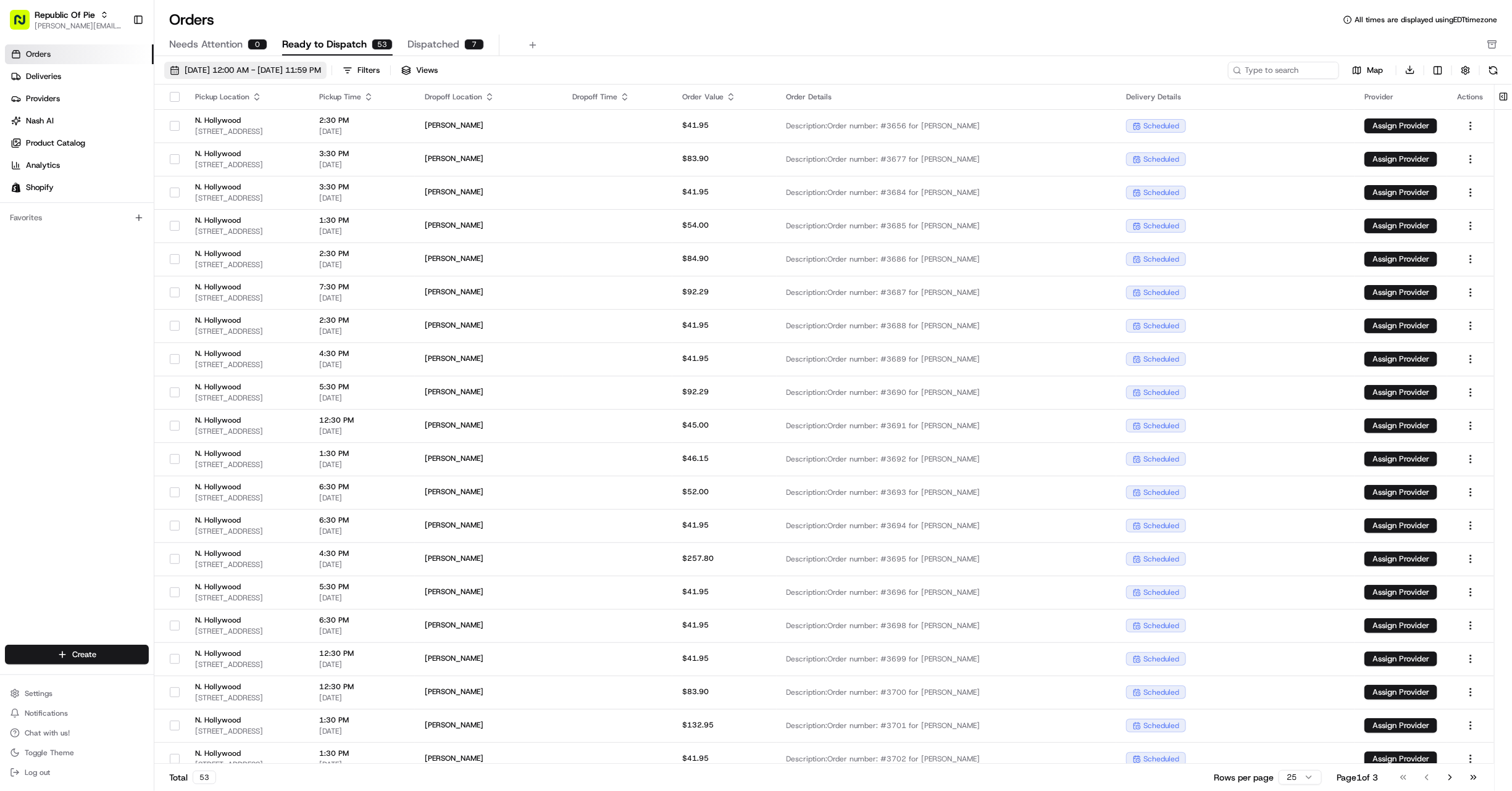
click at [304, 76] on button "[DATE] 12:00 AM - [DATE] 11:59 PM" at bounding box center [245, 70] width 162 height 17
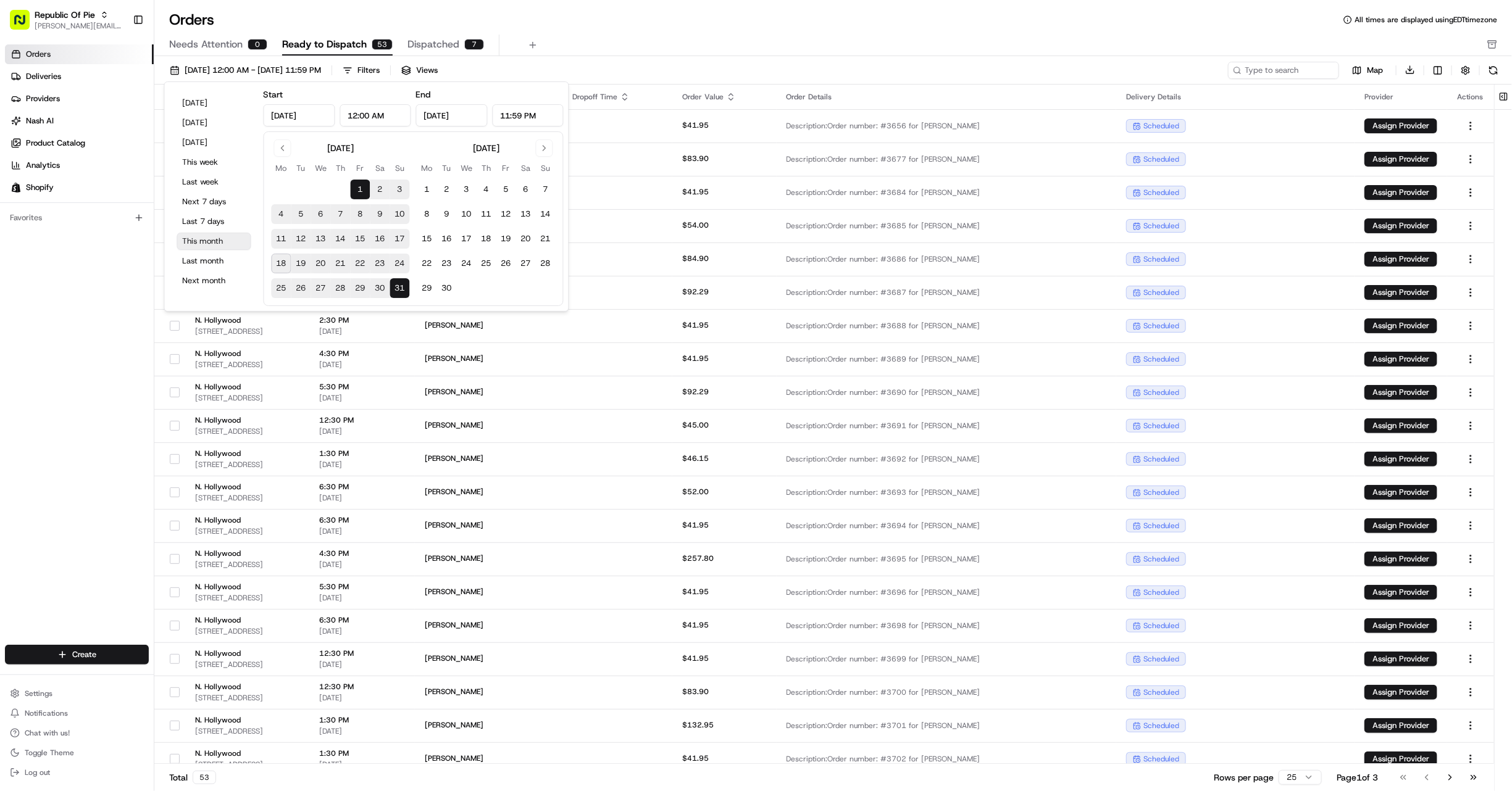
click at [217, 241] on button "This month" at bounding box center [214, 241] width 74 height 17
click at [274, 260] on button "18" at bounding box center [281, 263] width 19 height 19
type input "[DATE]"
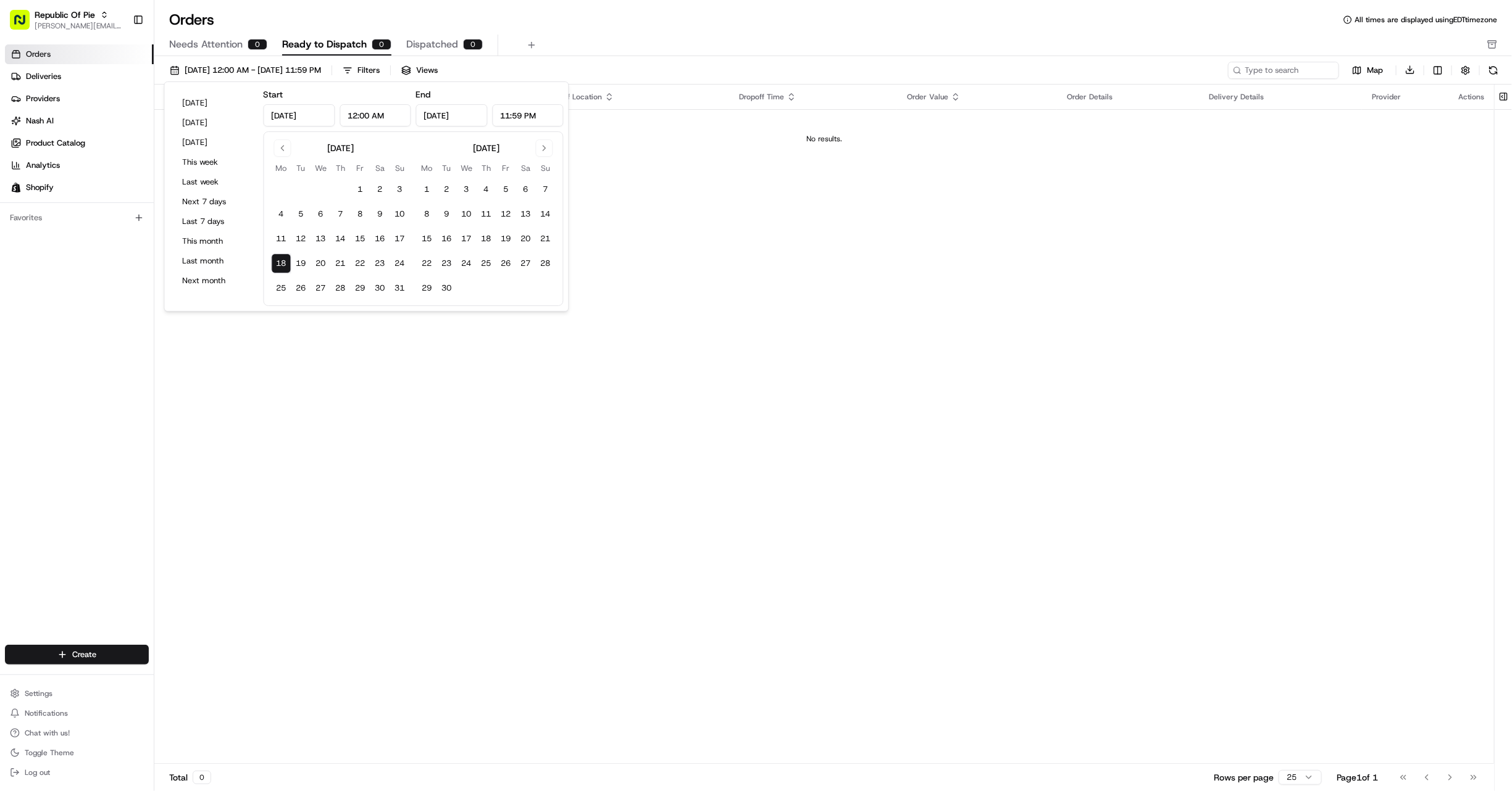
click at [581, 44] on div "Needs Attention 0 Ready to Dispatch 0 Dispatched 0" at bounding box center [825, 44] width 1311 height 21
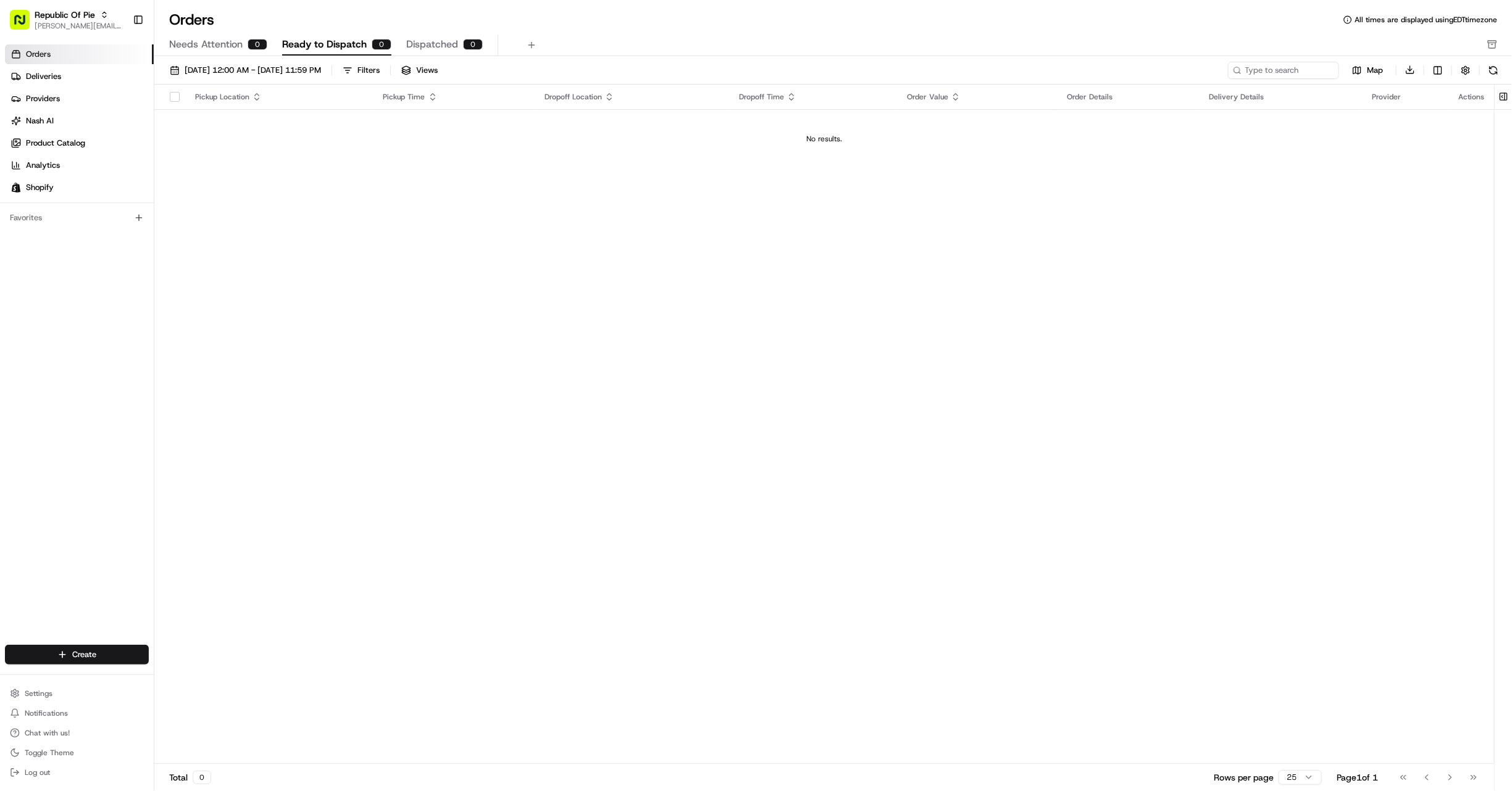
click at [329, 40] on span "Ready to Dispatch" at bounding box center [324, 44] width 85 height 15
click at [232, 75] on span "[DATE] 12:00 AM - [DATE] 11:59 PM" at bounding box center [252, 70] width 136 height 11
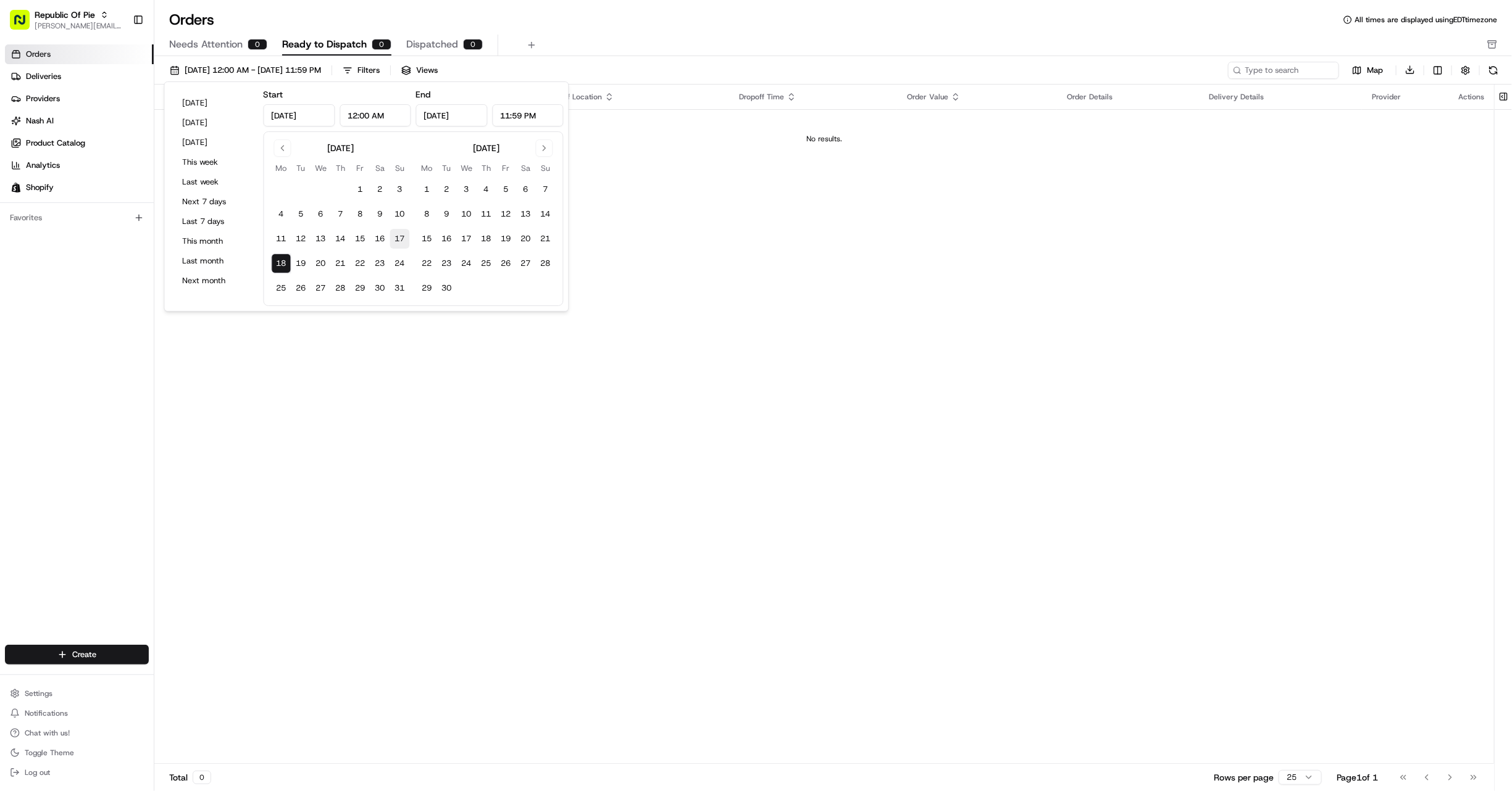
click at [396, 240] on button "17" at bounding box center [400, 239] width 19 height 19
type input "[DATE]"
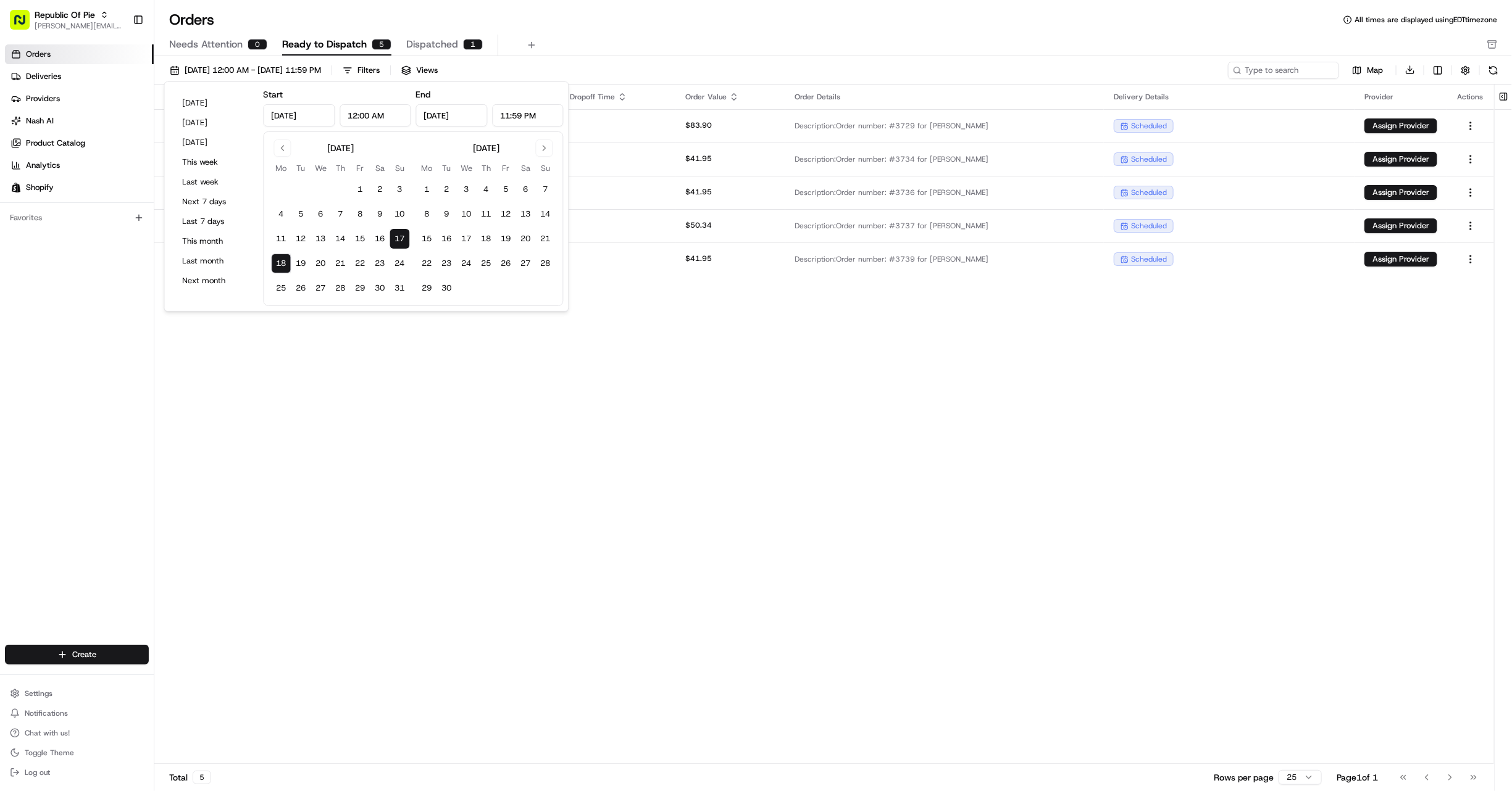
click at [670, 19] on div "Orders All times are displayed using EDT timezone" at bounding box center [833, 19] width 1357 height 19
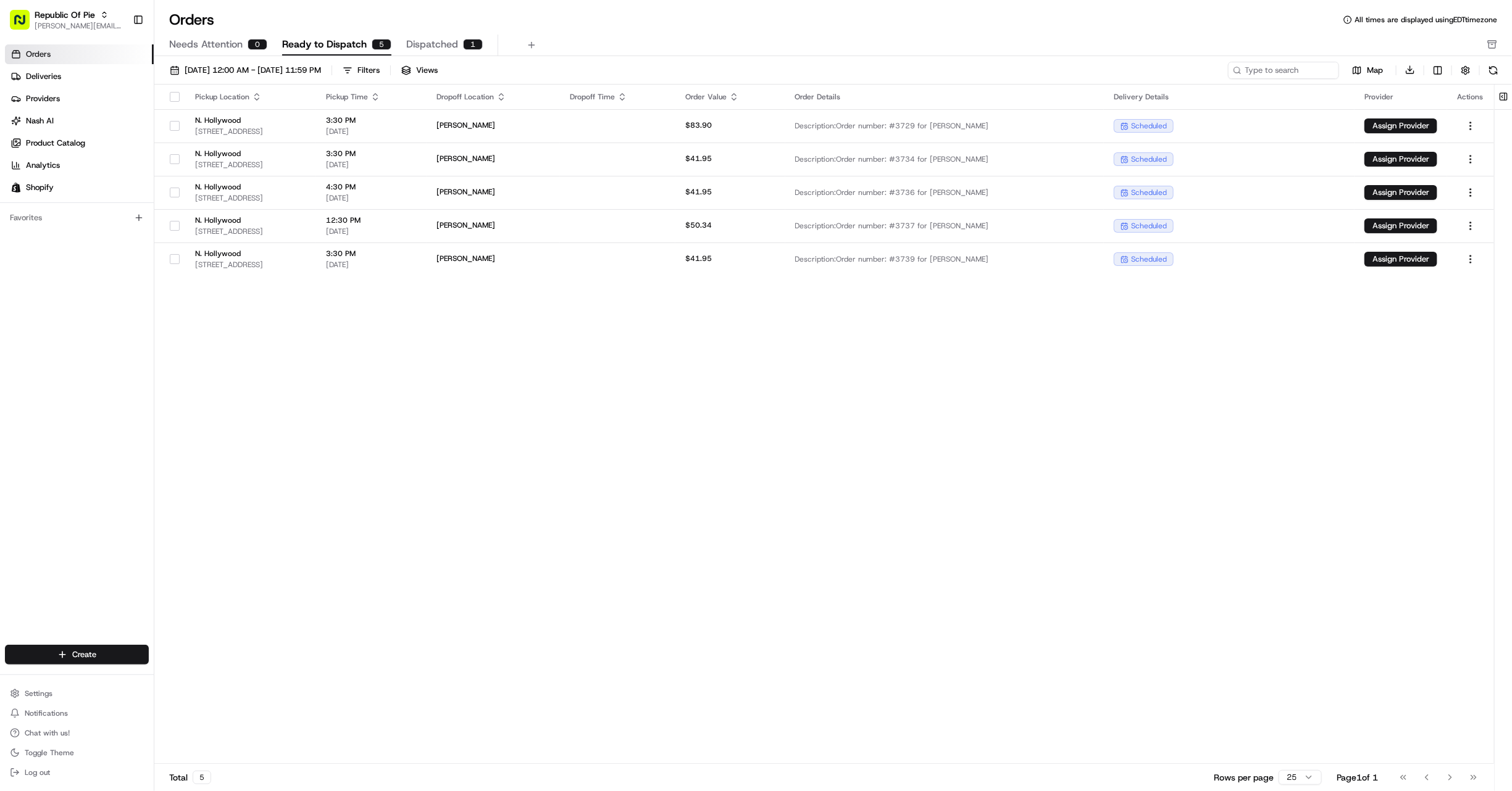
click at [1468, 262] on html "Republic Of Pie [EMAIL_ADDRESS][DOMAIN_NAME] Toggle Sidebar Orders Deliveries P…" at bounding box center [756, 396] width 1512 height 791
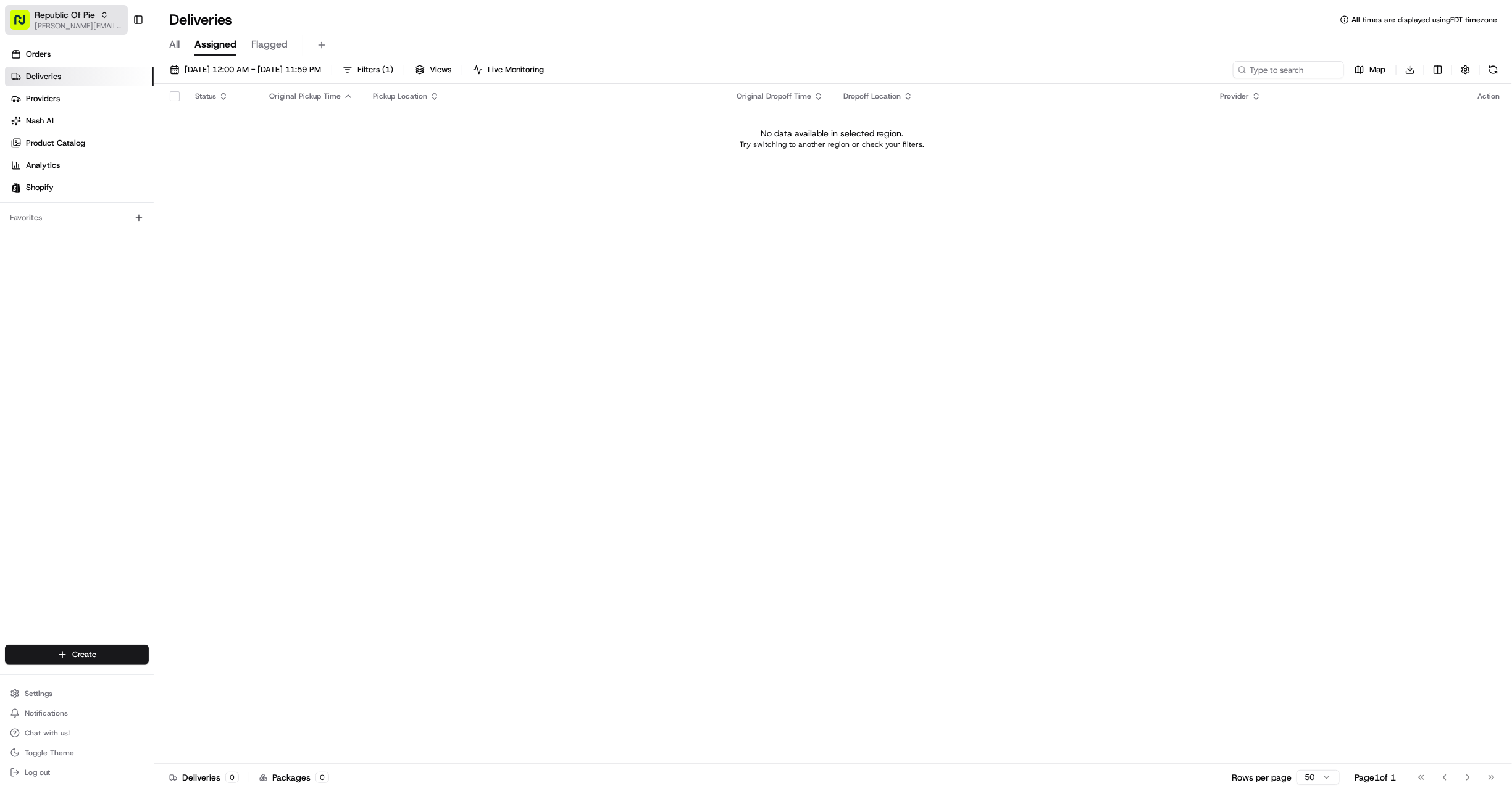
click at [55, 17] on span "Republic Of Pie" at bounding box center [65, 15] width 61 height 12
type input "red's"
click at [190, 68] on span "Red's Best" at bounding box center [176, 64] width 38 height 11
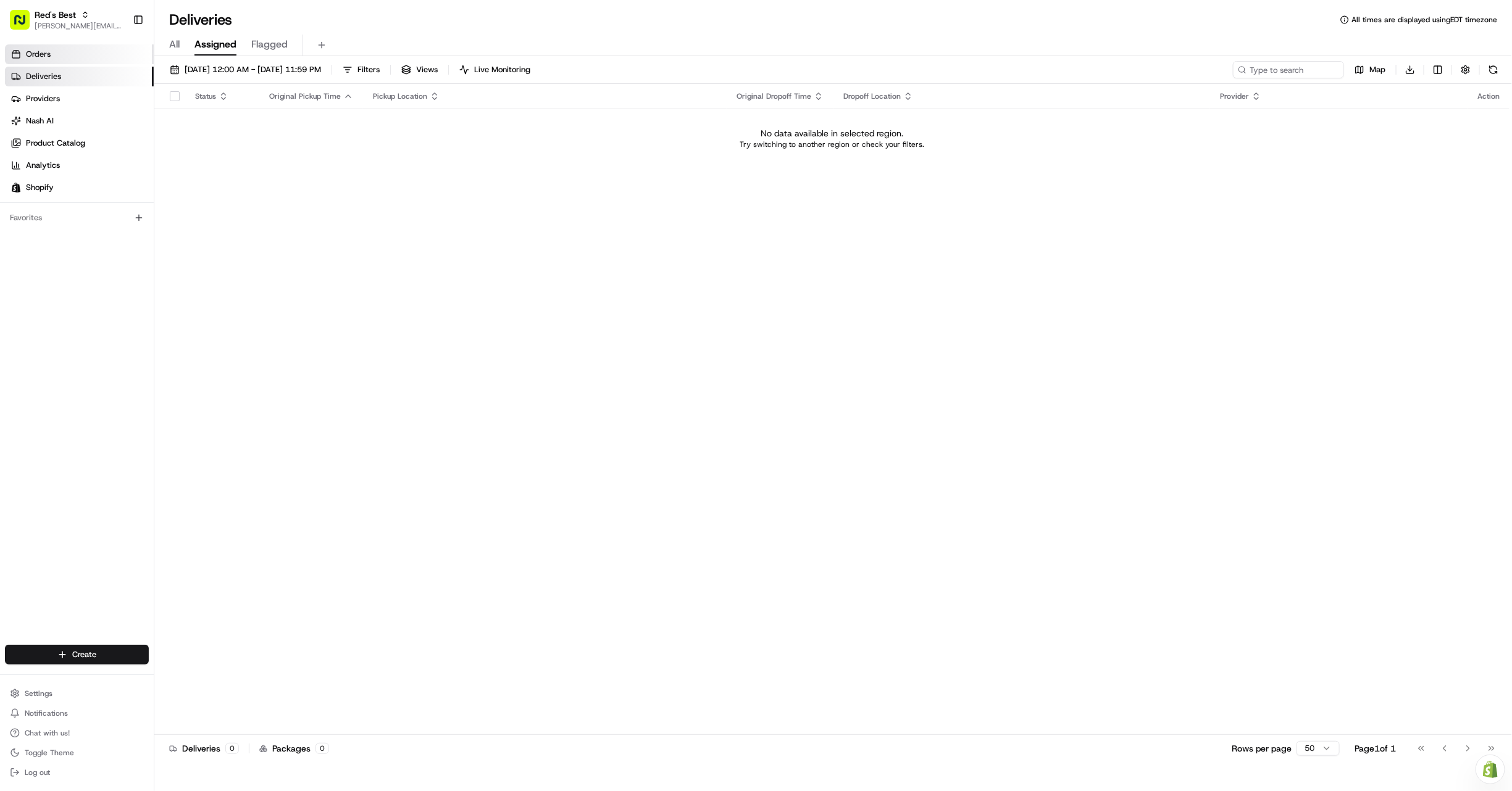
click at [54, 56] on link "Orders" at bounding box center [79, 54] width 148 height 19
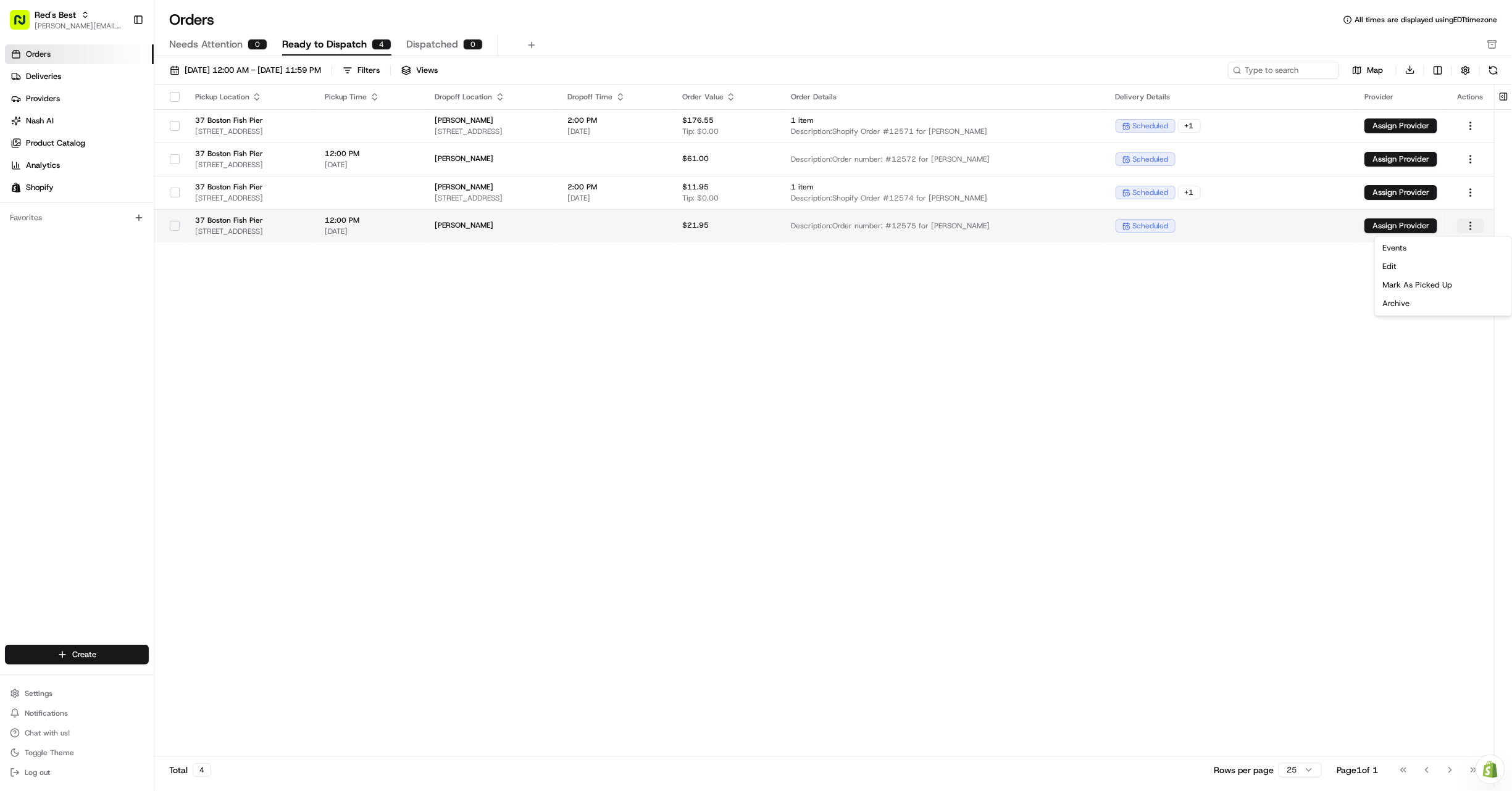
click at [1473, 226] on html "Red's Best gabrielle@usenash.com Toggle Sidebar Orders Deliveries Providers Nas…" at bounding box center [756, 396] width 1512 height 791
drag, startPoint x: 1230, startPoint y: 224, endPoint x: 1399, endPoint y: 218, distance: 169.1
click at [1231, 224] on html "Red's Best gabrielle@usenash.com Toggle Sidebar Orders Deliveries Providers Nas…" at bounding box center [756, 396] width 1512 height 791
click at [1402, 223] on button "Assign Provider" at bounding box center [1401, 225] width 73 height 15
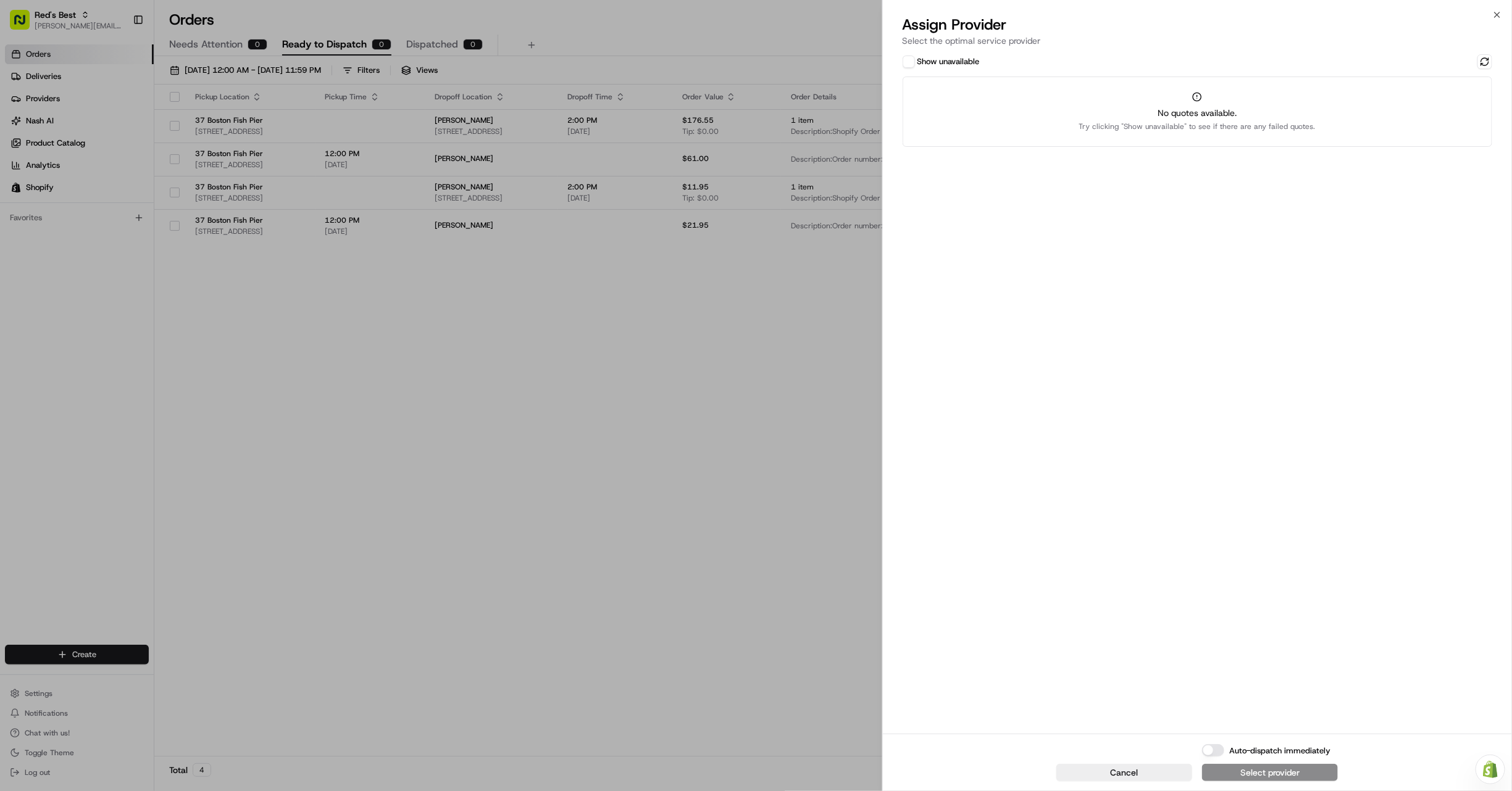
click at [918, 60] on label "Show unavailable" at bounding box center [948, 61] width 62 height 11
click at [915, 60] on button "Show unavailable" at bounding box center [909, 61] width 12 height 12
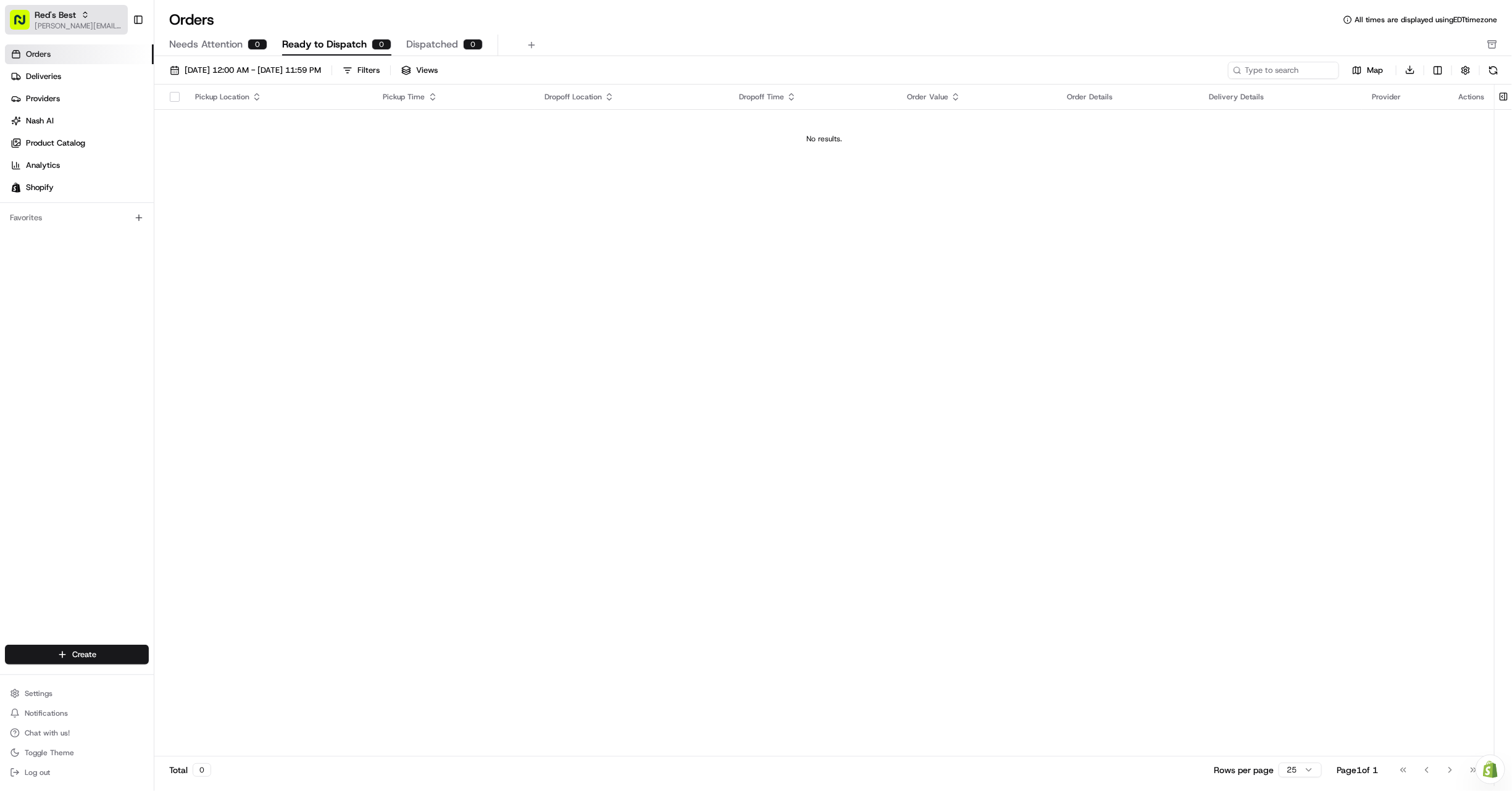
click at [83, 17] on icon "button" at bounding box center [85, 14] width 9 height 9
type input "repu"
click at [179, 67] on span "Republic Of Pie" at bounding box center [185, 64] width 56 height 11
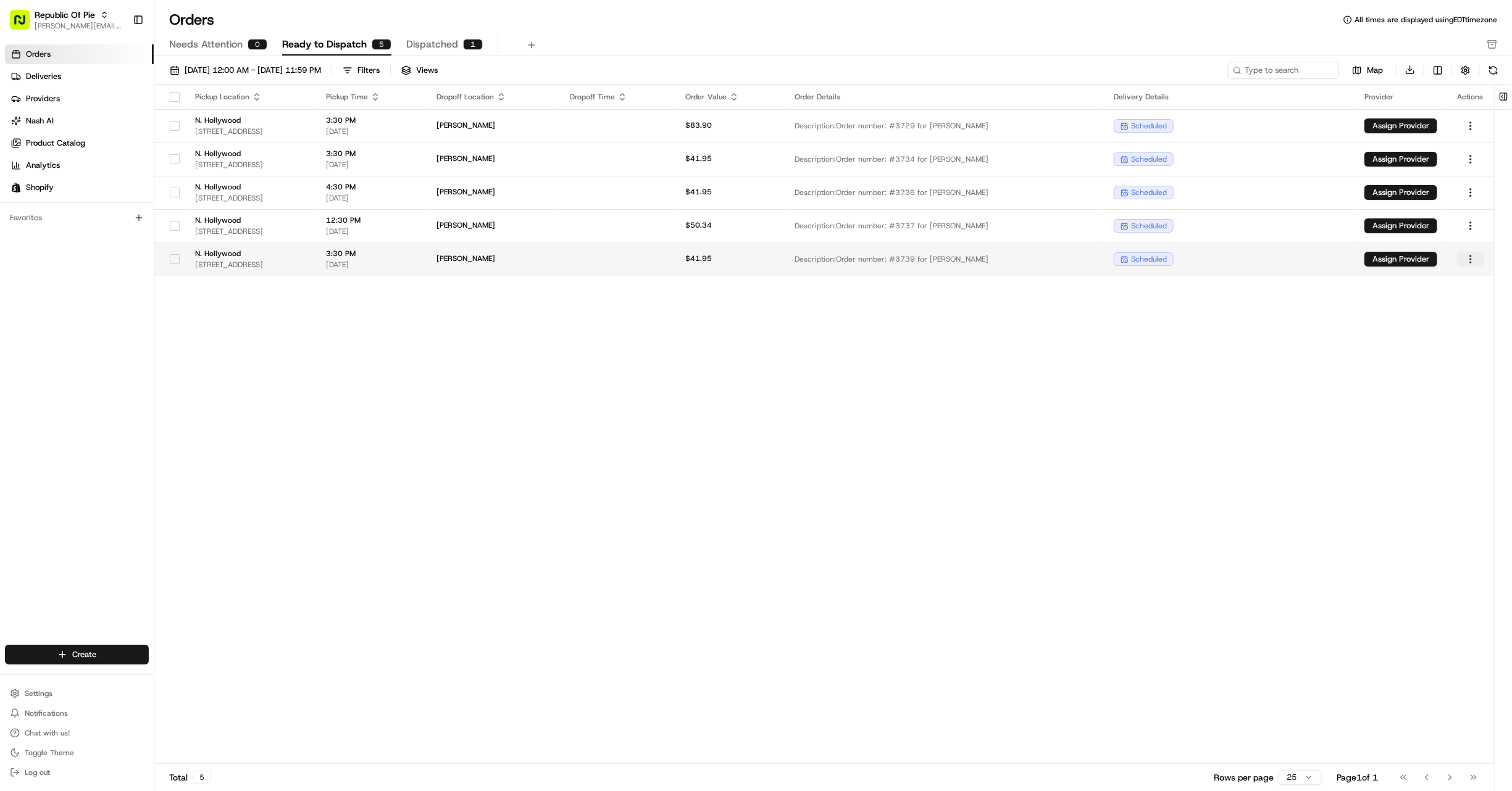
click at [1472, 256] on html "Republic Of Pie [EMAIL_ADDRESS][DOMAIN_NAME] Toggle Sidebar Orders Deliveries P…" at bounding box center [756, 396] width 1512 height 791
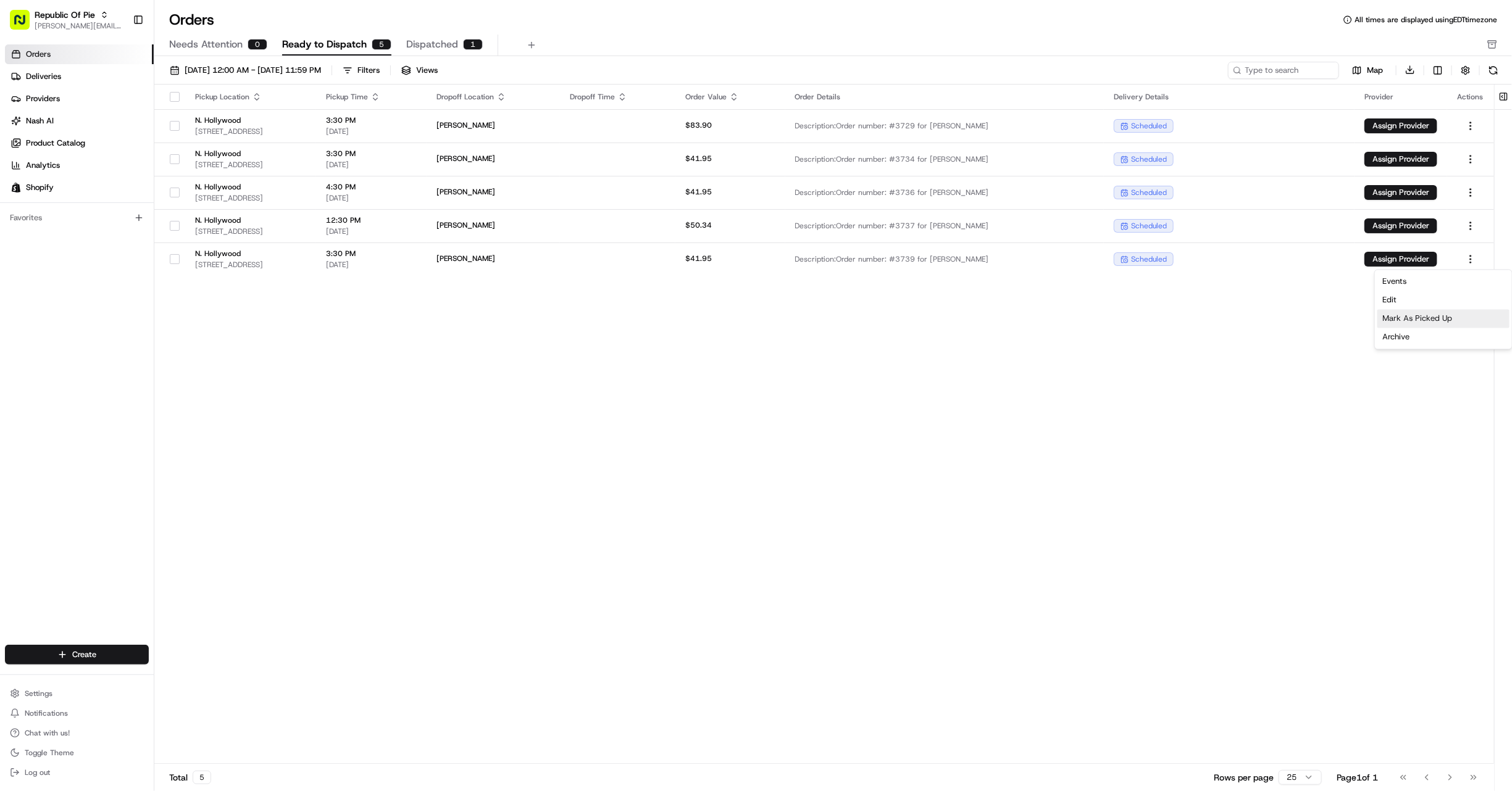
click at [1451, 319] on div "Mark As Picked Up" at bounding box center [1444, 319] width 132 height 19
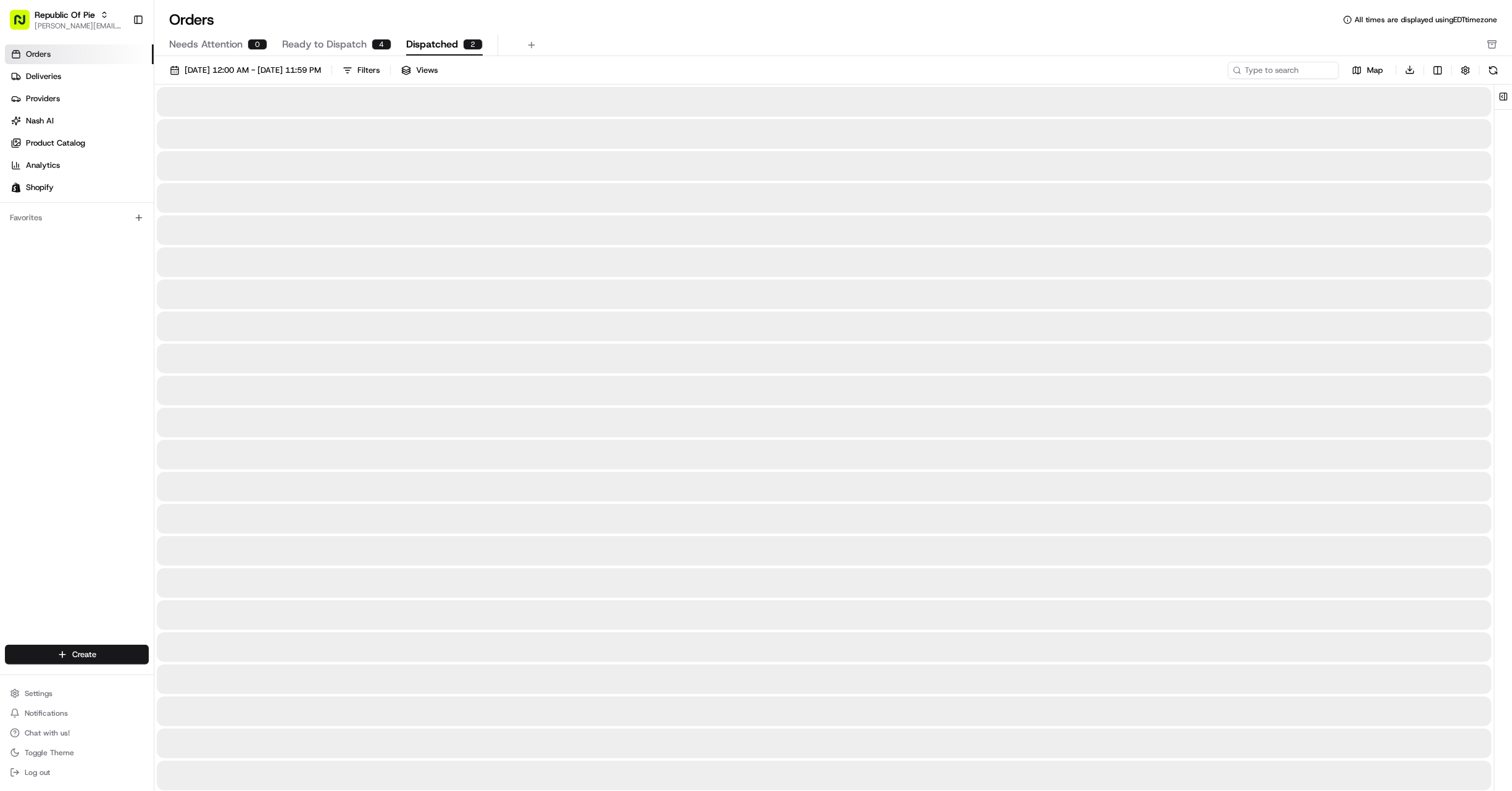
click at [418, 47] on span "Dispatched" at bounding box center [431, 44] width 52 height 15
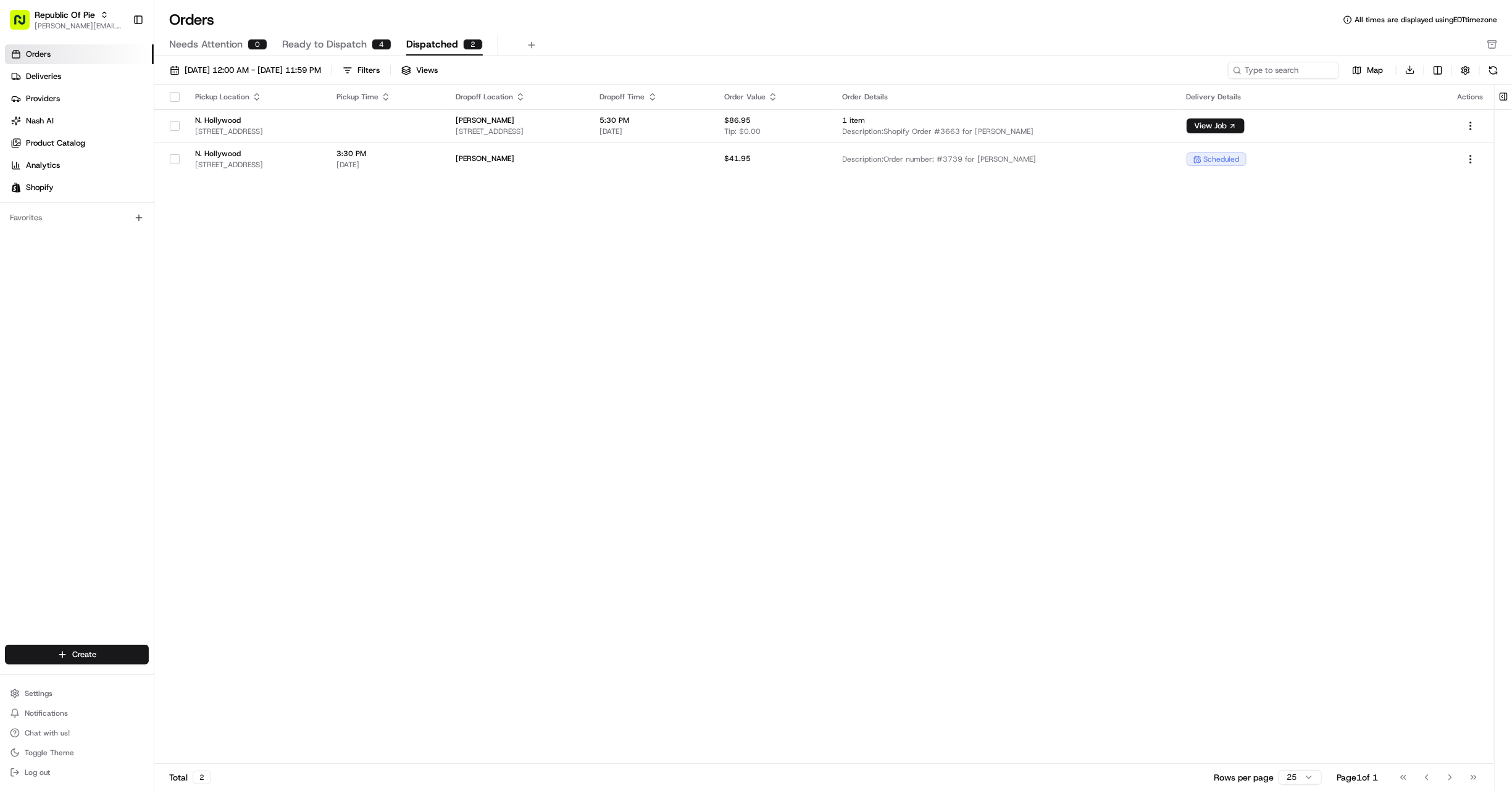
click at [1092, 44] on div "Needs Attention 0 Ready to Dispatch 4 Dispatched 2" at bounding box center [825, 44] width 1311 height 21
click at [1474, 157] on html "Republic Of Pie [EMAIL_ADDRESS][DOMAIN_NAME] Toggle Sidebar Orders Deliveries P…" at bounding box center [756, 396] width 1512 height 791
click at [292, 44] on html "Republic Of Pie [EMAIL_ADDRESS][DOMAIN_NAME] Toggle Sidebar Orders Deliveries P…" at bounding box center [756, 396] width 1512 height 791
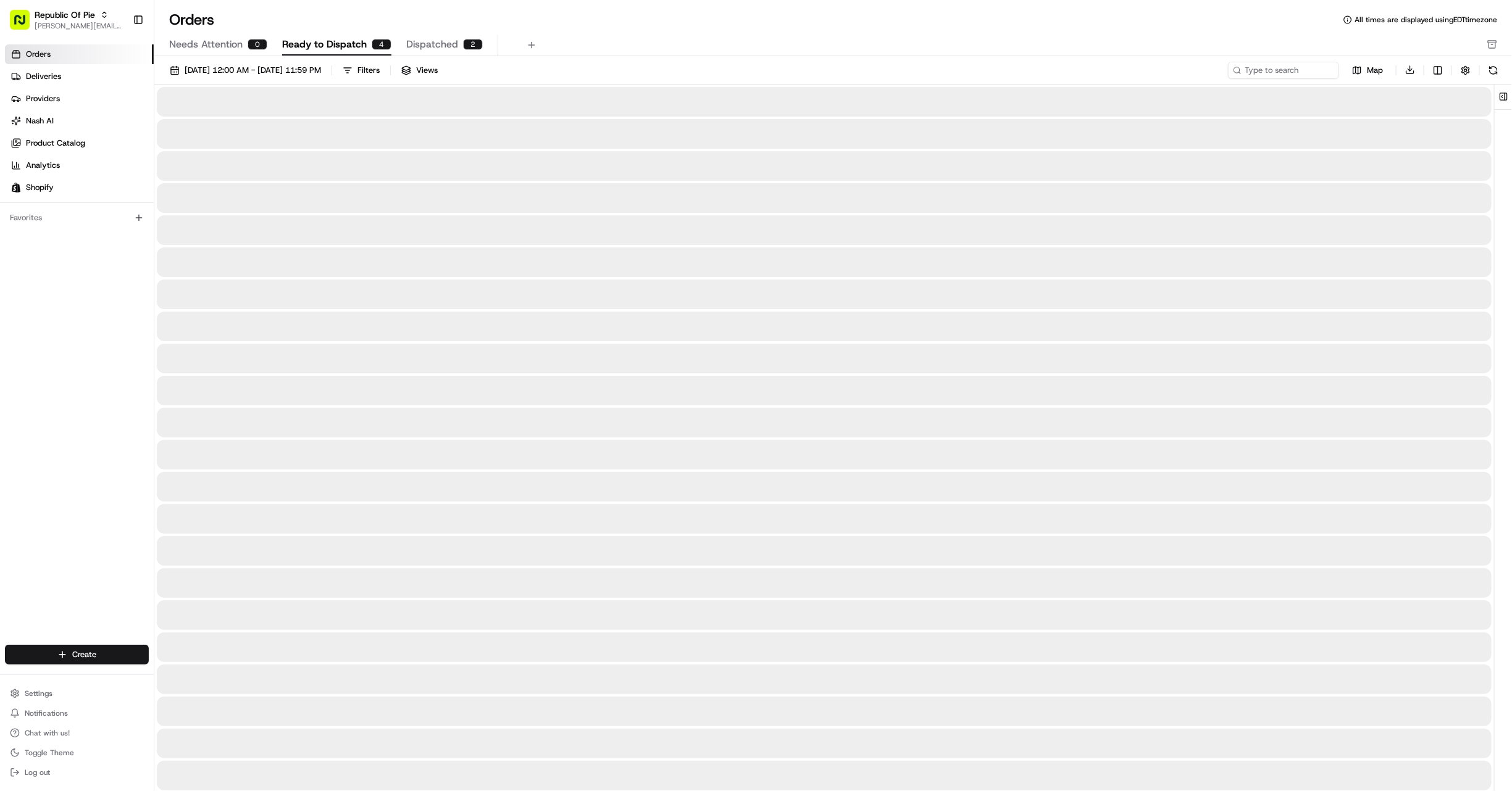
click at [310, 45] on span "Ready to Dispatch" at bounding box center [324, 44] width 85 height 15
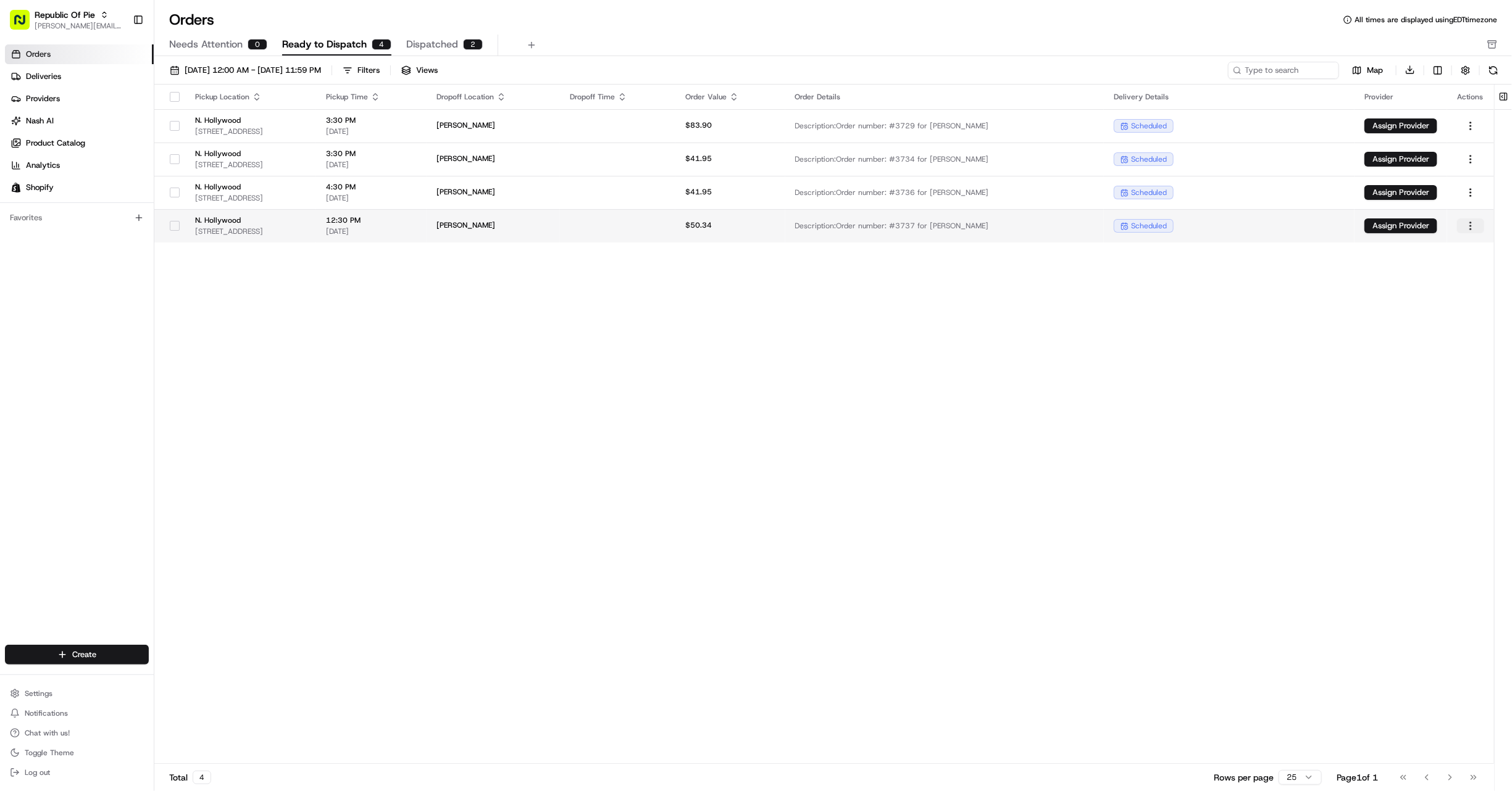
click at [1471, 227] on html "Republic Of Pie [EMAIL_ADDRESS][DOMAIN_NAME] Toggle Sidebar Orders Deliveries P…" at bounding box center [756, 396] width 1512 height 791
click at [671, 338] on html "Republic Of Pie [EMAIL_ADDRESS][DOMAIN_NAME] Toggle Sidebar Orders Deliveries P…" at bounding box center [756, 396] width 1512 height 791
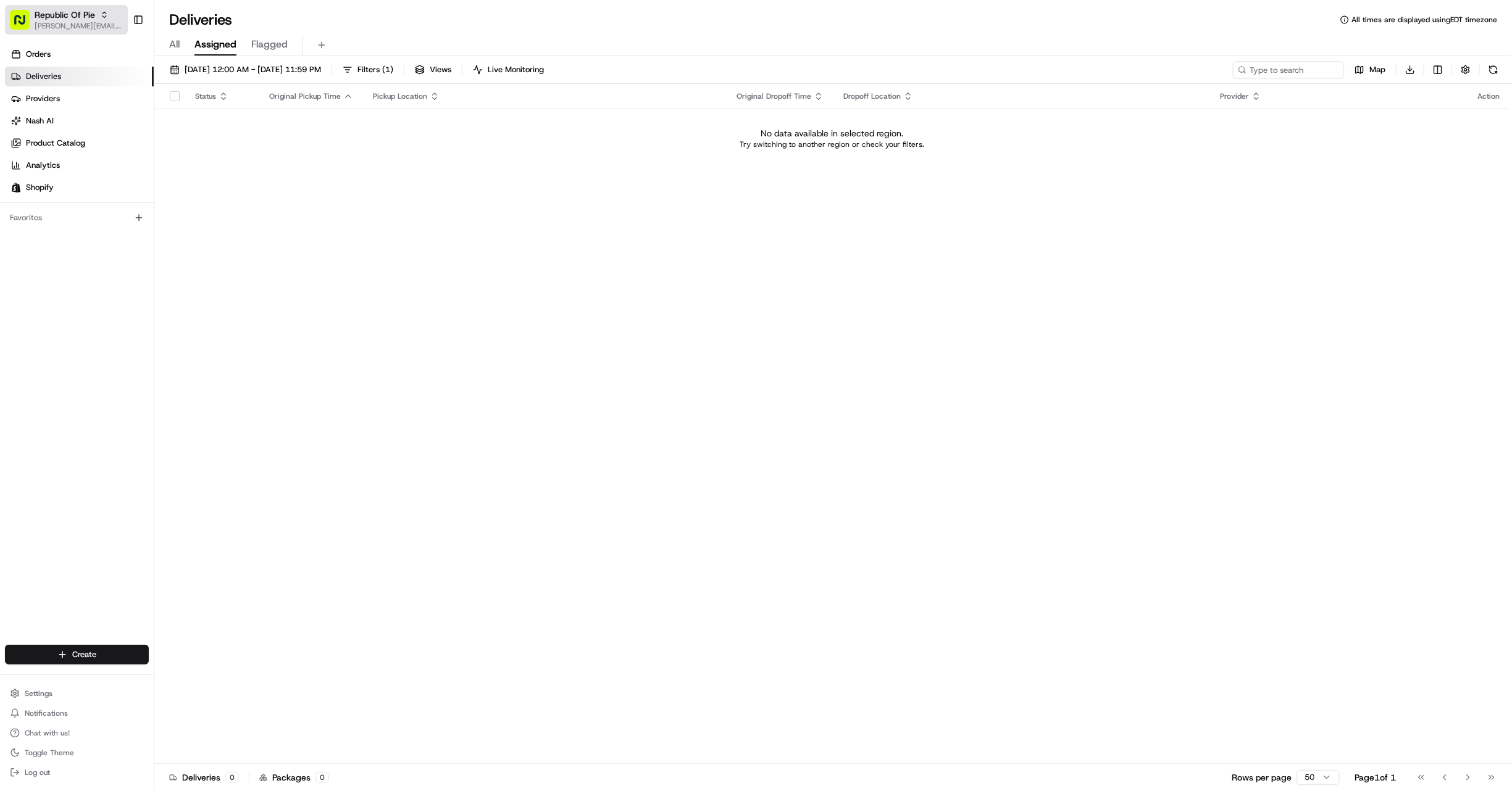
click at [79, 21] on span "[PERSON_NAME][EMAIL_ADDRESS][DOMAIN_NAME]" at bounding box center [79, 26] width 89 height 10
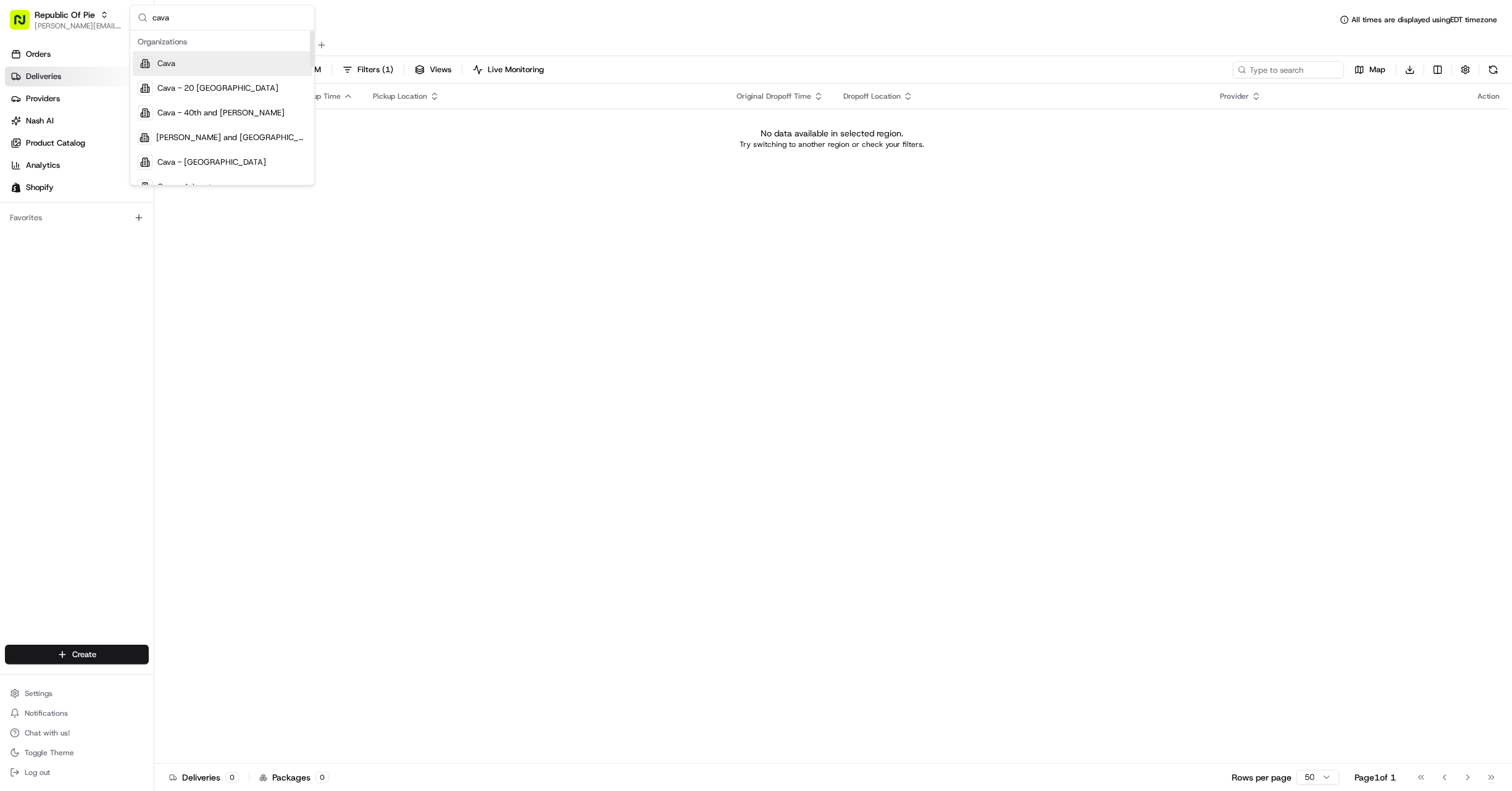
type input "cava"
click at [232, 71] on div "Cava" at bounding box center [222, 64] width 179 height 25
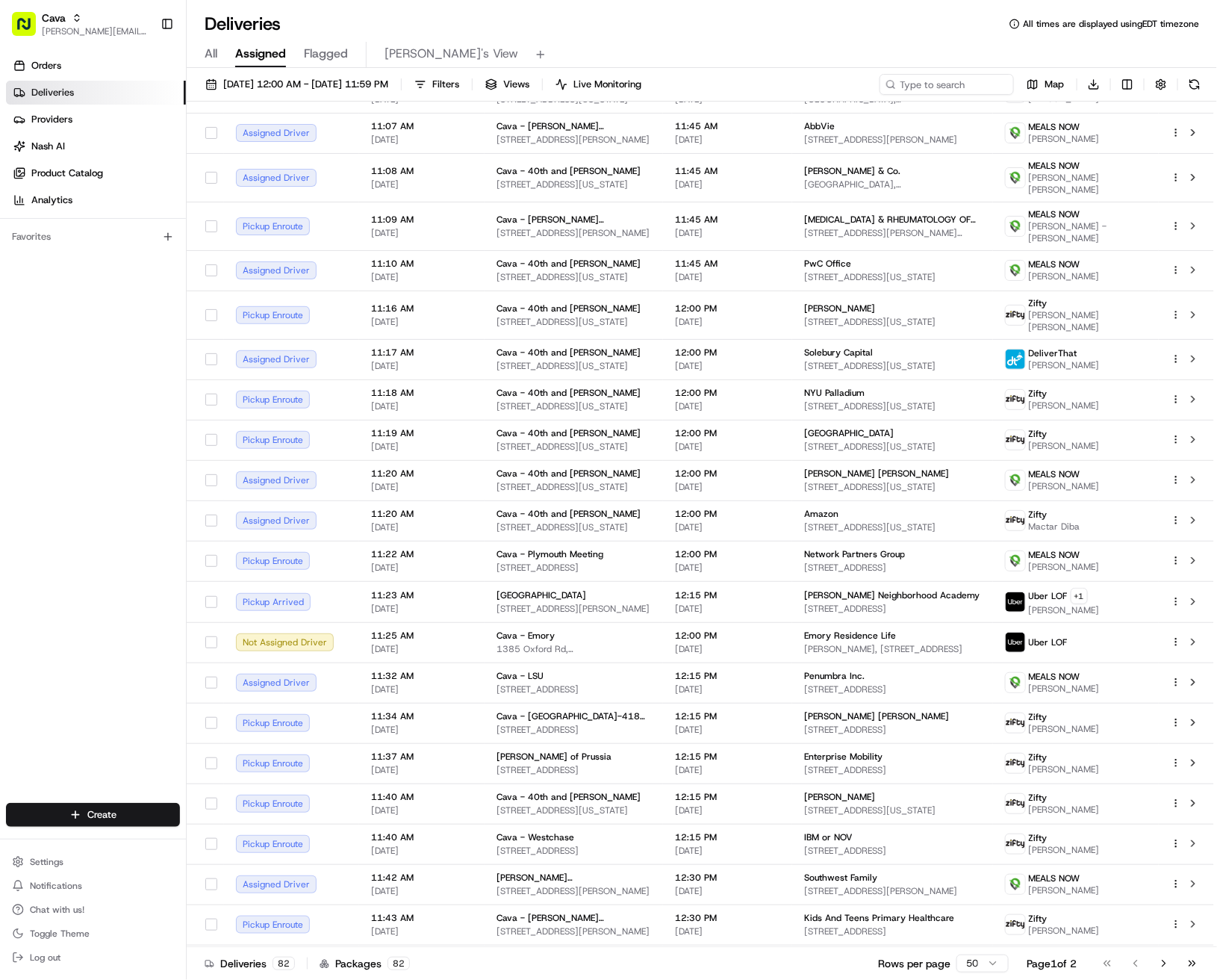
scroll to position [1227, 0]
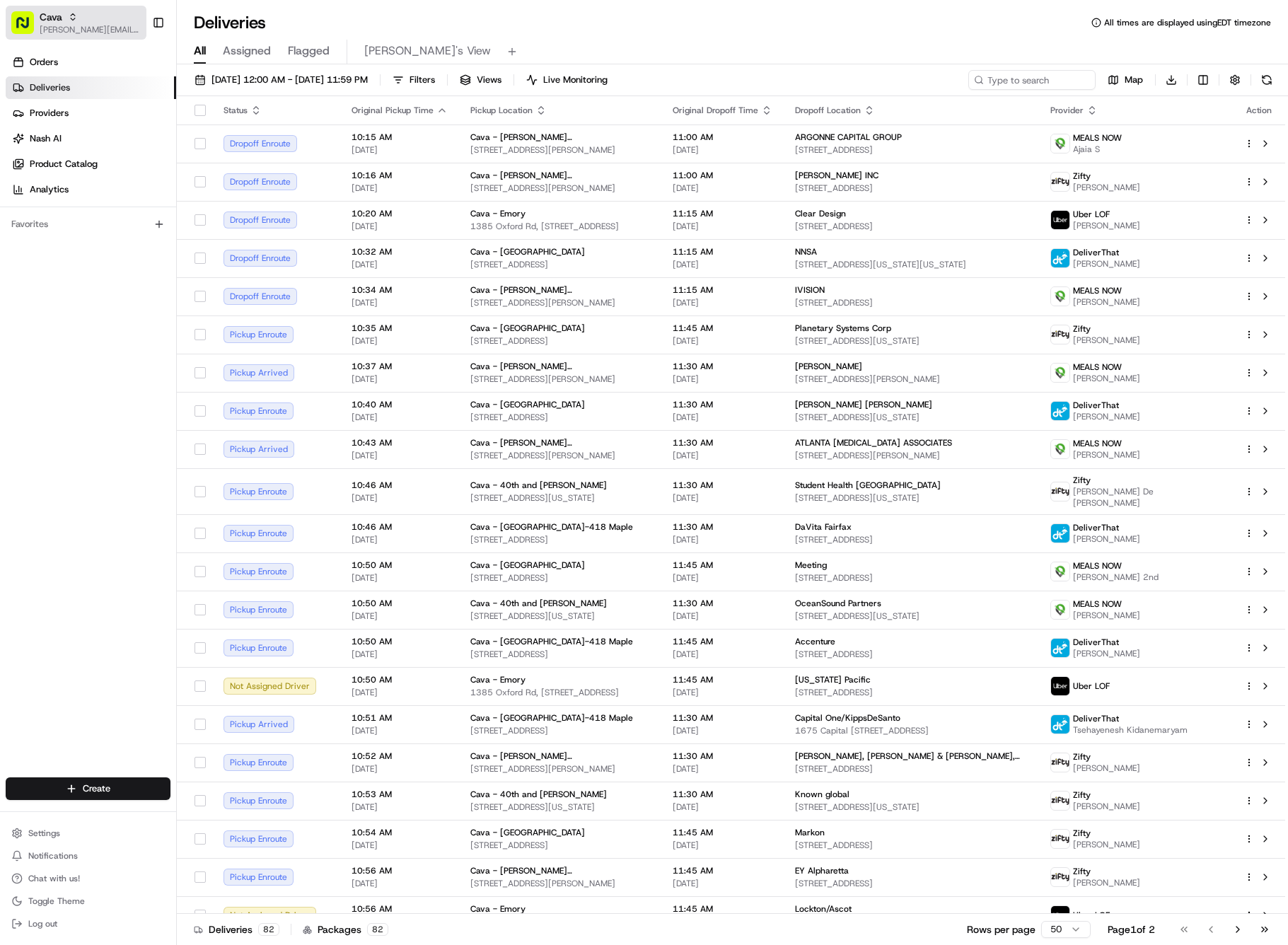
click at [81, 27] on span "[PERSON_NAME][EMAIL_ADDRESS][DOMAIN_NAME]" at bounding box center [90, 29] width 102 height 12
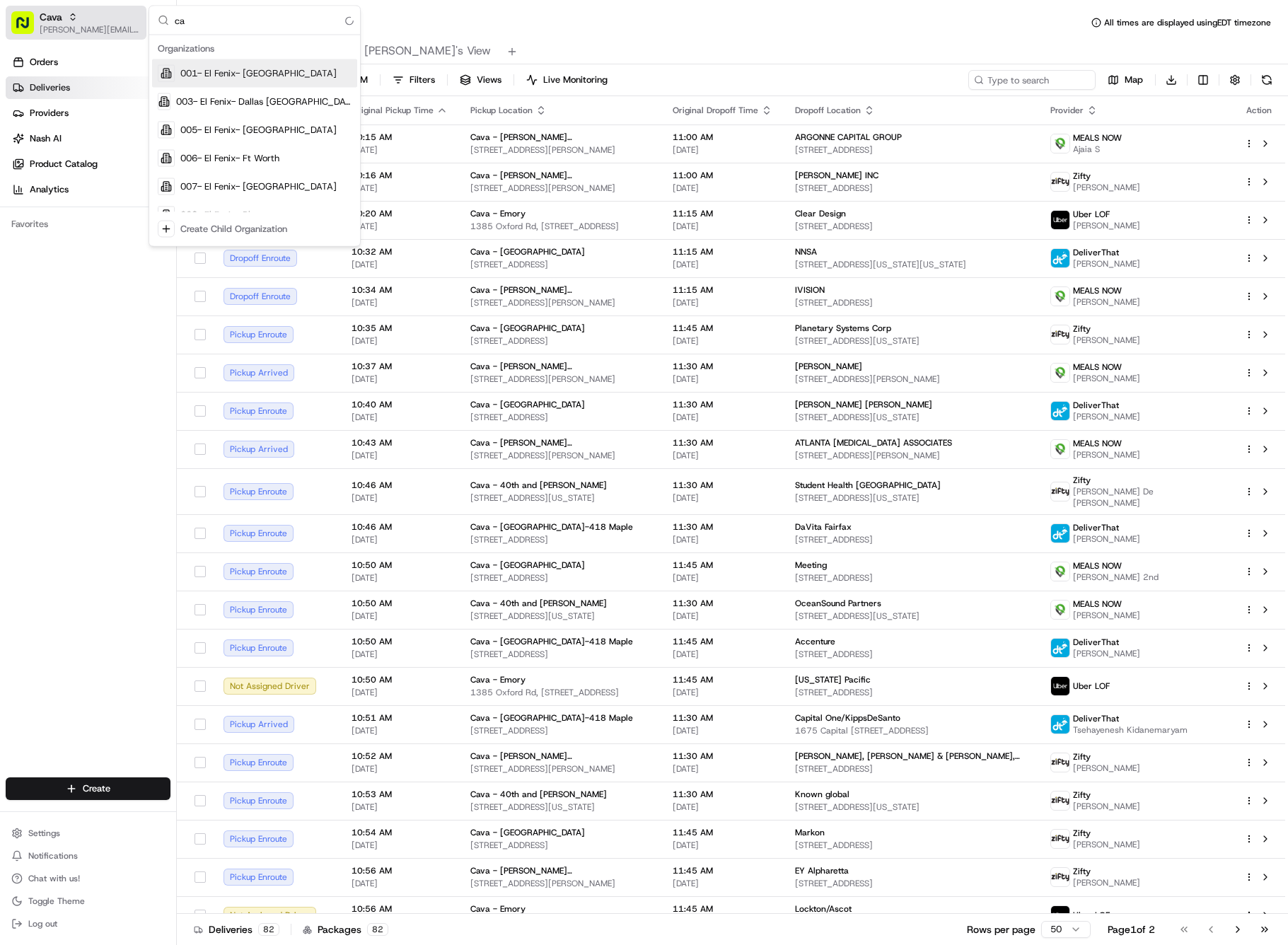
type input "c"
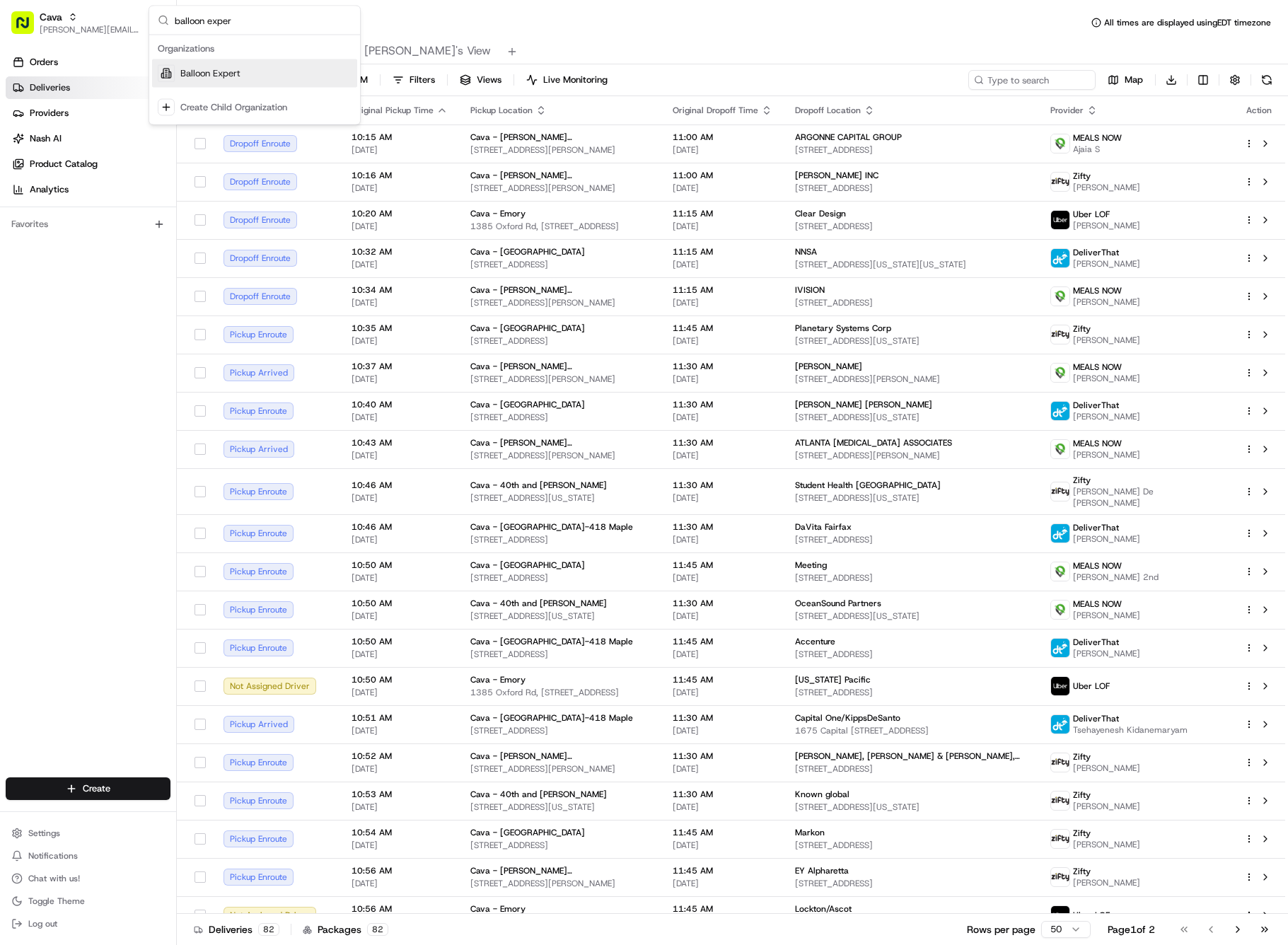
type input "balloon exper"
click at [218, 75] on span "Balloon Expert" at bounding box center [209, 73] width 60 height 12
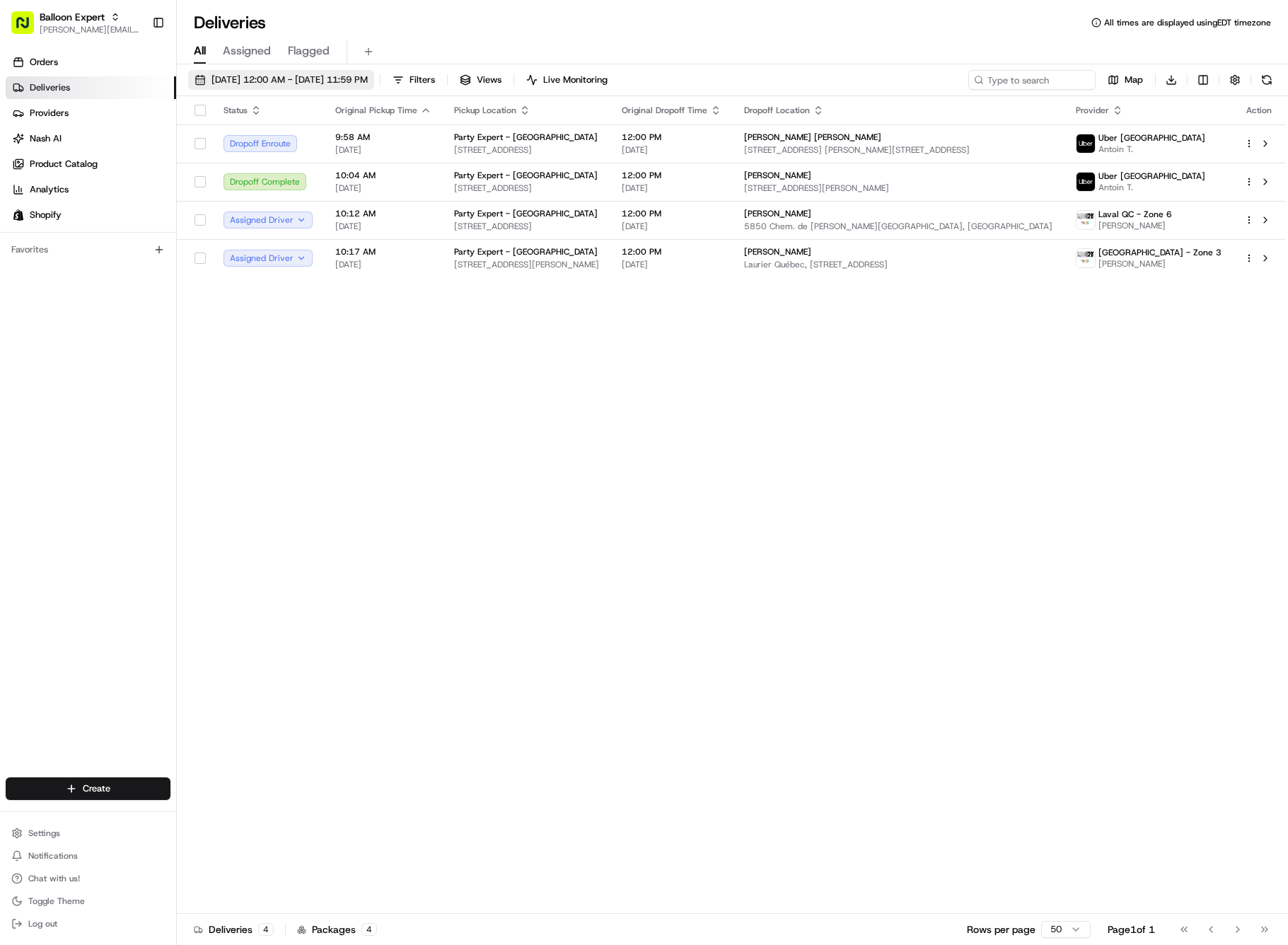
click at [255, 81] on span "[DATE] 12:00 AM - [DATE] 11:59 PM" at bounding box center [289, 80] width 156 height 12
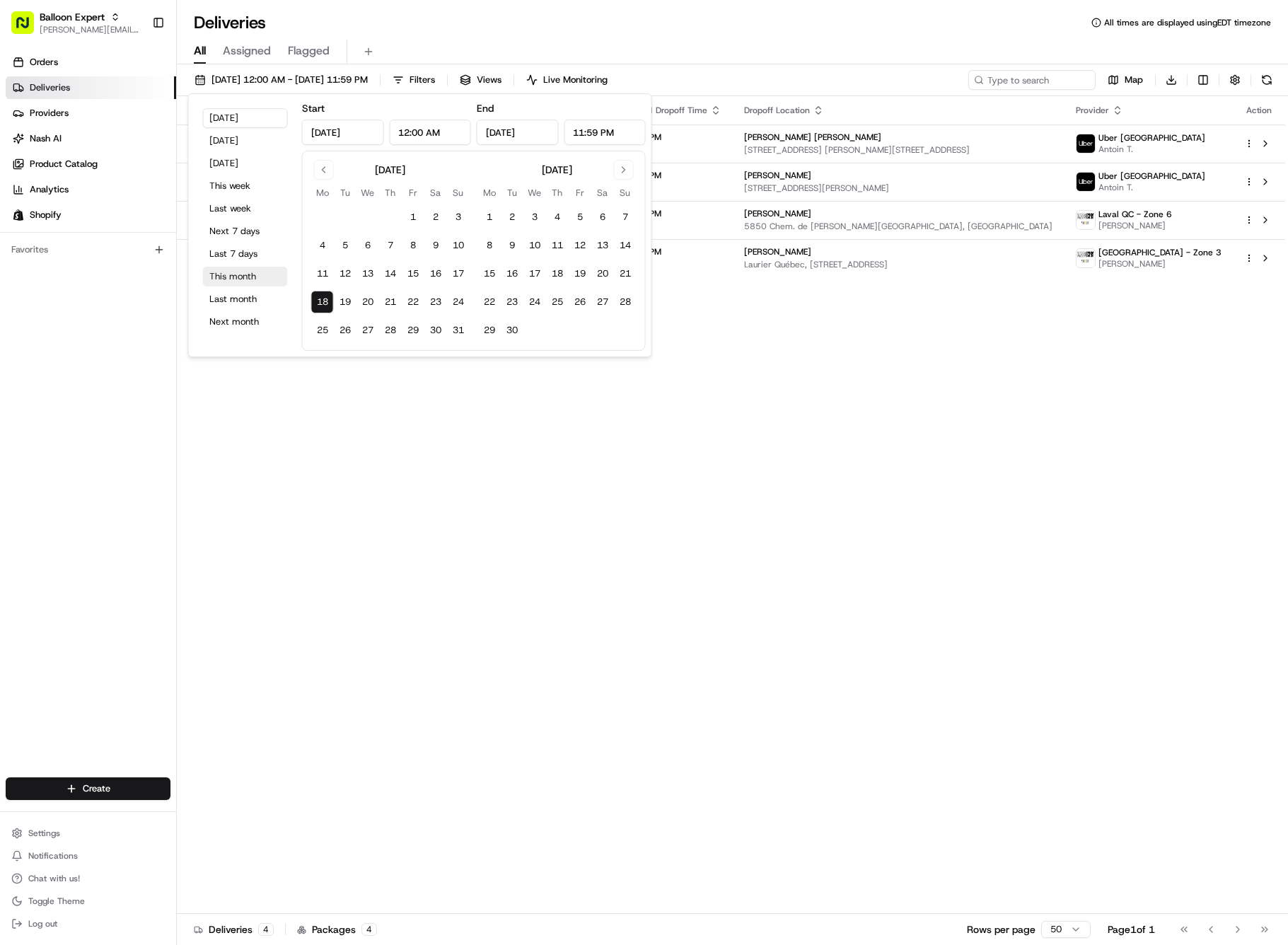
click at [264, 270] on button "This month" at bounding box center [245, 276] width 85 height 20
type input "Aug 1, 2025"
type input "Aug 31, 2025"
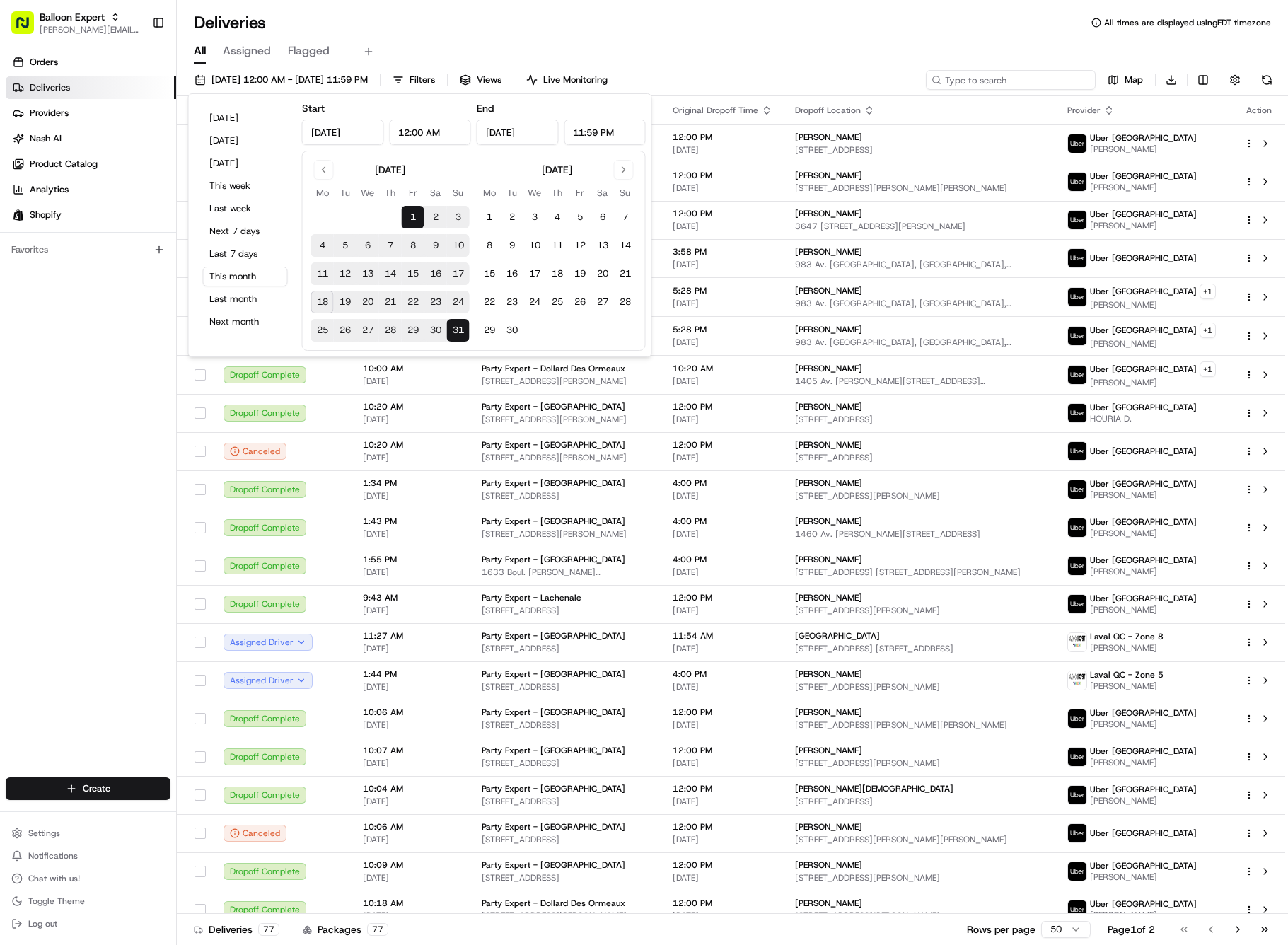
click at [1011, 86] on input at bounding box center [1010, 80] width 170 height 20
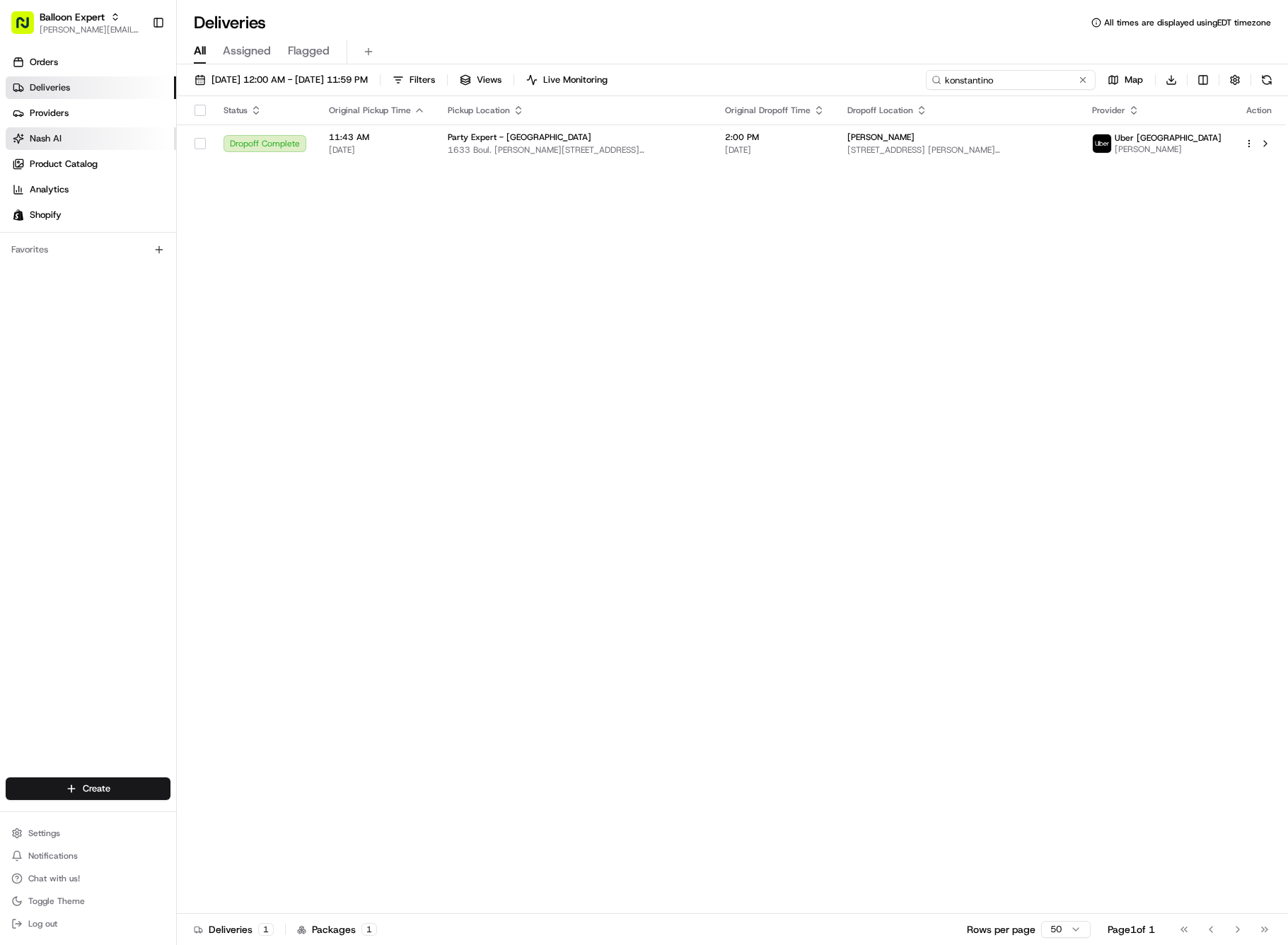
type input "konstantino"
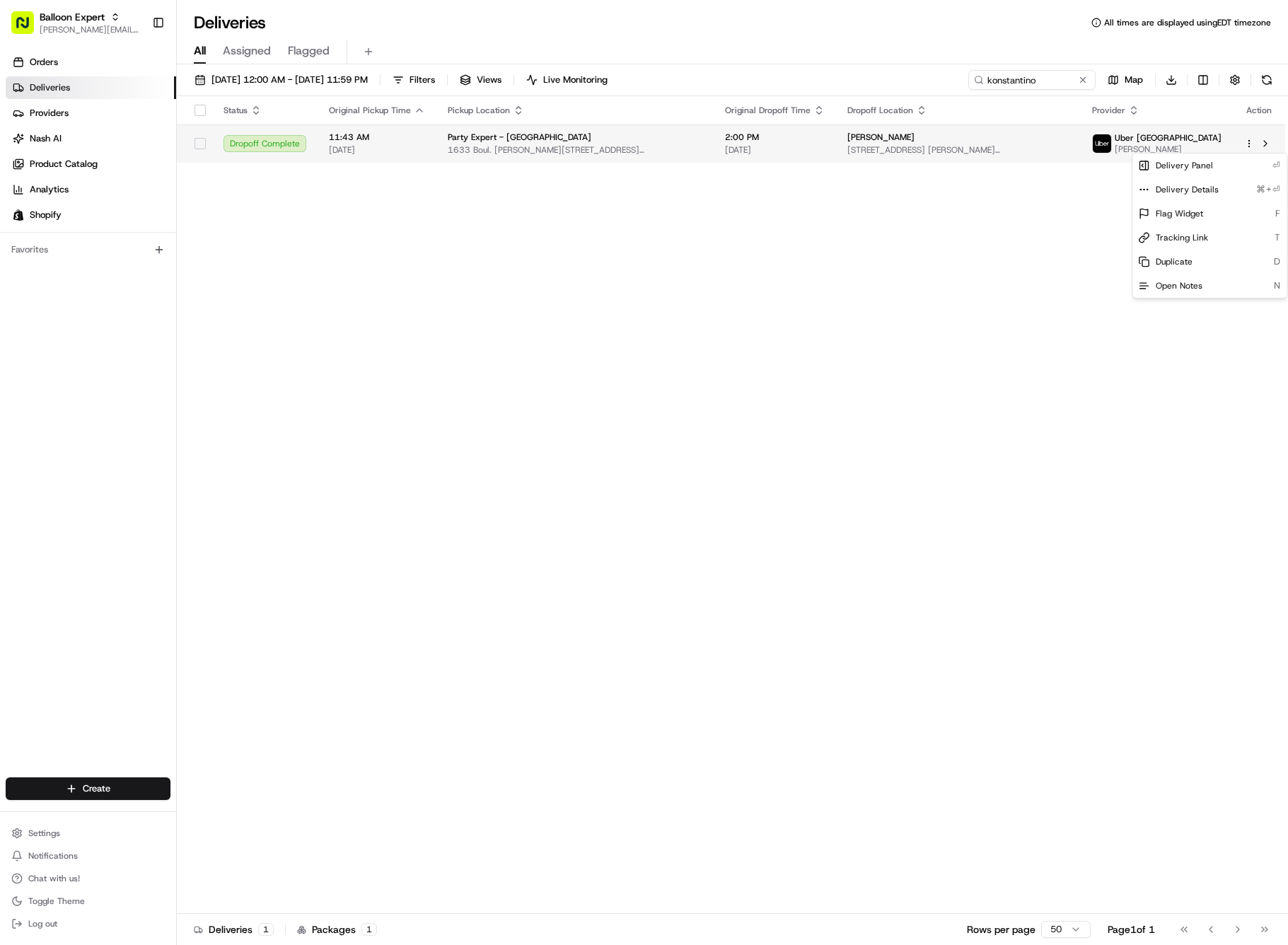
click at [1253, 146] on html "Balloon Expert gabrielle@usenash.com Toggle Sidebar Orders Deliveries Providers…" at bounding box center [644, 472] width 1288 height 945
click at [1214, 195] on span "Delivery Details" at bounding box center [1187, 189] width 63 height 12
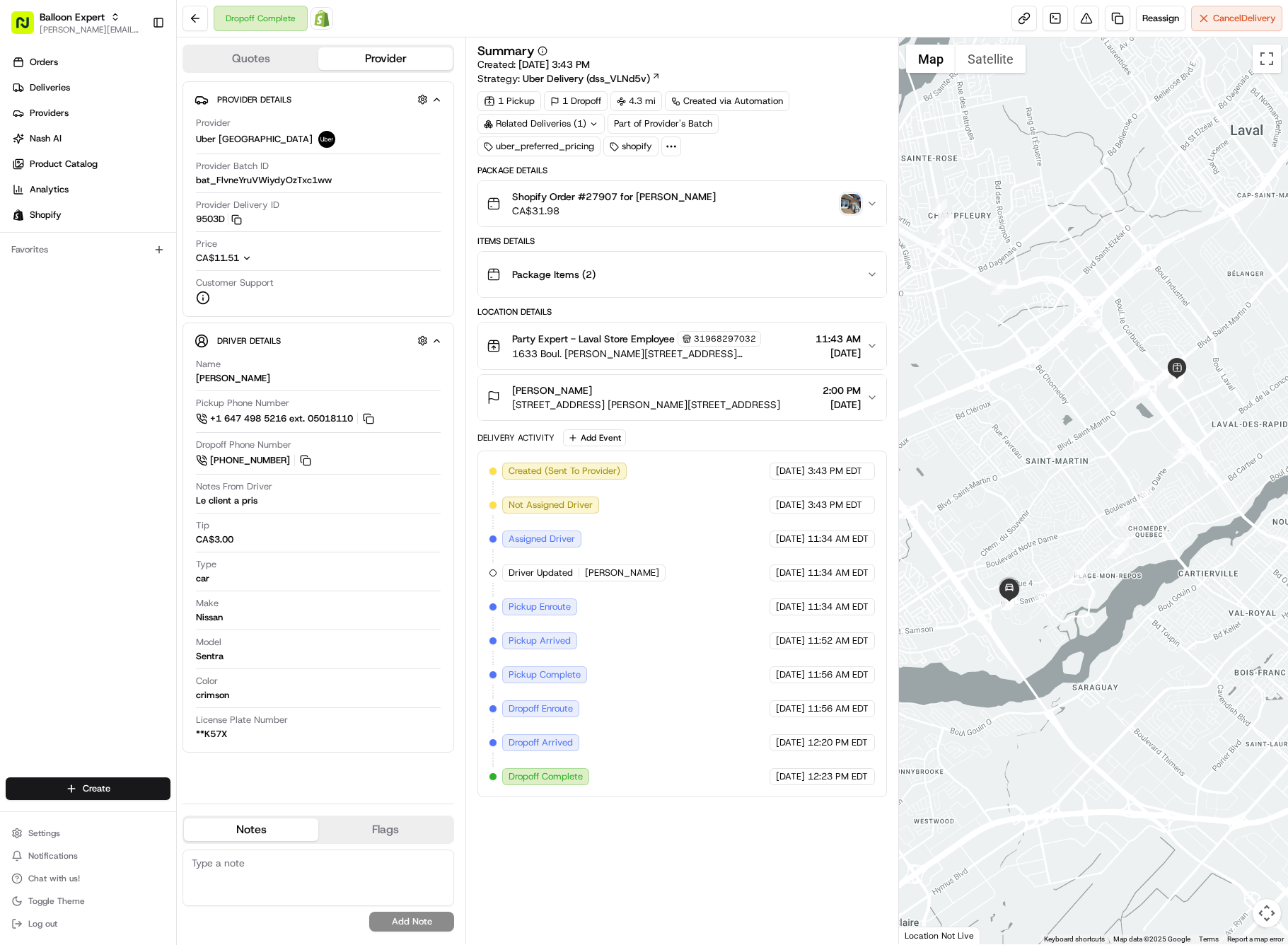
click at [850, 210] on img "button" at bounding box center [851, 204] width 20 height 20
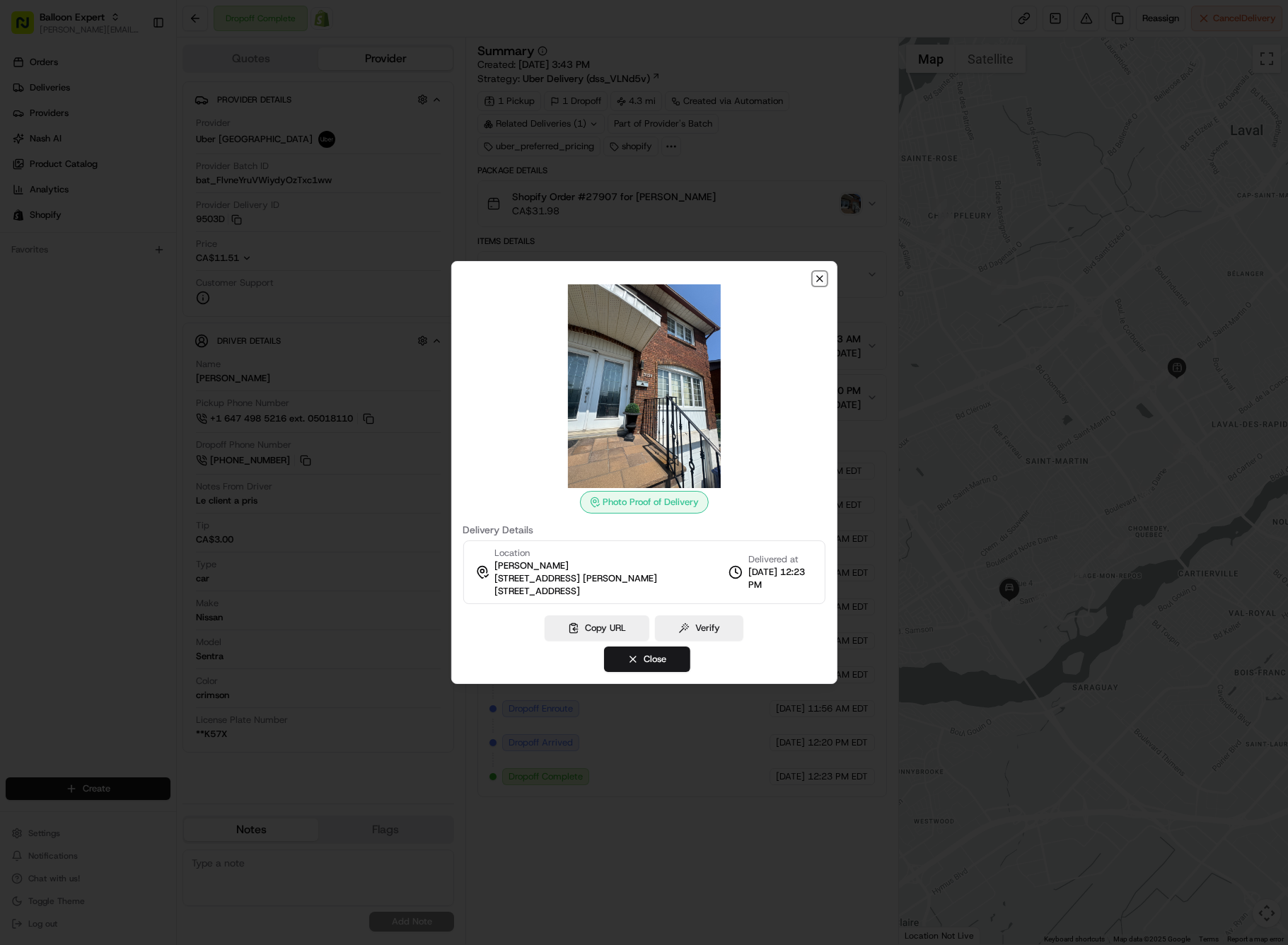
click at [822, 282] on icon "button" at bounding box center [819, 279] width 12 height 12
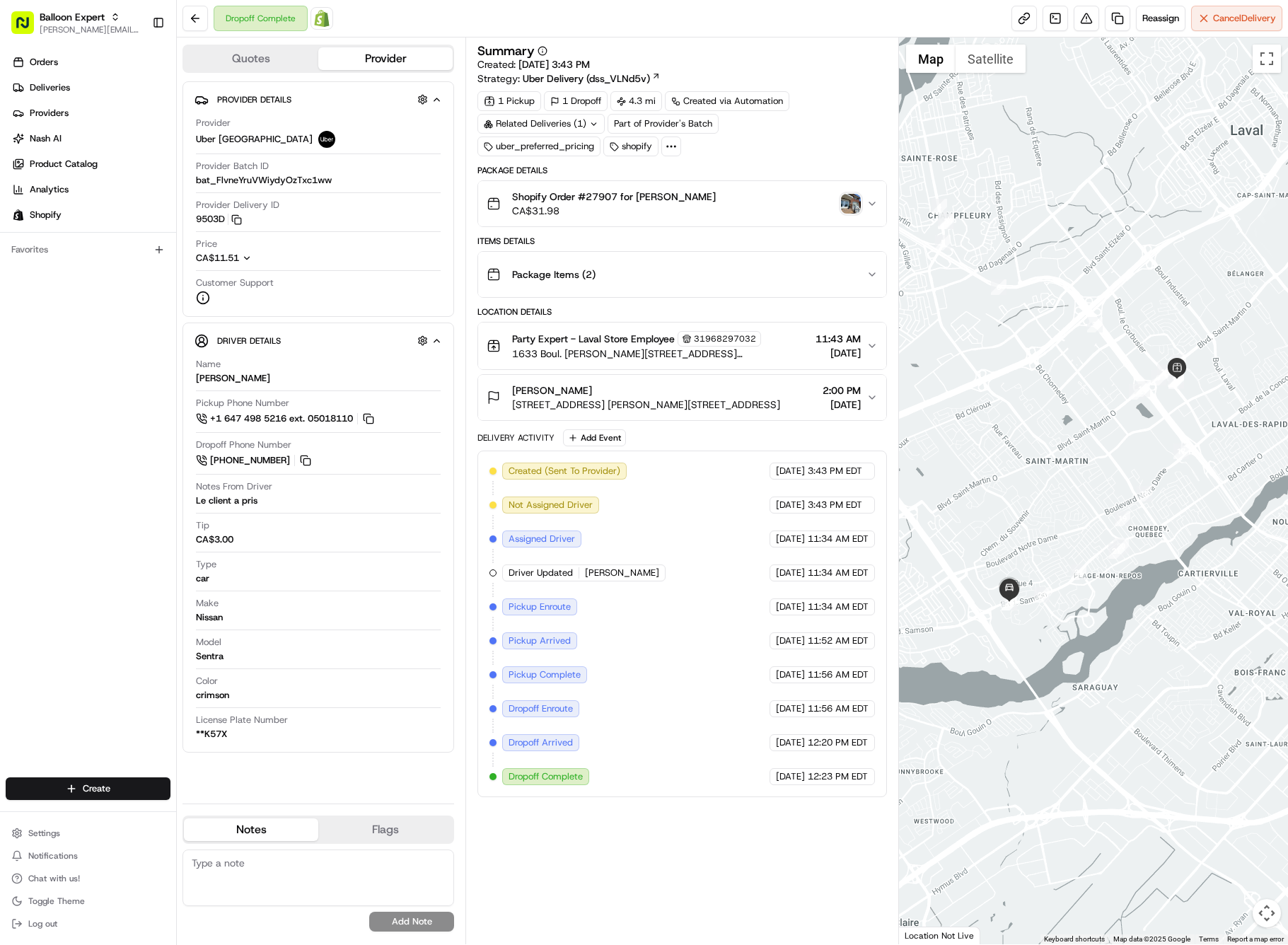
click at [788, 192] on div "Shopify Order #27907 for [PERSON_NAME] CA$31.98" at bounding box center [676, 204] width 379 height 29
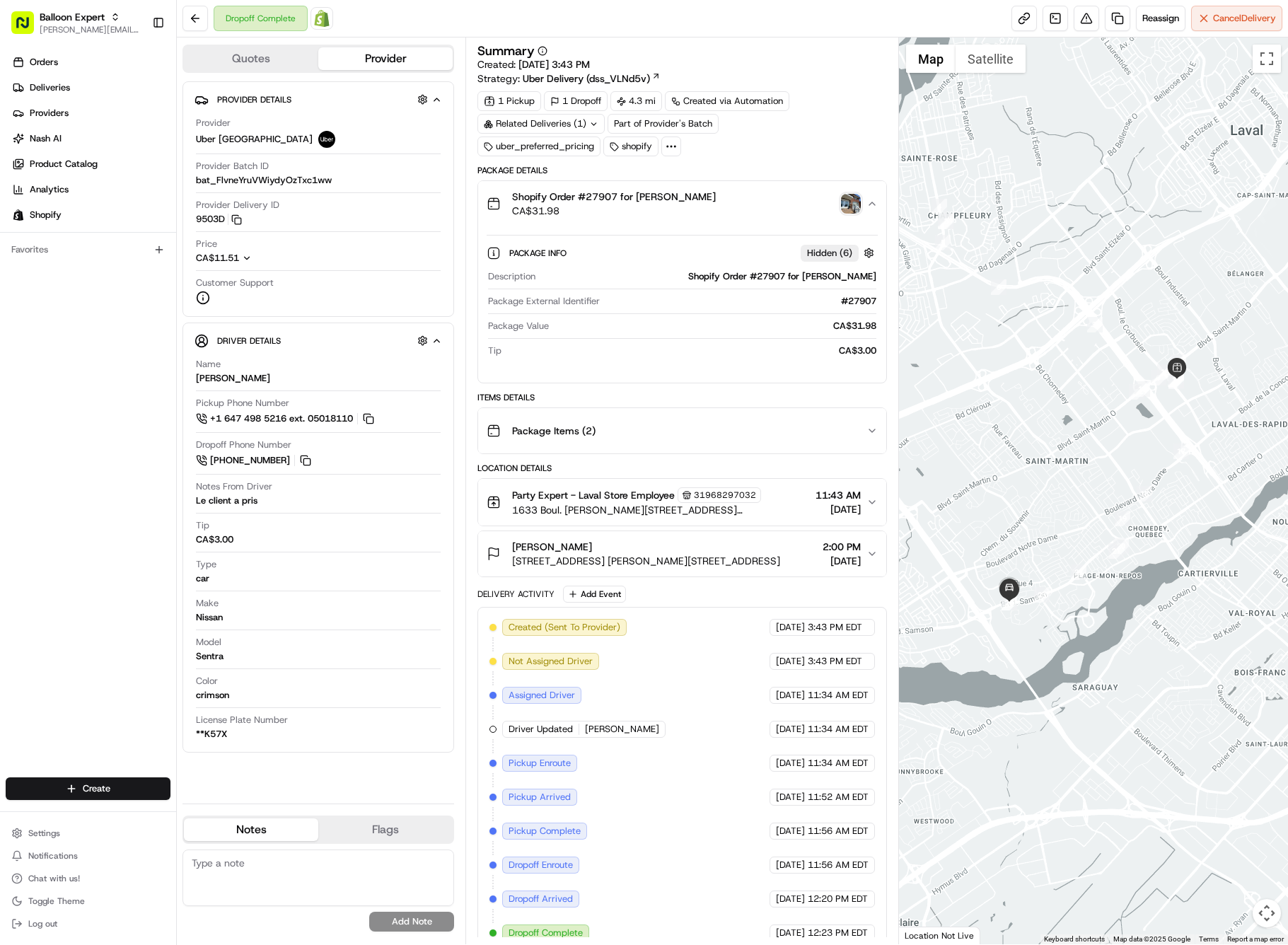
click at [788, 192] on div "Shopify Order #27907 for [PERSON_NAME] CA$31.98" at bounding box center [676, 204] width 379 height 29
